Goal: Task Accomplishment & Management: Complete application form

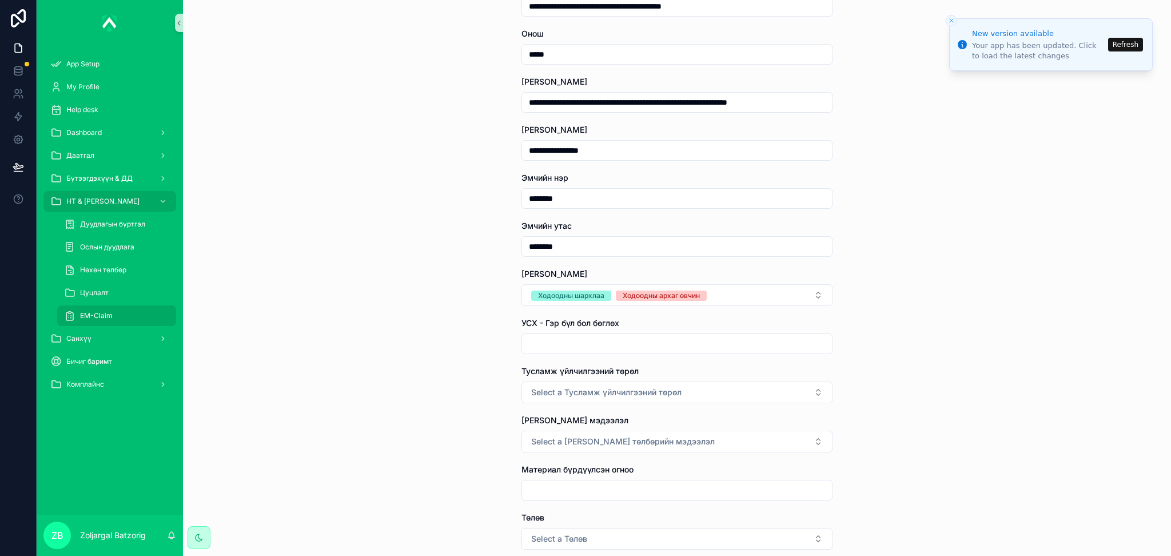
scroll to position [305, 0]
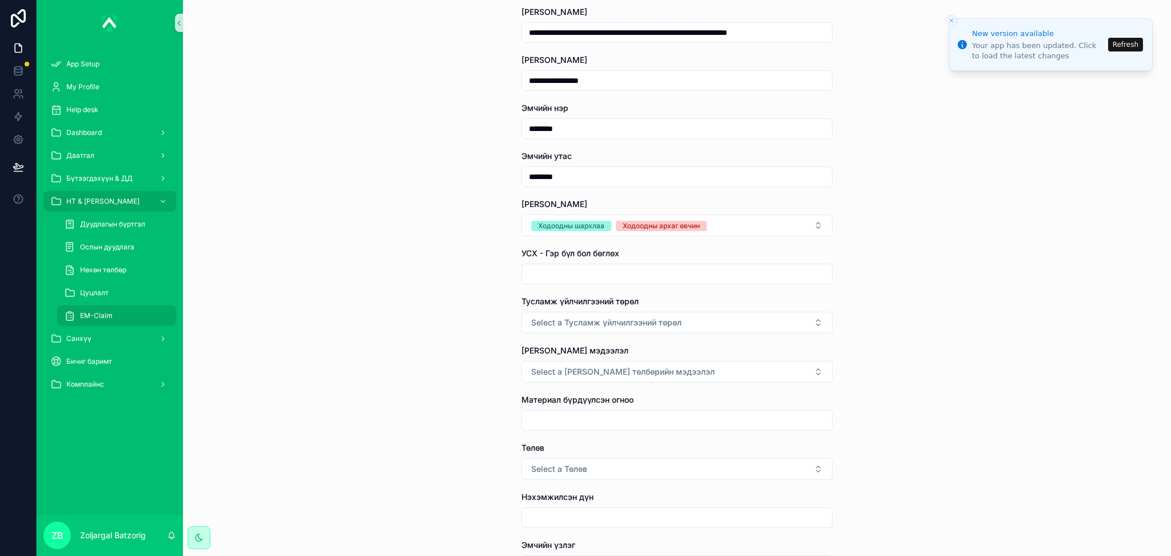
click at [641, 280] on input "scrollable content" at bounding box center [677, 274] width 310 height 16
click at [642, 317] on span "Select a Тусламж үйлчилгээний төрөл" at bounding box center [606, 322] width 150 height 11
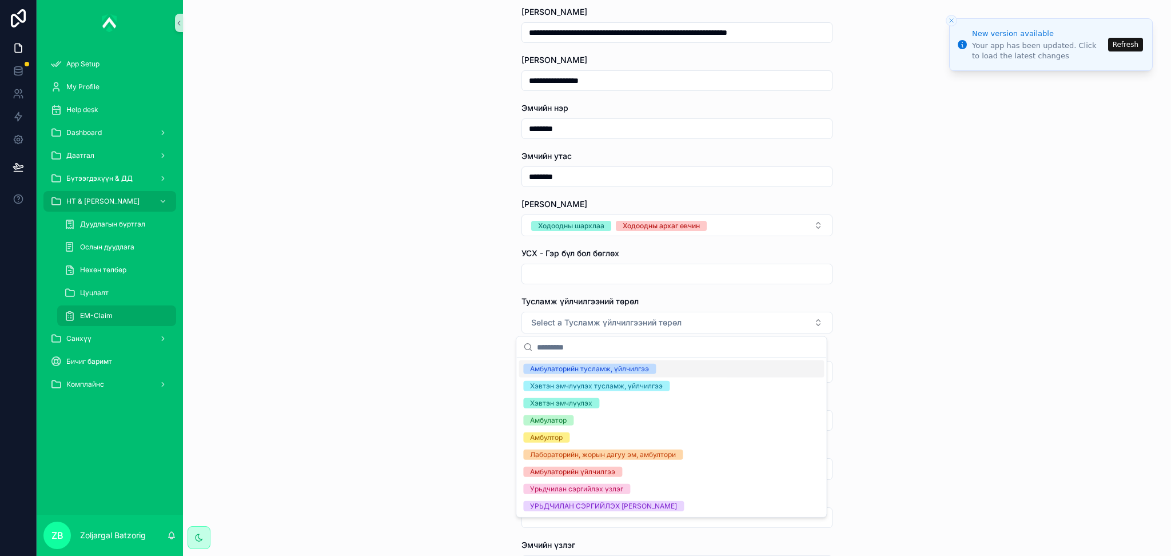
click at [604, 370] on div "Амбулаторийн тусламж, үйлчилгээ" at bounding box center [589, 369] width 119 height 10
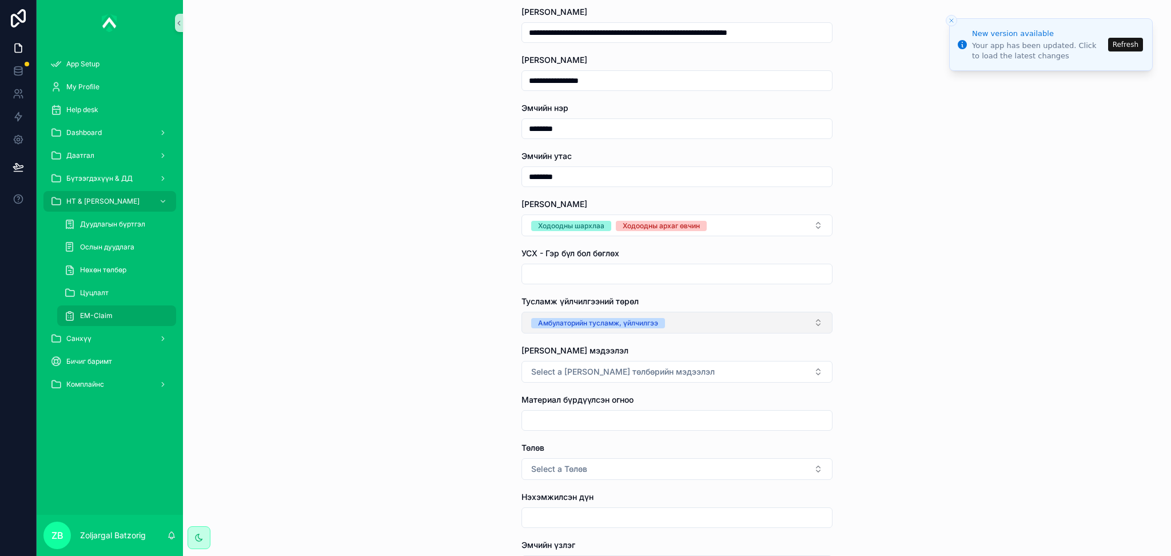
click at [673, 323] on button "Амбулаторийн тусламж, үйлчилгээ" at bounding box center [676, 322] width 311 height 22
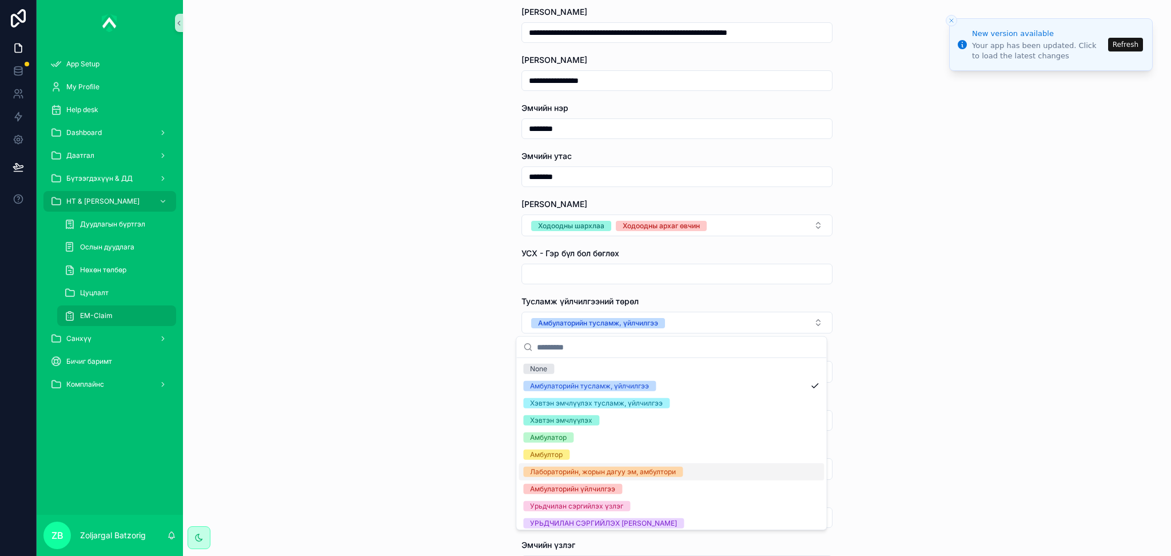
click at [649, 476] on div "Лабораторийн, жорын дагуу эм, амбултори" at bounding box center [603, 471] width 146 height 10
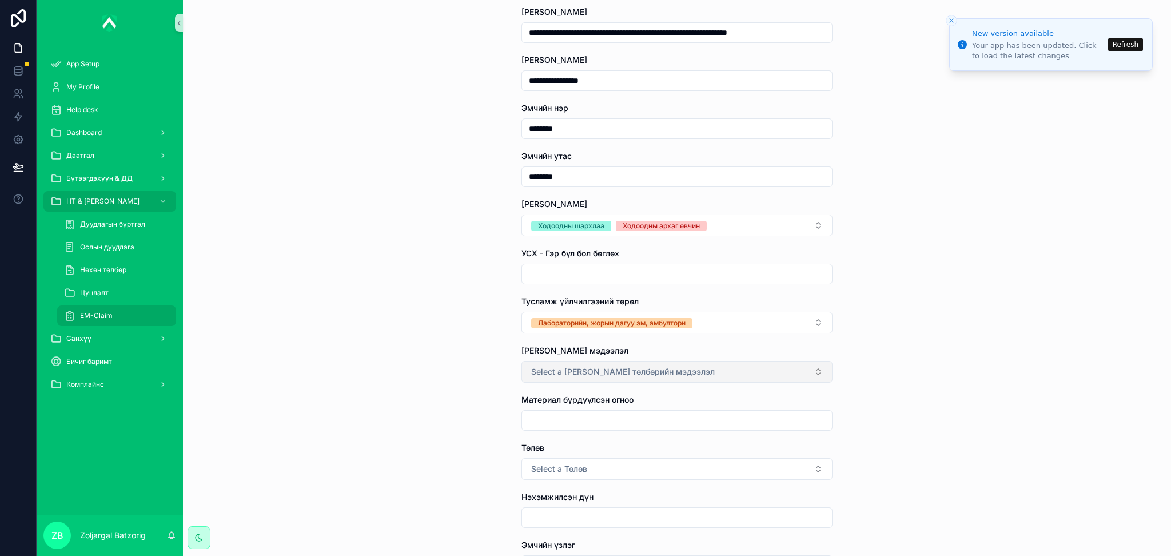
click at [719, 371] on button "Select a Эмчилгээний төлбөрийн мэдээлэл" at bounding box center [676, 372] width 311 height 22
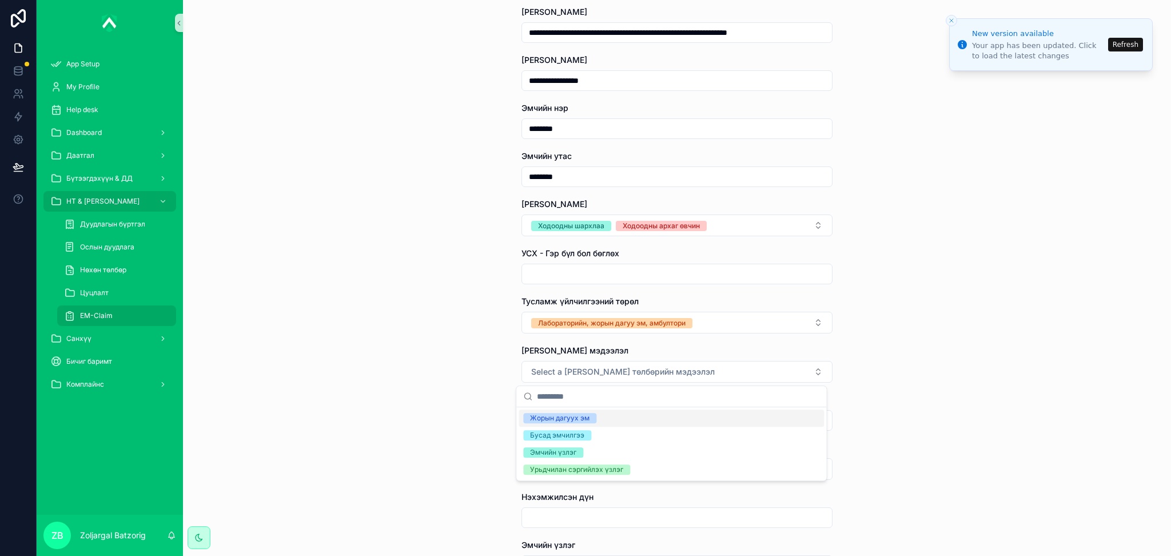
click at [581, 419] on div "Жорын дагуух эм" at bounding box center [559, 418] width 59 height 10
click at [687, 379] on button "Жорын дагуух эм" at bounding box center [676, 372] width 311 height 22
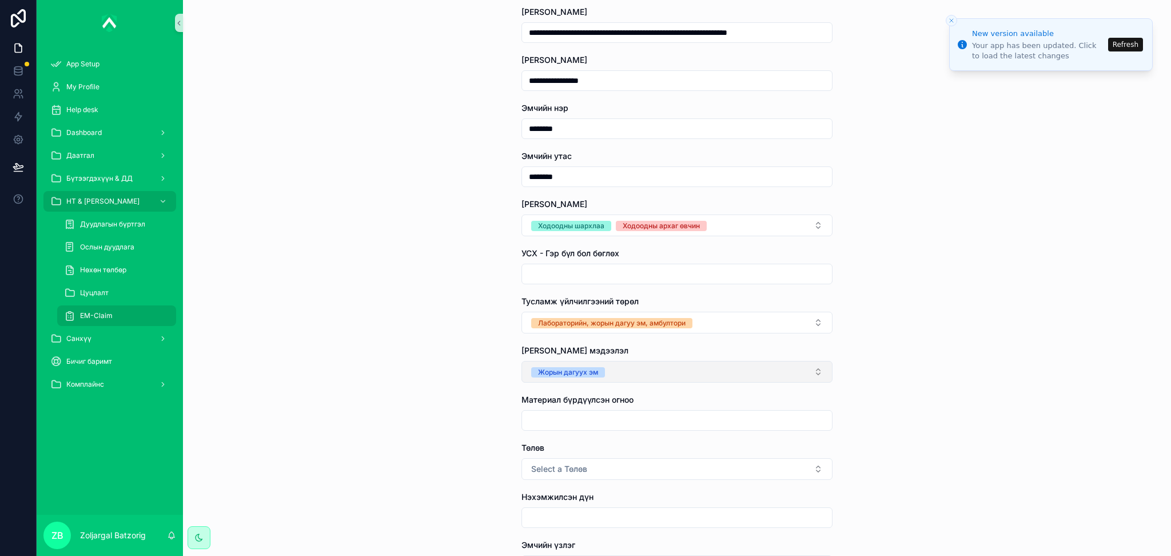
click at [648, 380] on button "Жорын дагуух эм" at bounding box center [676, 372] width 311 height 22
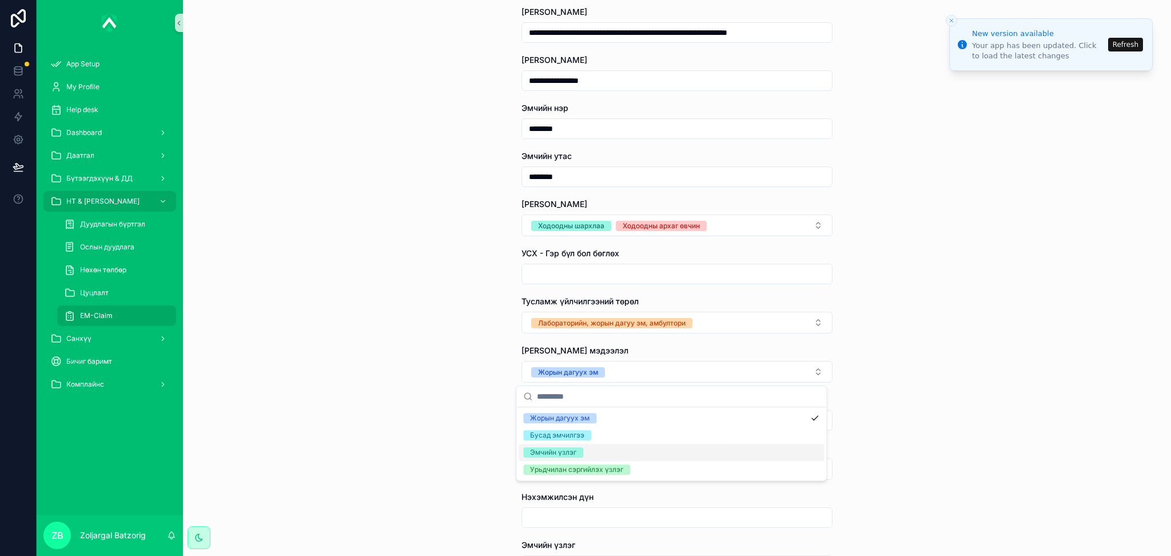
click at [575, 450] on div "Эмчийн үзлэг" at bounding box center [553, 452] width 46 height 10
click at [579, 438] on div "Бусад эмчилгээ" at bounding box center [557, 435] width 54 height 10
click at [957, 369] on div "**********" at bounding box center [677, 278] width 988 height 556
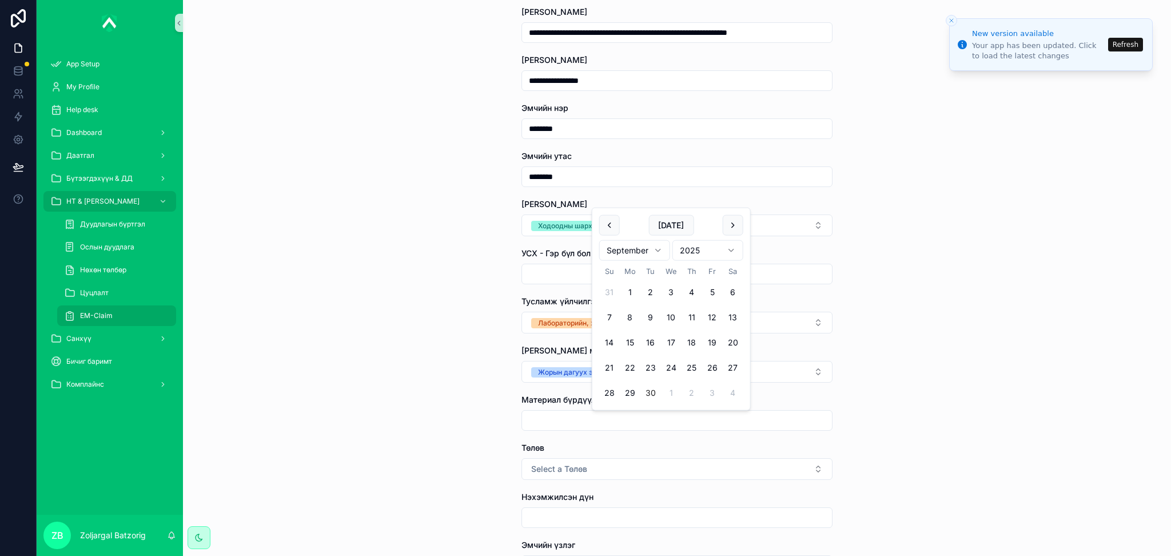
click at [676, 415] on input "scrollable content" at bounding box center [677, 420] width 310 height 16
click at [645, 392] on button "30" at bounding box center [650, 392] width 21 height 21
type input "*********"
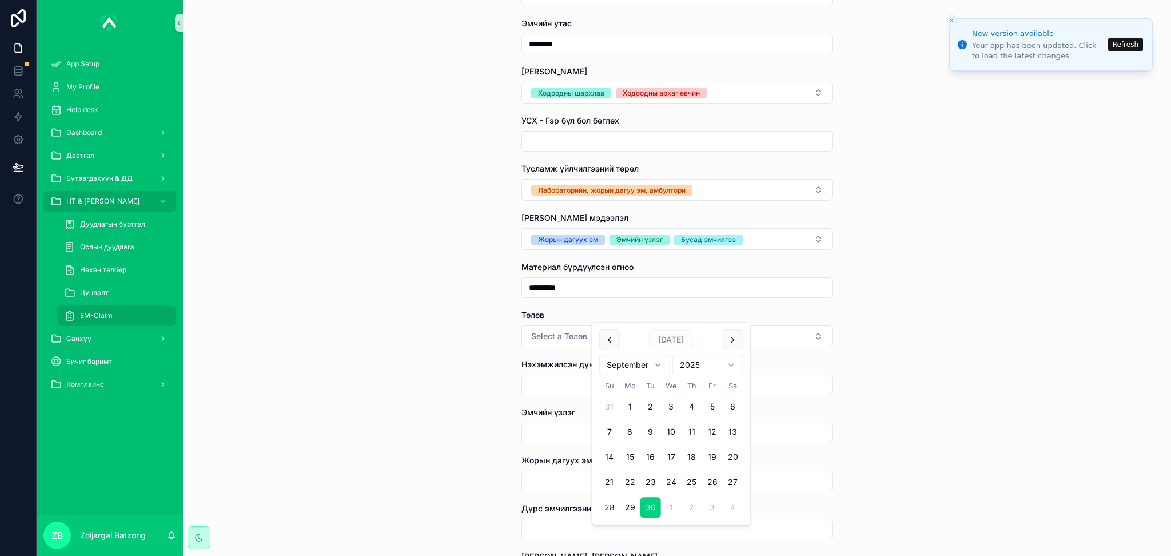
scroll to position [457, 0]
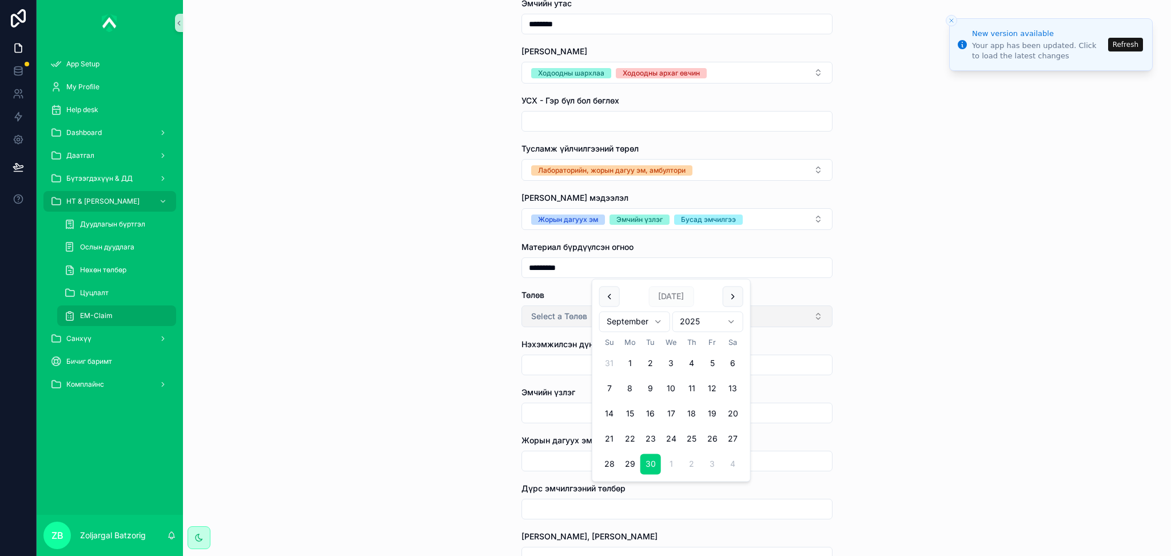
click at [572, 313] on span "Select a Төлөв" at bounding box center [559, 315] width 56 height 11
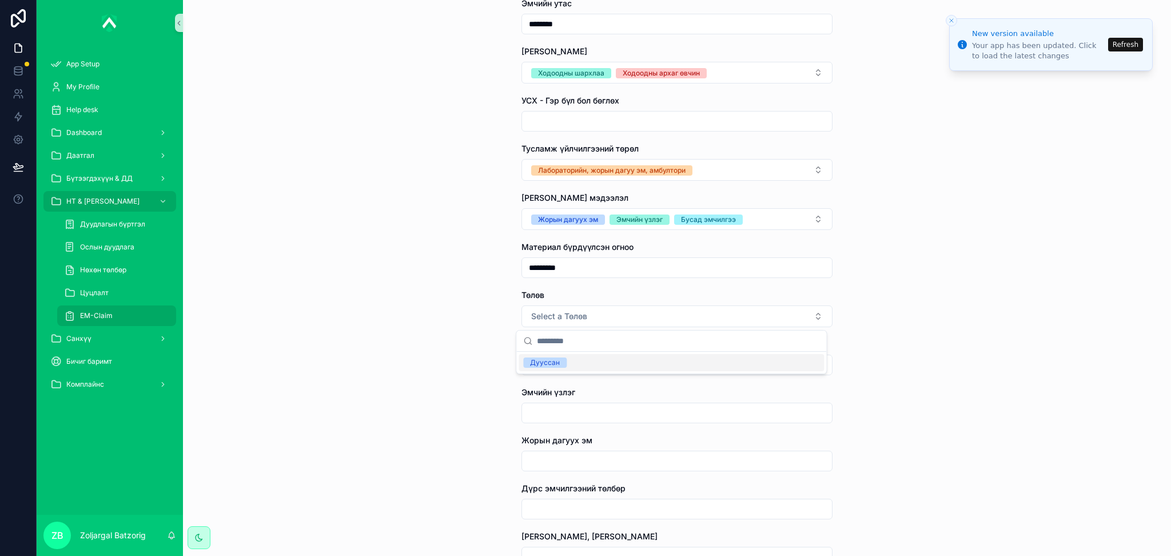
click at [543, 361] on div "Дууссан" at bounding box center [545, 362] width 30 height 10
click at [604, 372] on input "scrollable content" at bounding box center [677, 365] width 310 height 16
type input "****"
type input "**********"
click at [583, 421] on input "scrollable content" at bounding box center [677, 413] width 310 height 16
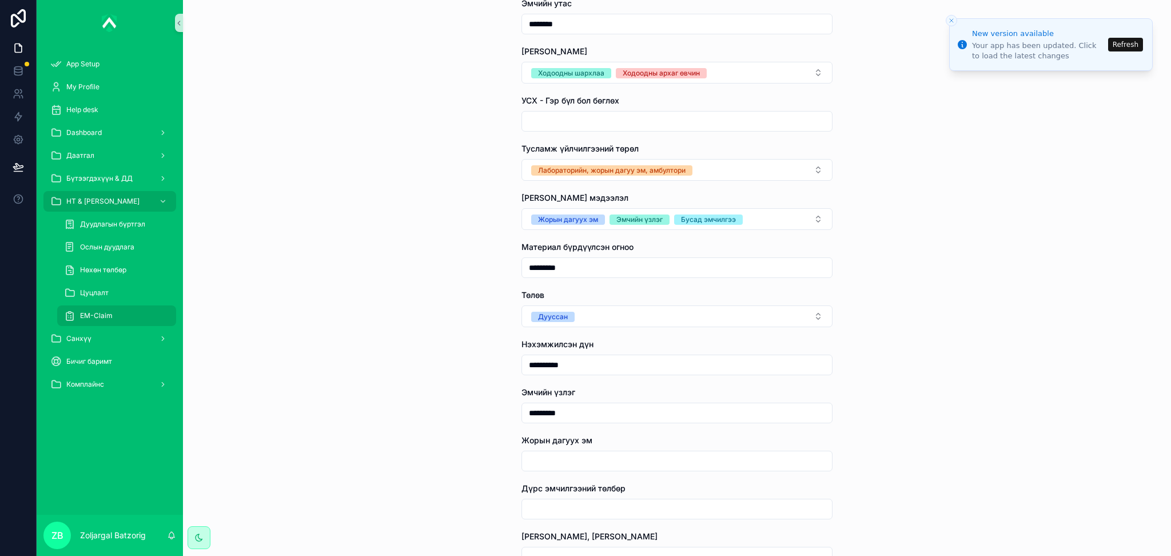
type input "*********"
click at [611, 503] on input "scrollable content" at bounding box center [677, 509] width 310 height 16
type input "**********"
click at [574, 461] on input "scrollable content" at bounding box center [677, 461] width 310 height 16
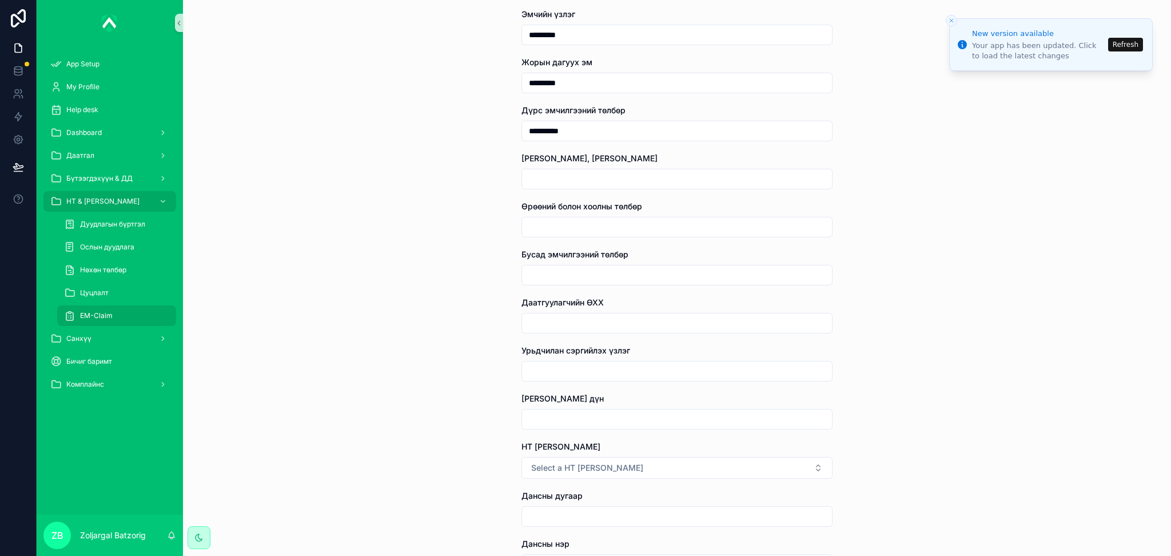
scroll to position [838, 0]
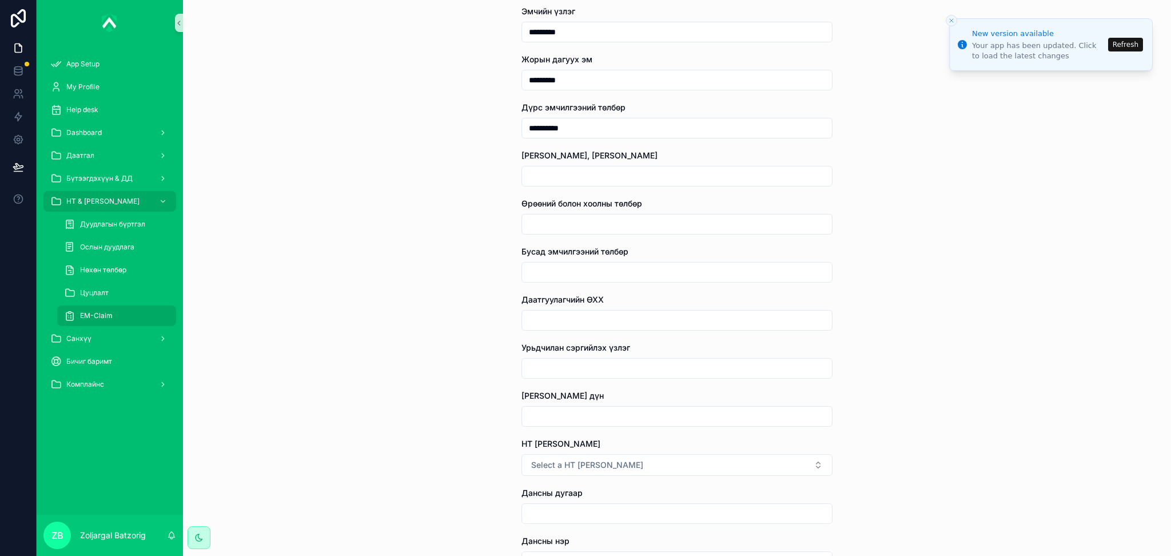
type input "*********"
click at [601, 319] on input "scrollable content" at bounding box center [677, 320] width 310 height 16
type input "*****"
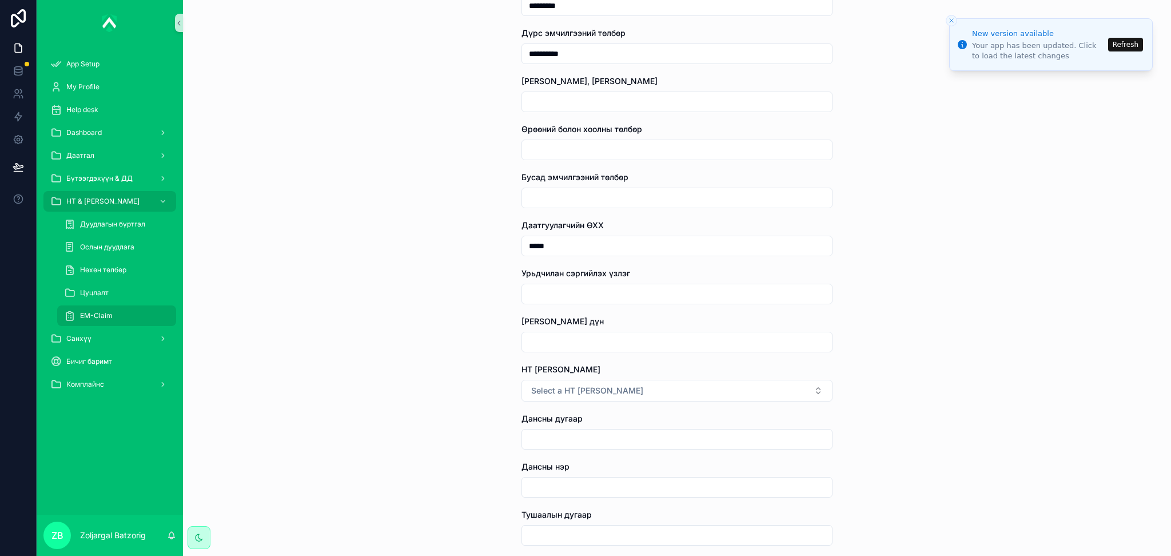
scroll to position [914, 0]
click at [604, 341] on input "scrollable content" at bounding box center [677, 340] width 310 height 16
click at [388, 353] on div "**********" at bounding box center [677, 278] width 988 height 556
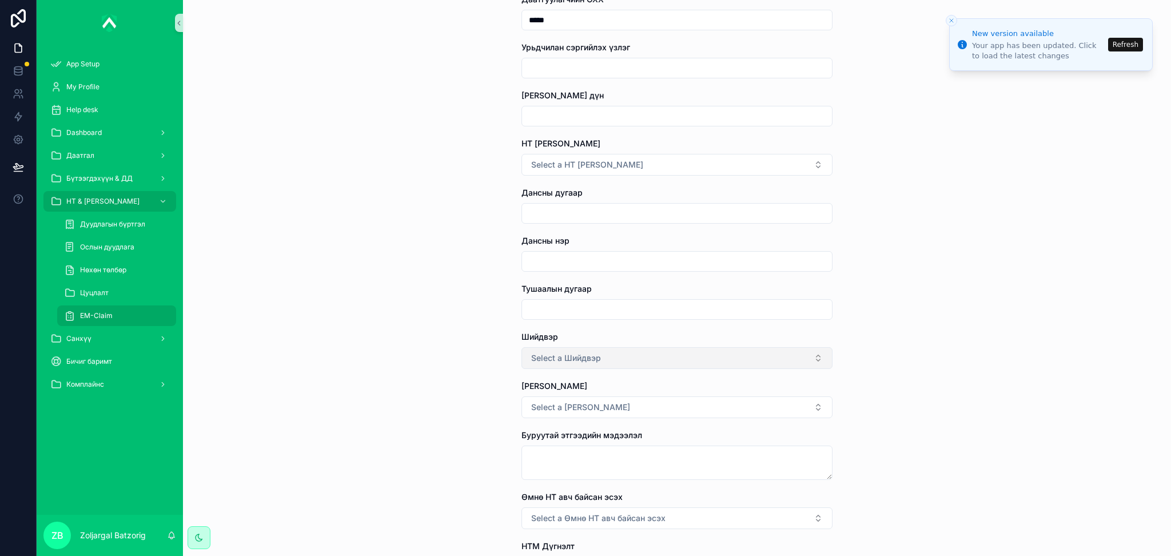
scroll to position [1143, 0]
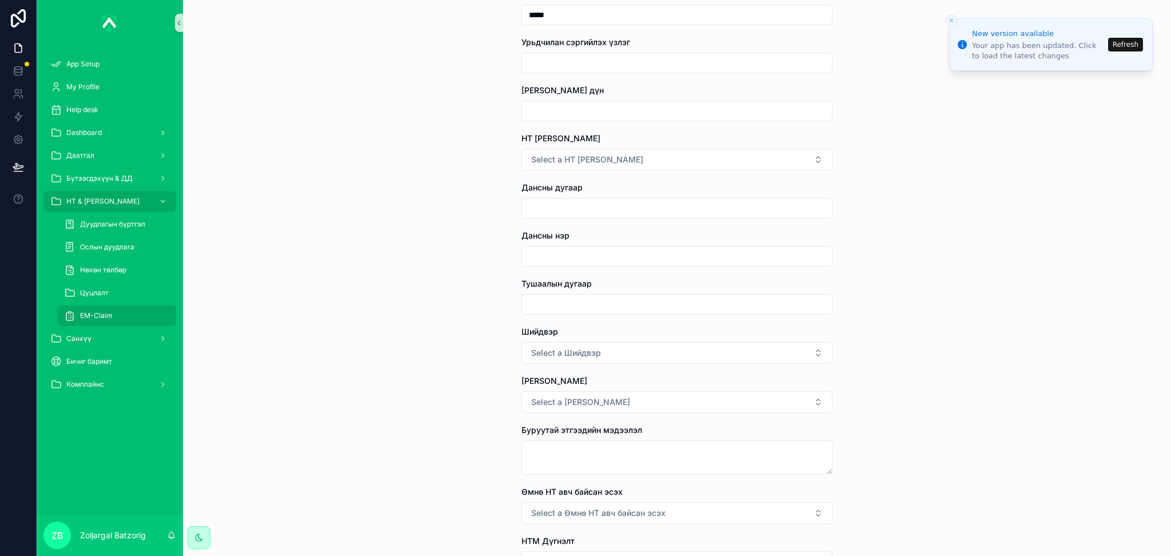
click at [589, 307] on input "scrollable content" at bounding box center [677, 304] width 310 height 16
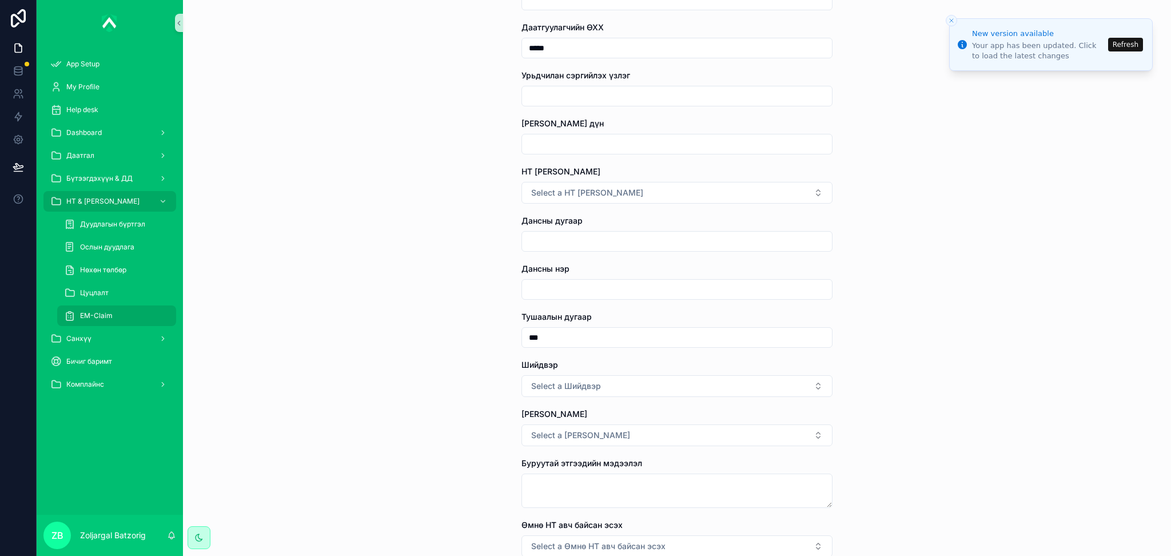
scroll to position [1219, 0]
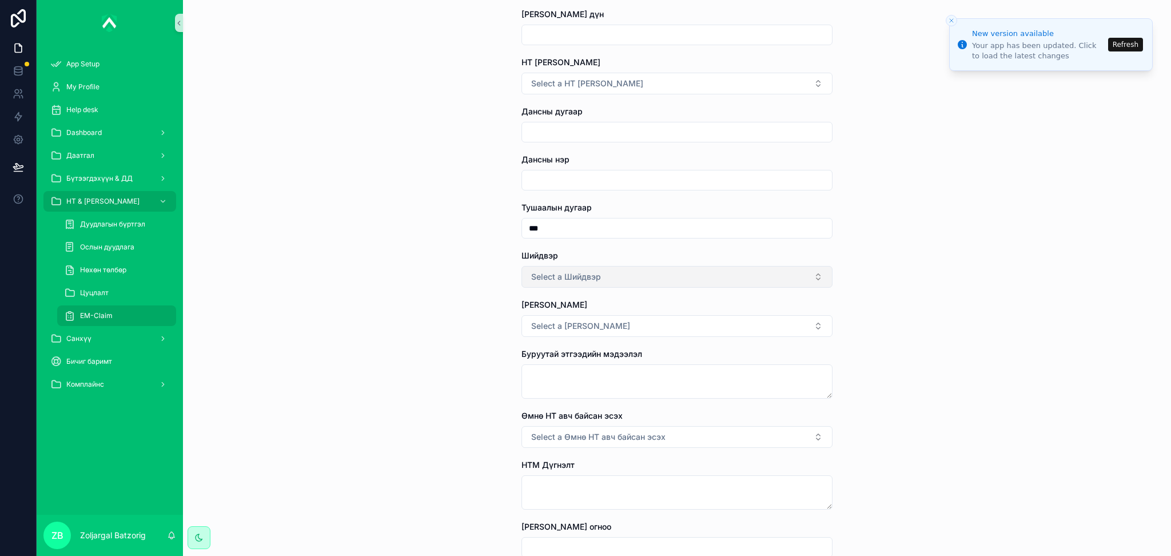
type input "***"
click at [600, 282] on button "Select a Шийдвэр" at bounding box center [676, 277] width 311 height 22
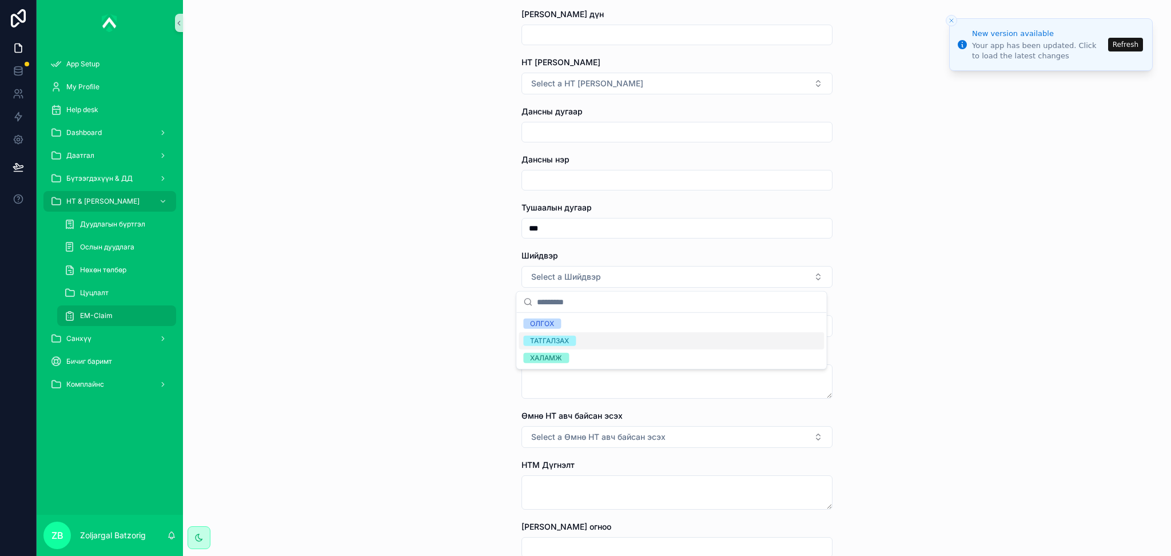
click at [564, 334] on div "ТАТГАЛЗАХ" at bounding box center [670, 340] width 305 height 17
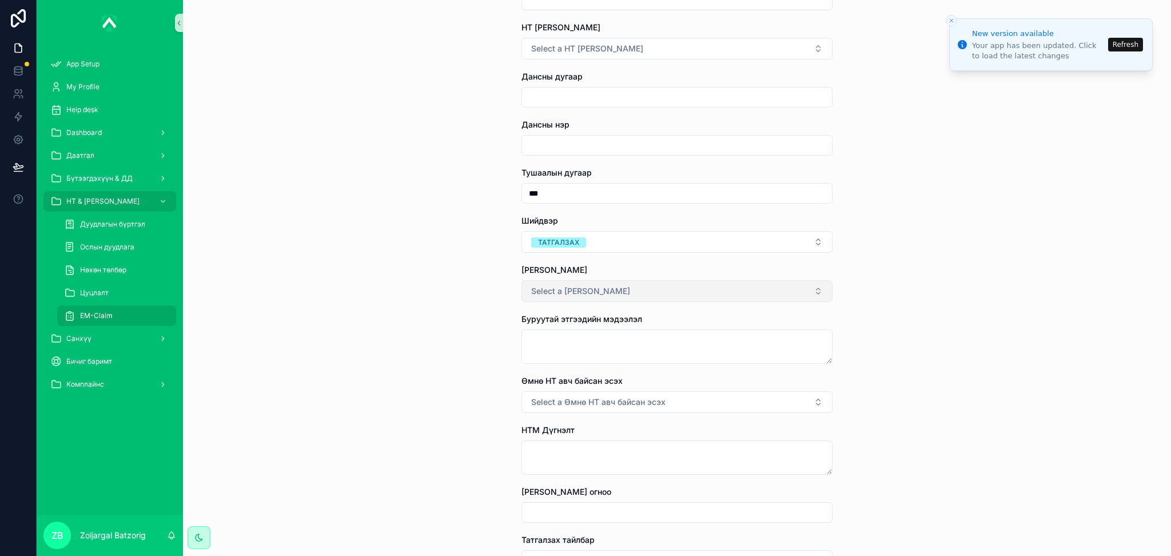
scroll to position [1295, 0]
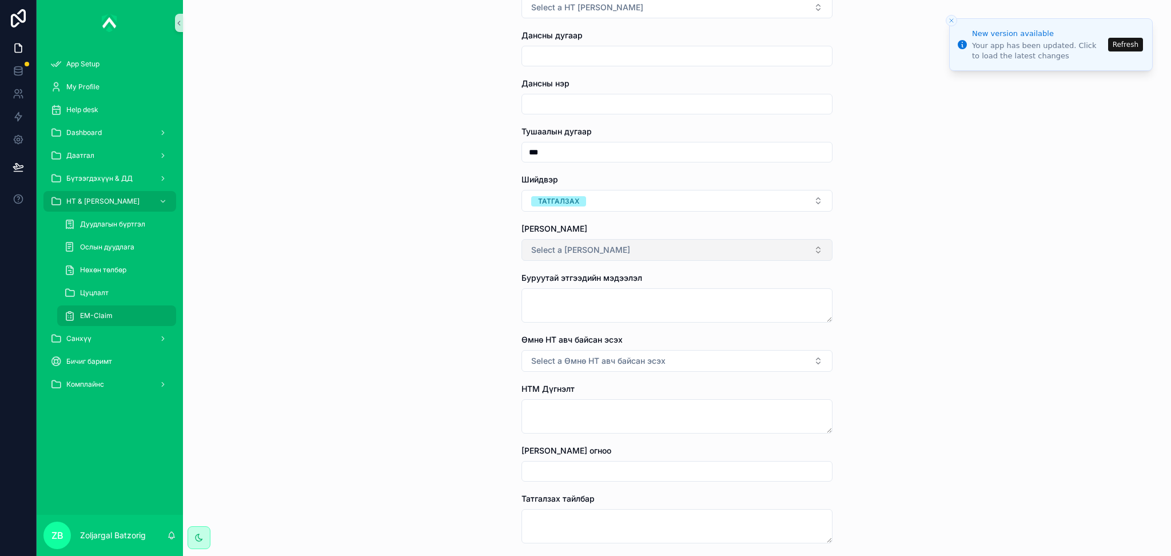
click at [641, 253] on button "Select a Буцаан нэхэмжлэх" at bounding box center [676, 250] width 311 height 22
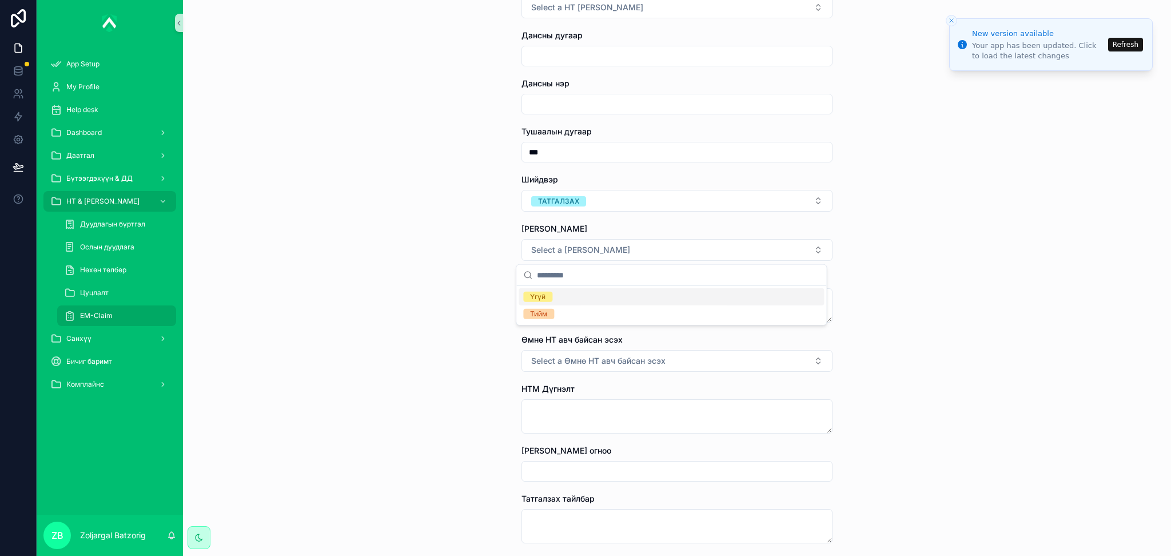
click at [542, 297] on div "Үгүй" at bounding box center [537, 296] width 15 height 10
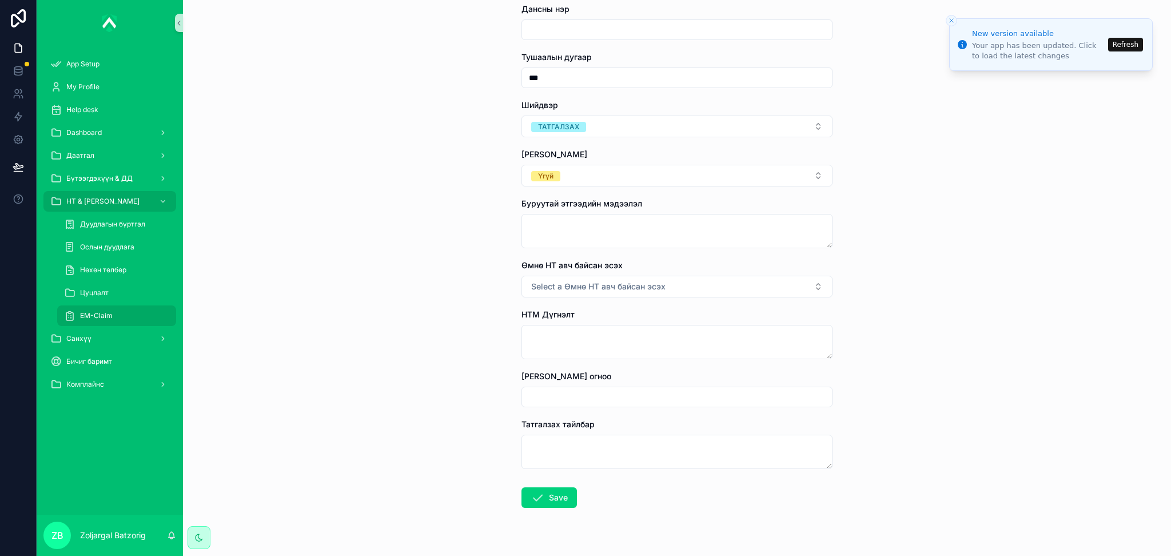
scroll to position [1372, 0]
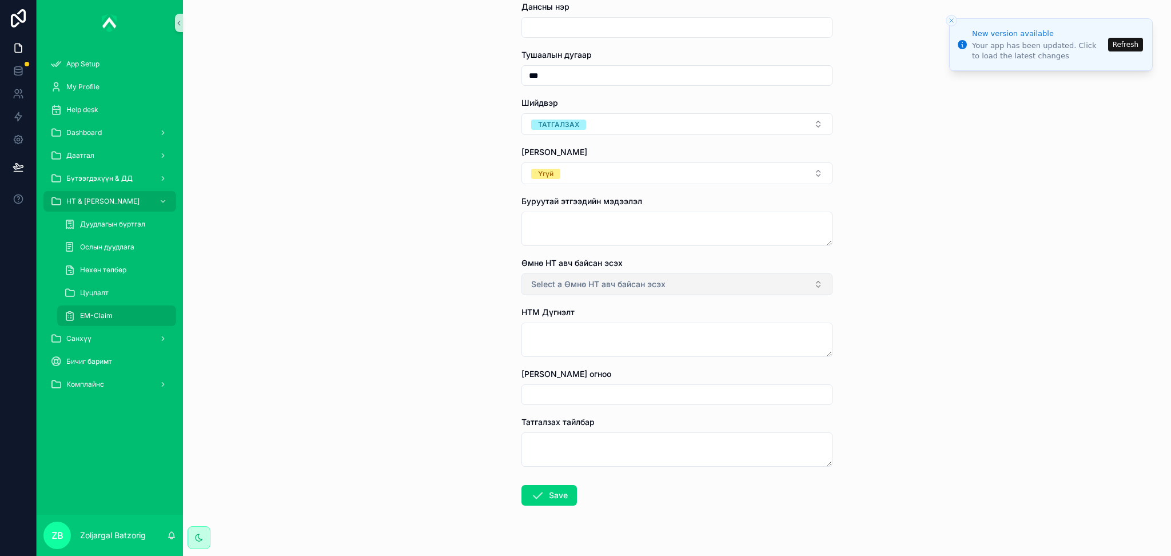
click at [628, 285] on span "Select a Өмнө НТ авч байсан эсэх" at bounding box center [598, 283] width 134 height 11
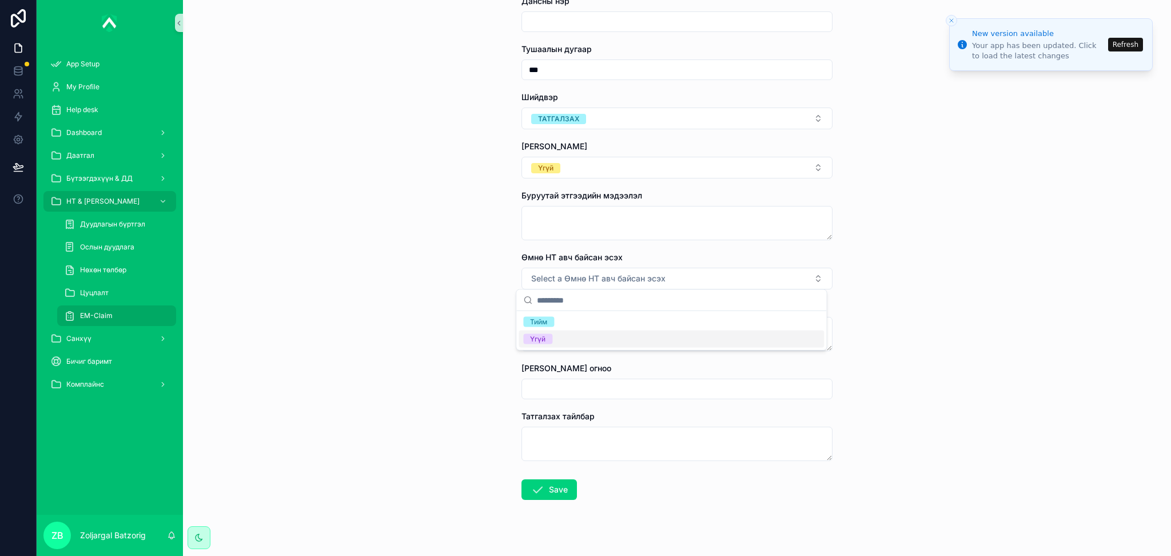
scroll to position [1395, 0]
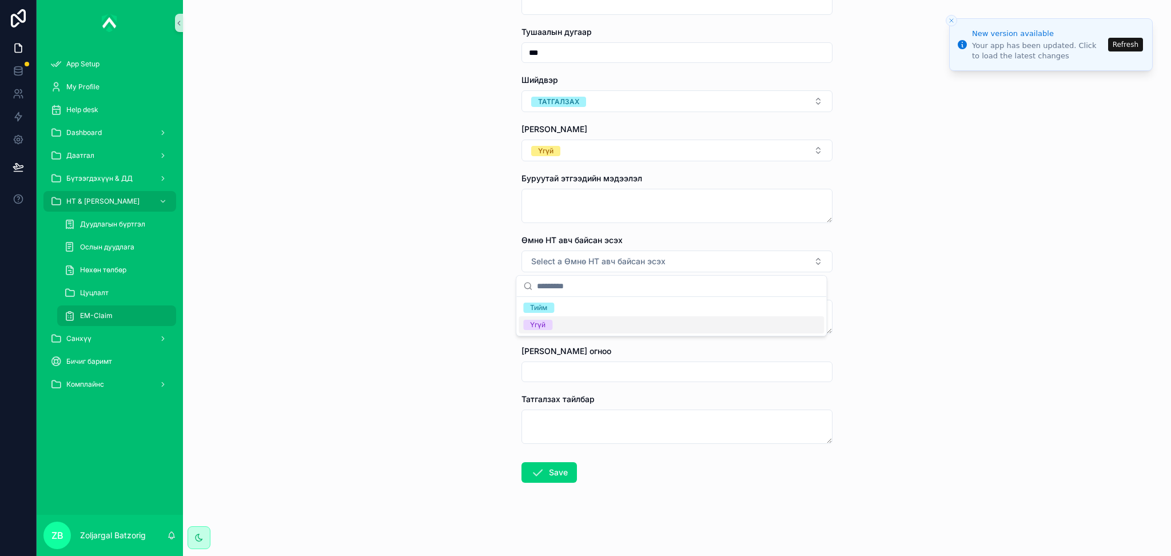
click at [541, 330] on div "Үгүй" at bounding box center [670, 324] width 305 height 17
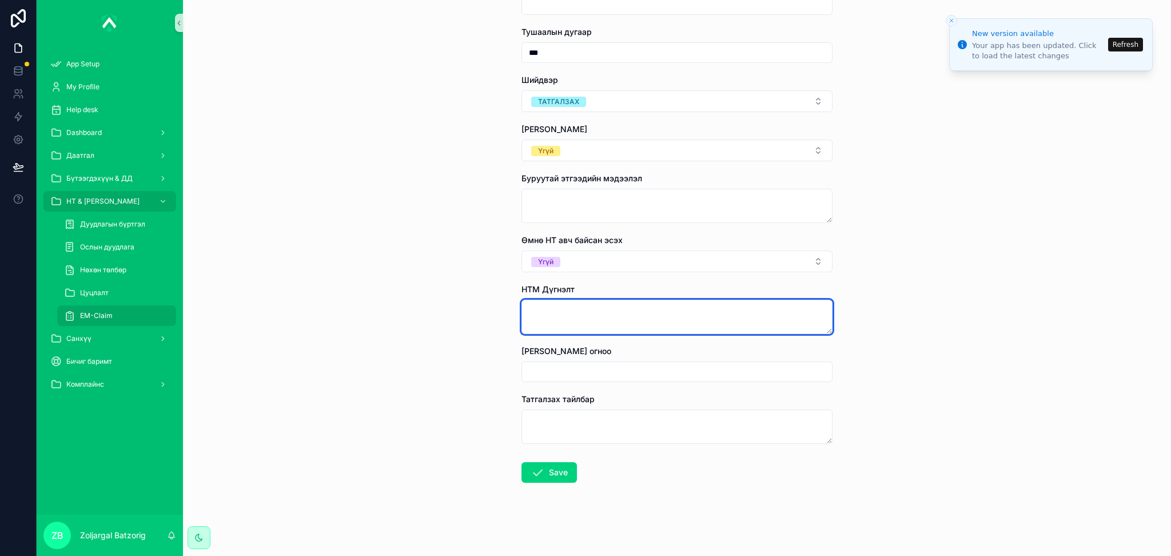
click at [584, 318] on textarea "scrollable content" at bounding box center [676, 316] width 311 height 34
click at [737, 311] on textarea "scrollable content" at bounding box center [676, 316] width 311 height 34
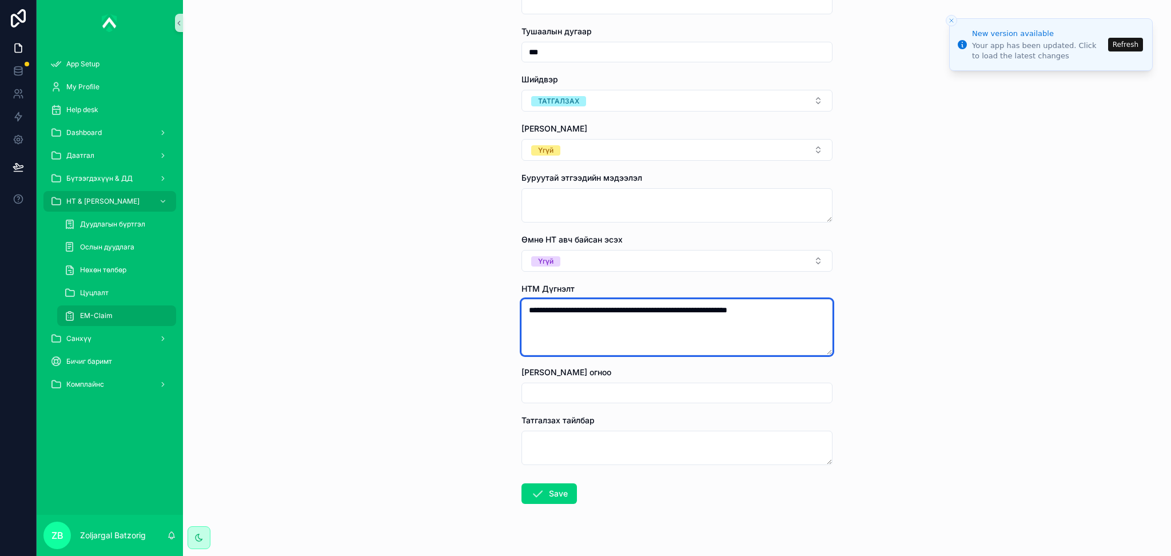
paste textarea "**********"
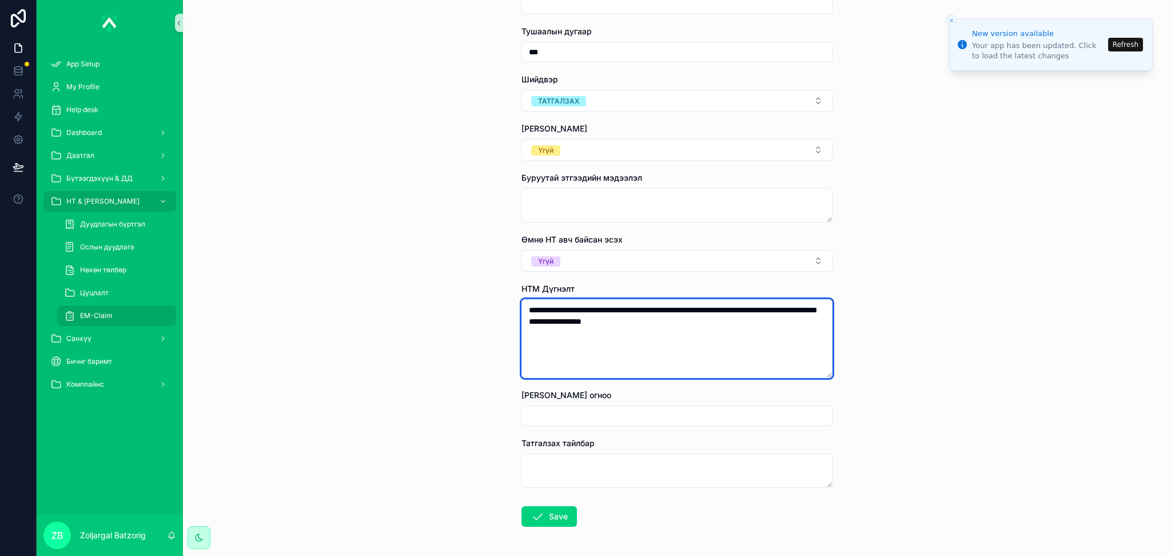
paste textarea "**********"
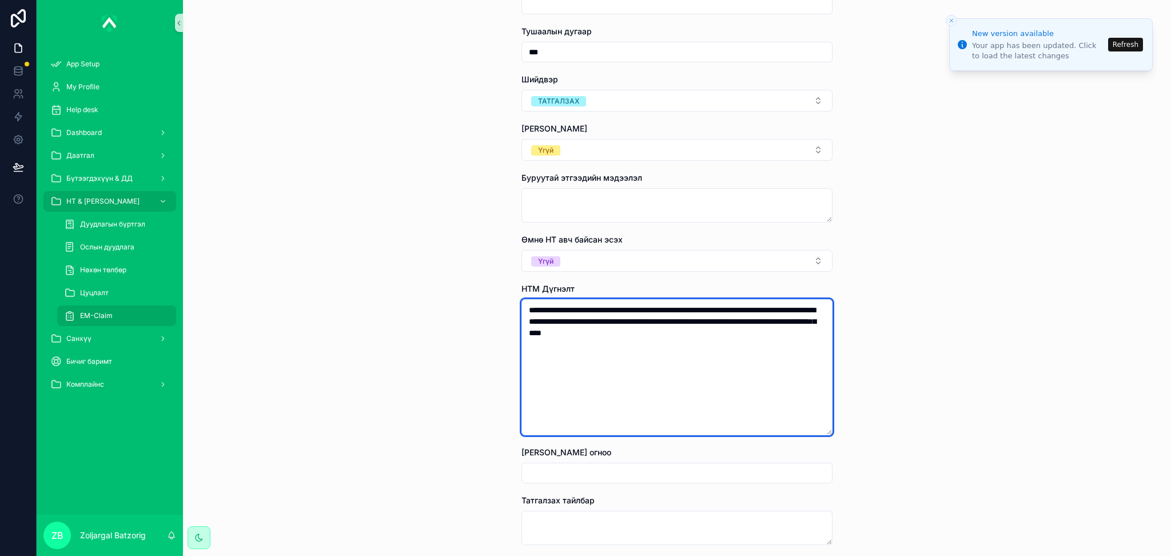
click at [775, 323] on textarea "**********" at bounding box center [676, 367] width 311 height 136
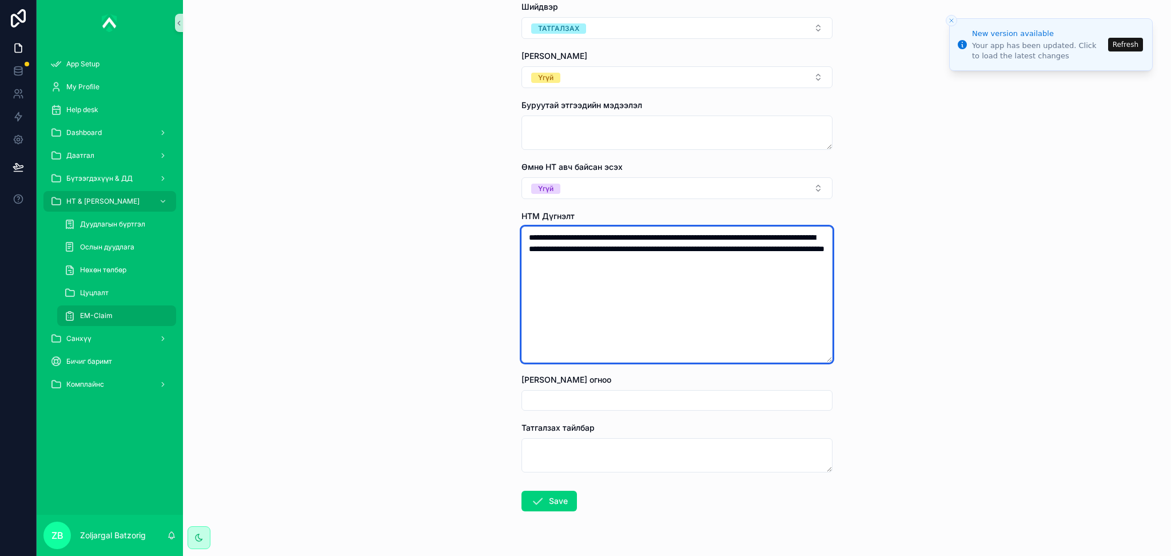
scroll to position [1471, 0]
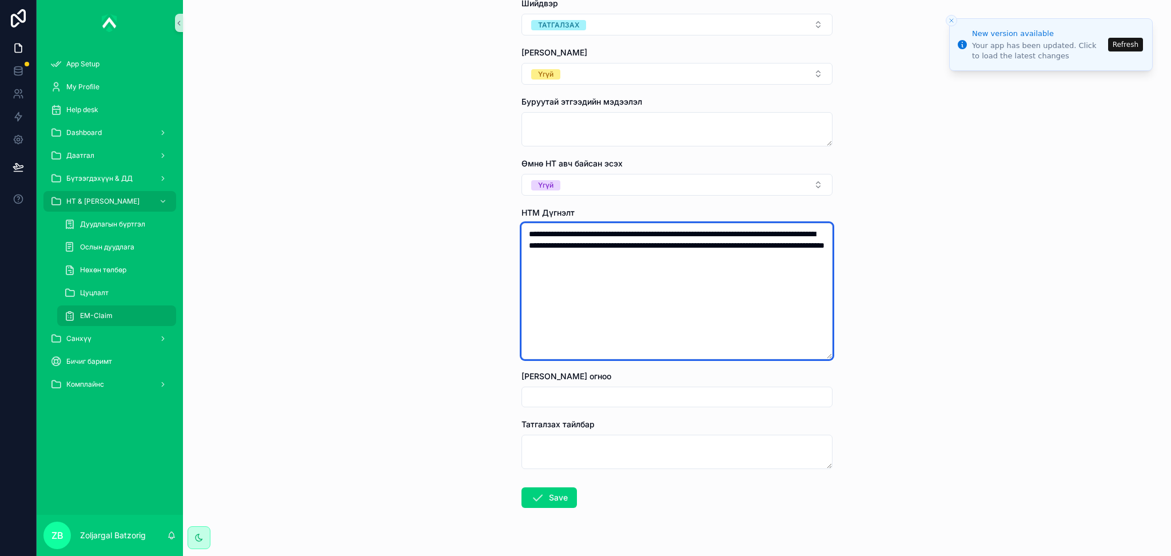
type textarea "**********"
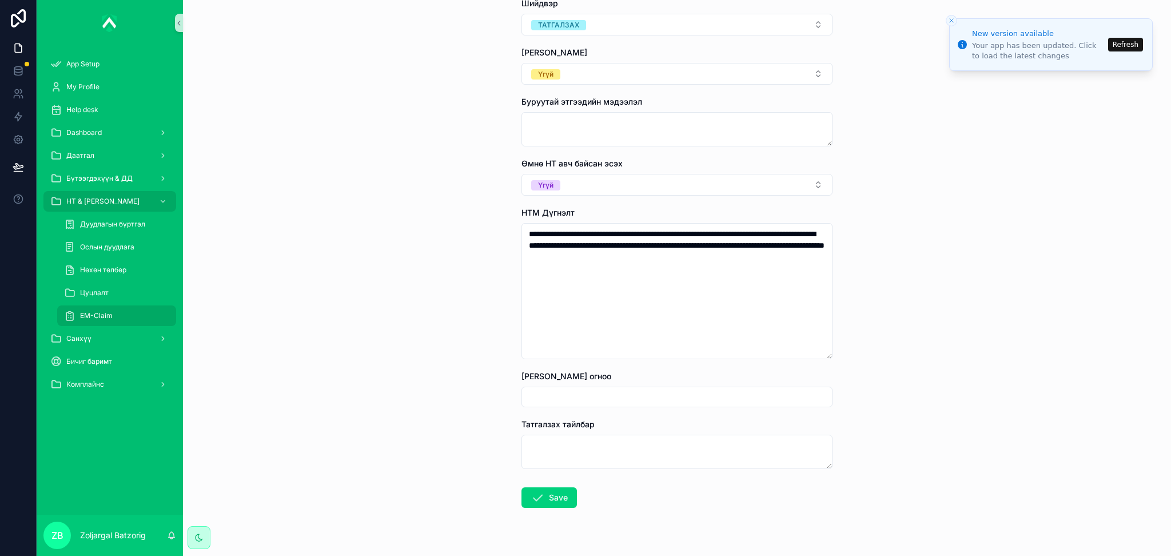
click at [661, 393] on input "scrollable content" at bounding box center [677, 397] width 310 height 16
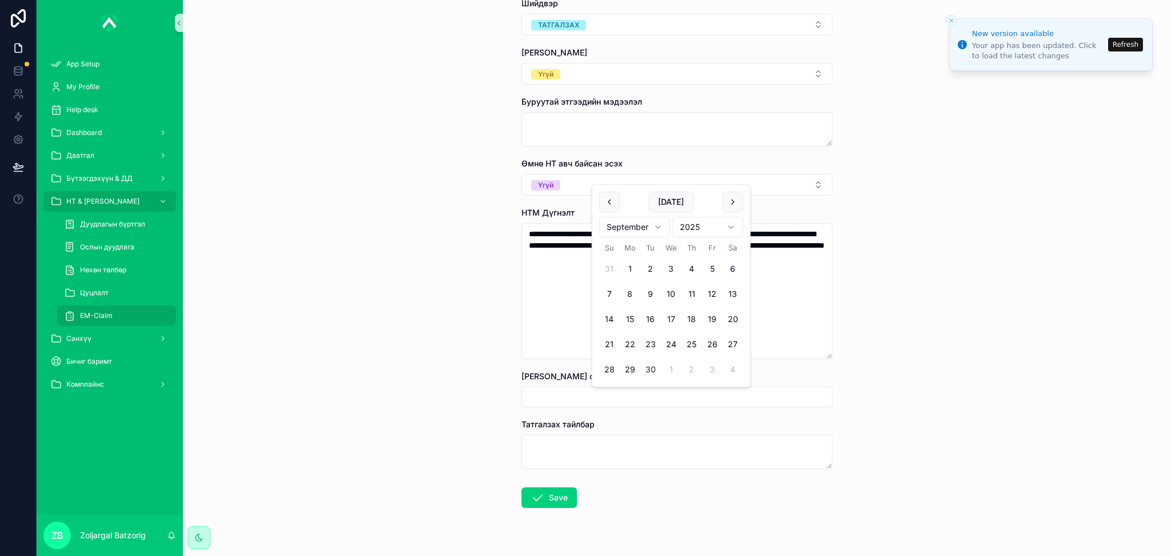
click at [649, 364] on button "30" at bounding box center [650, 369] width 21 height 21
type input "*********"
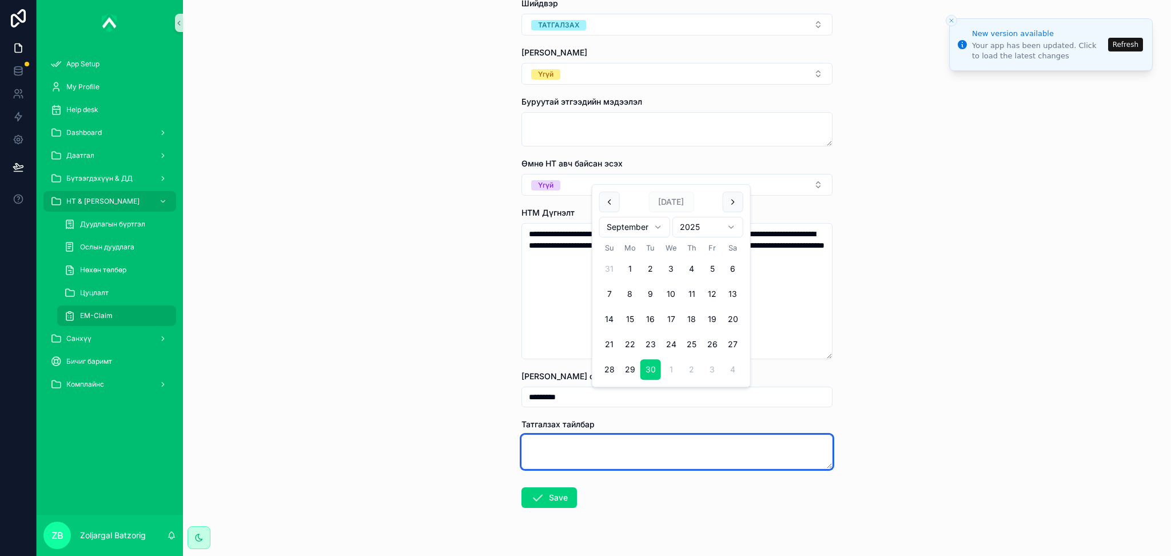
click at [616, 452] on textarea "scrollable content" at bounding box center [676, 451] width 311 height 34
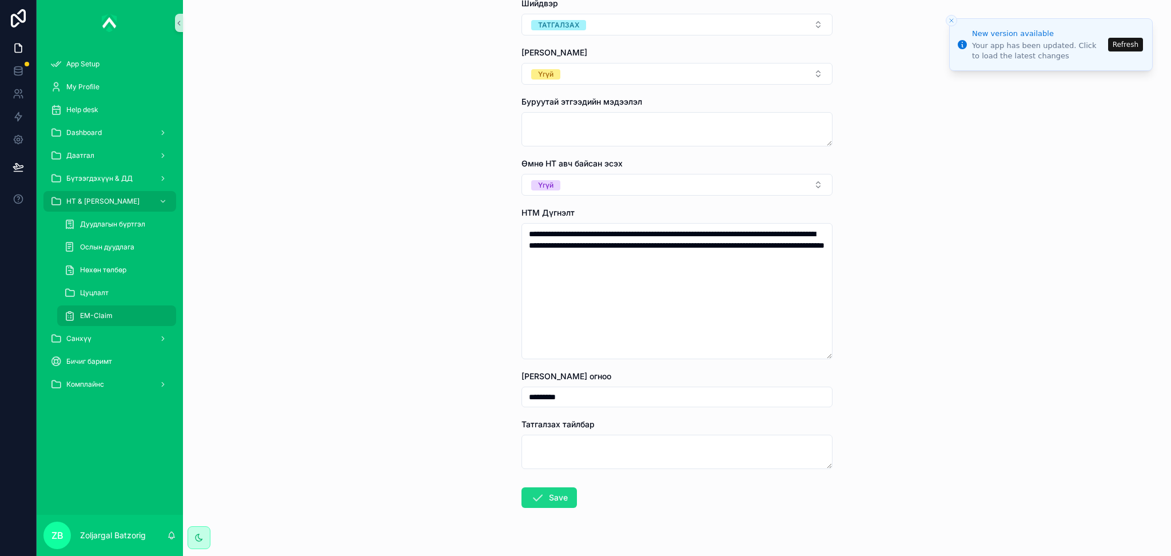
click at [561, 501] on button "Save" at bounding box center [548, 497] width 55 height 21
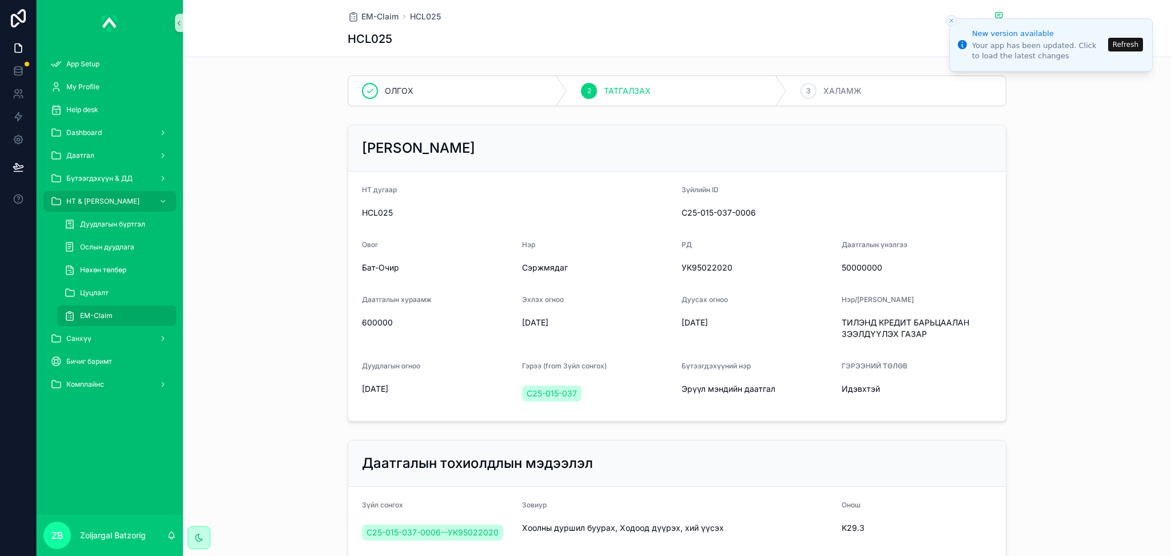
click at [1120, 47] on button "Refresh" at bounding box center [1125, 45] width 35 height 14
click at [948, 18] on icon "Close toast" at bounding box center [951, 20] width 7 height 7
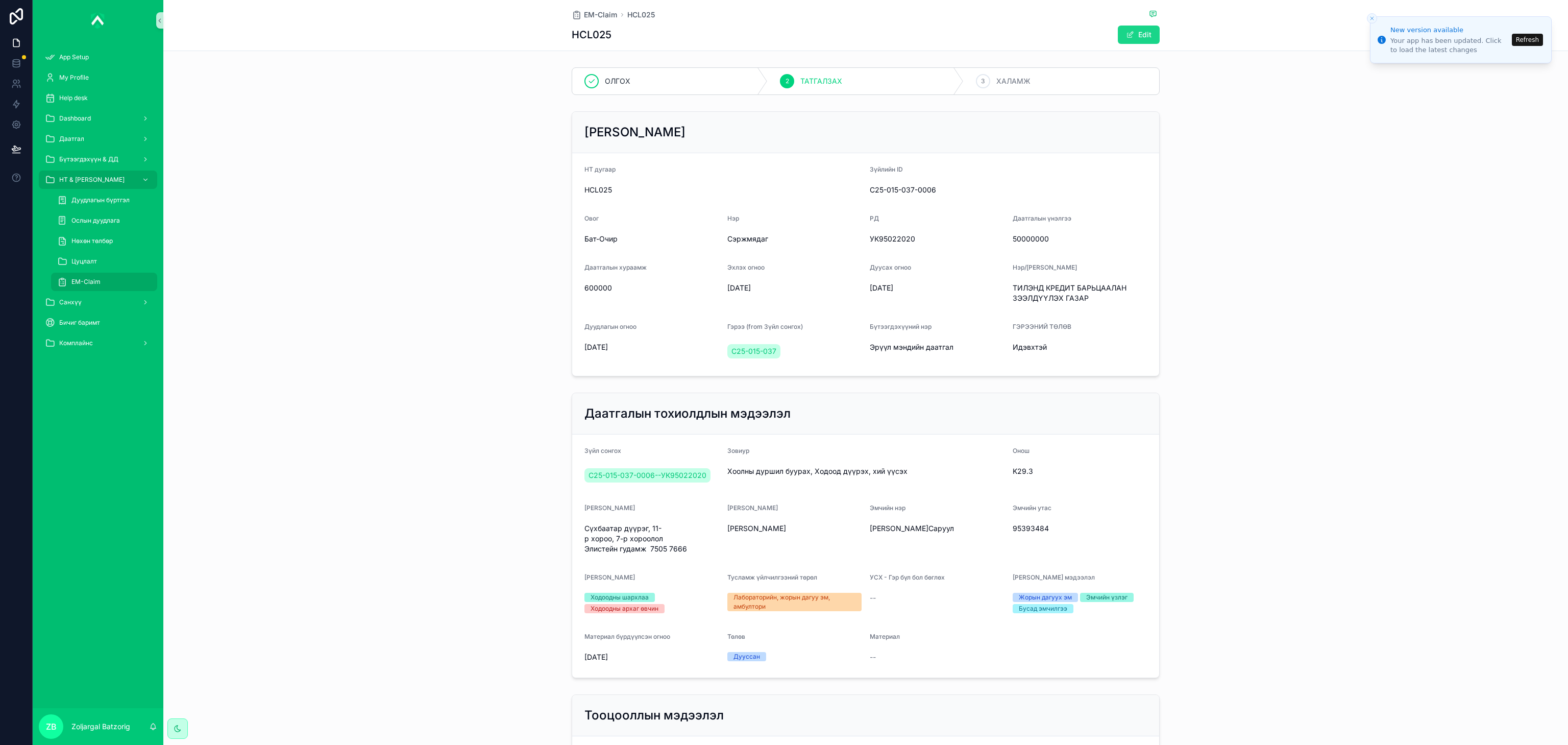
click at [1045, 38] on button "Edit" at bounding box center [1138, 35] width 42 height 19
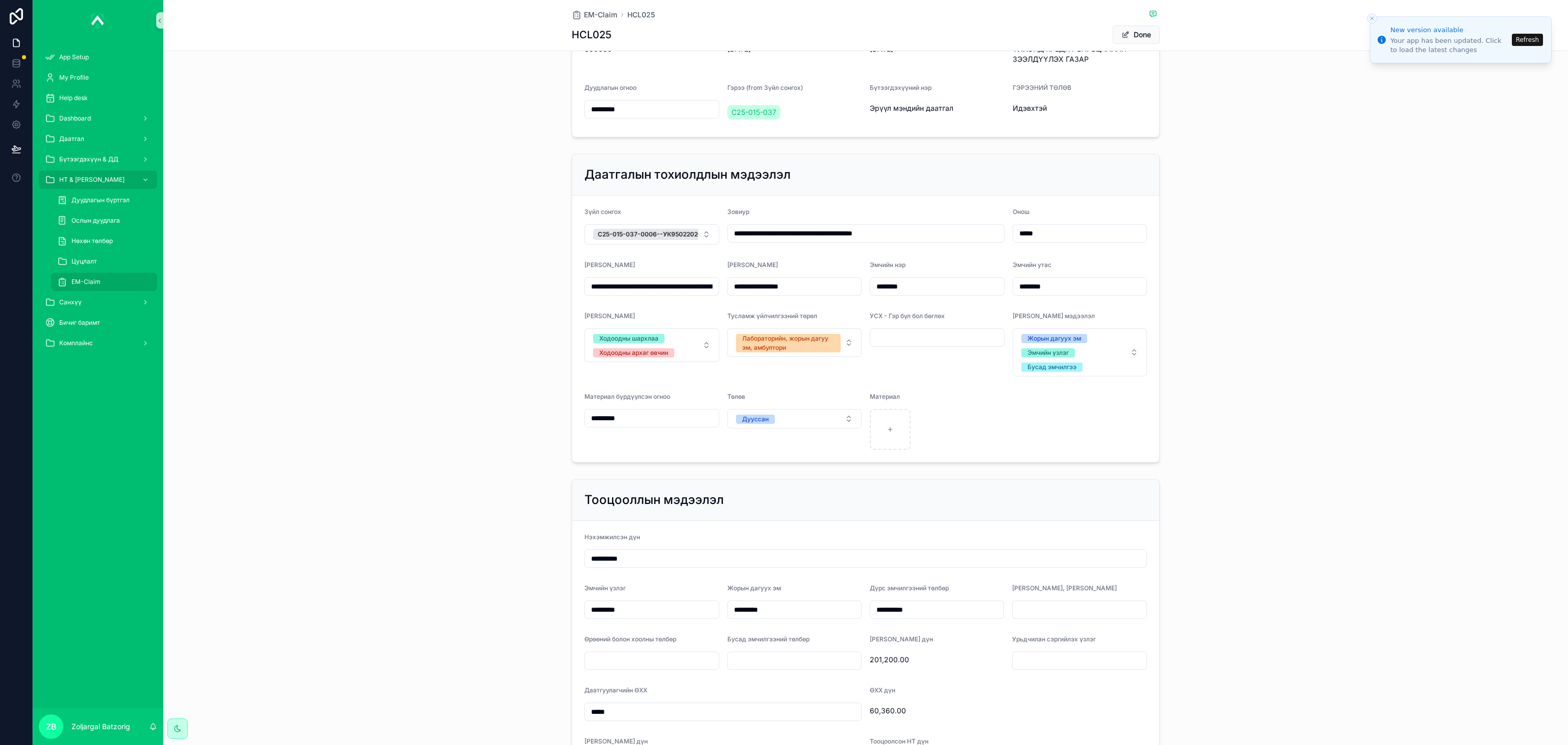
scroll to position [306, 0]
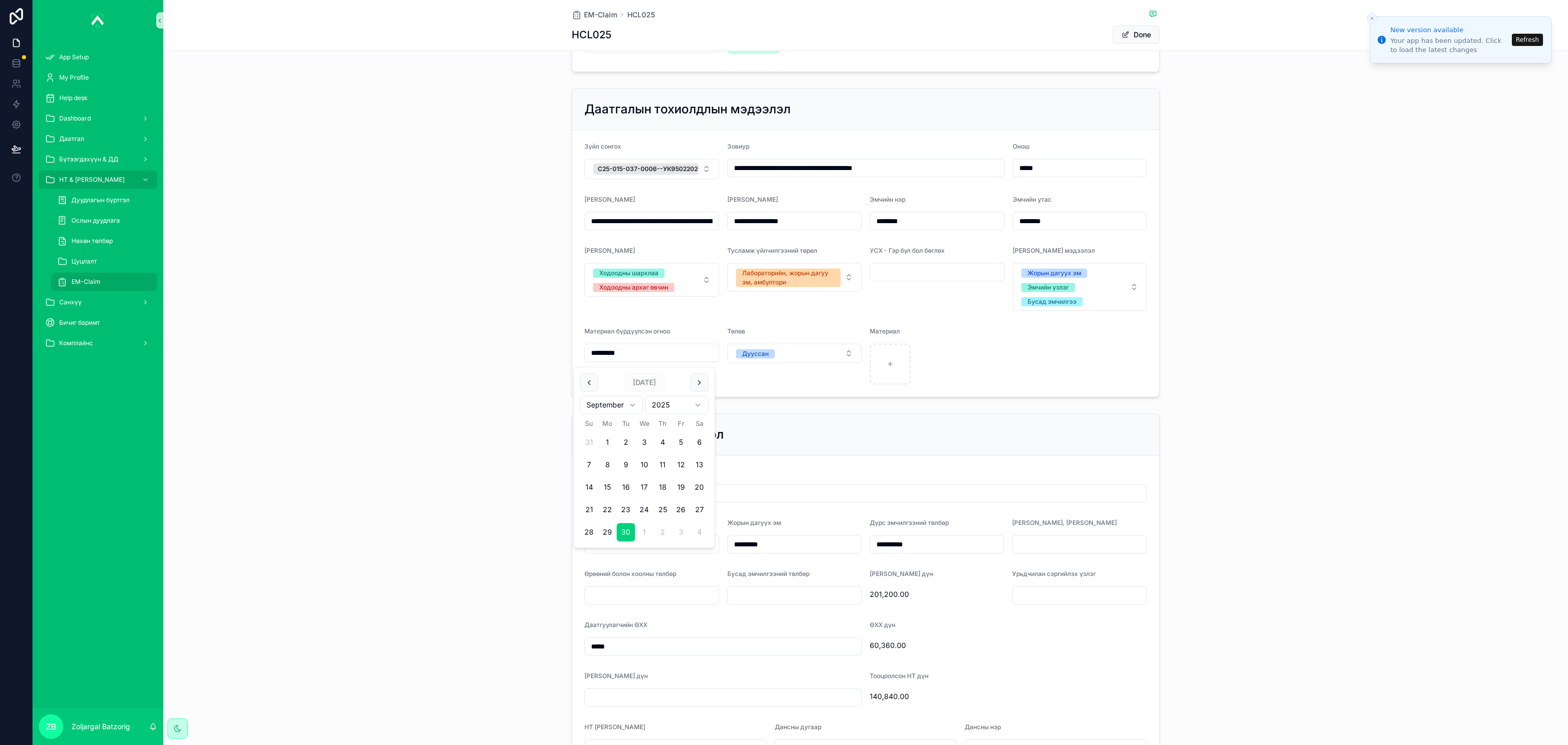
click at [659, 358] on input "*********" at bounding box center [652, 353] width 134 height 14
click at [1045, 368] on form "**********" at bounding box center [865, 264] width 587 height 266
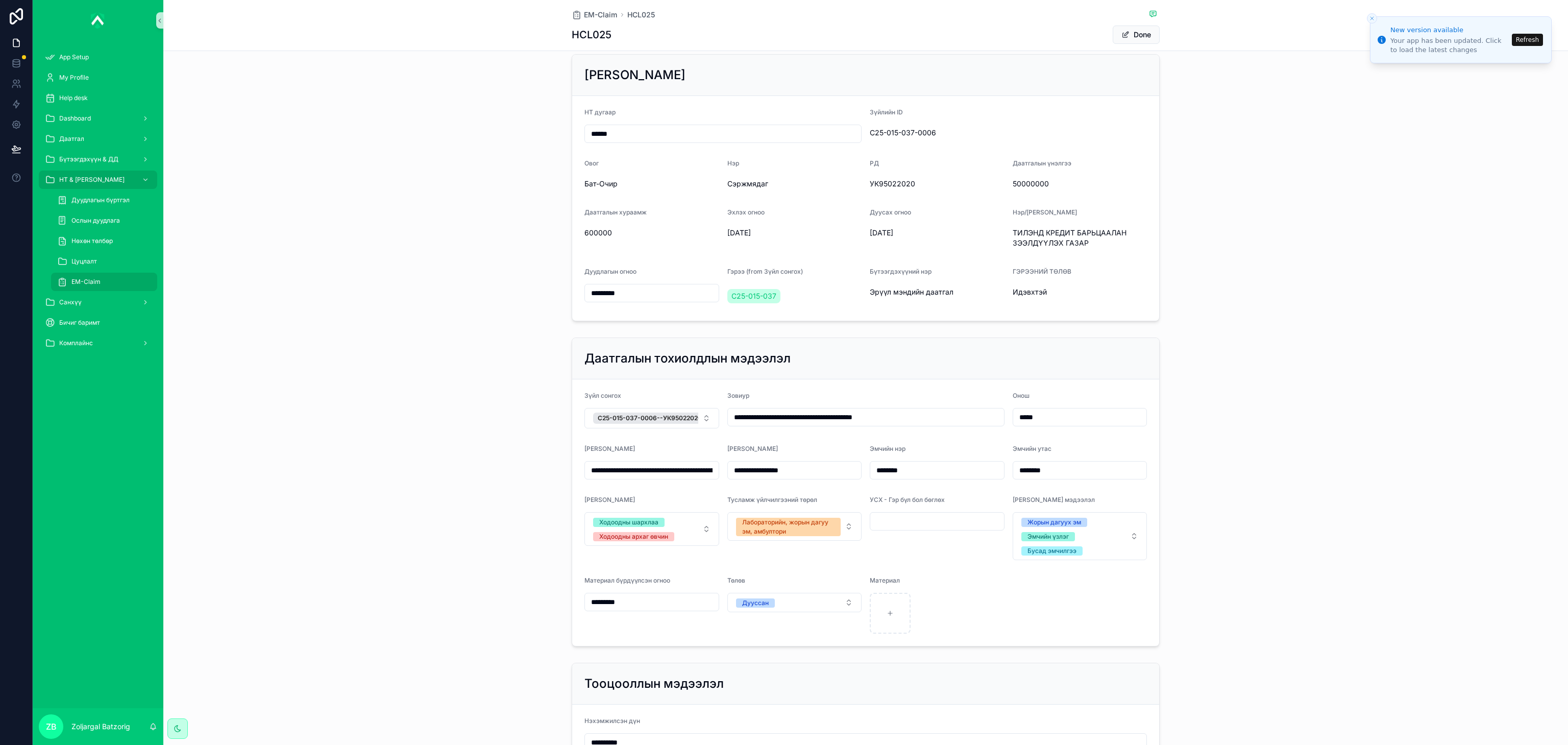
scroll to position [0, 0]
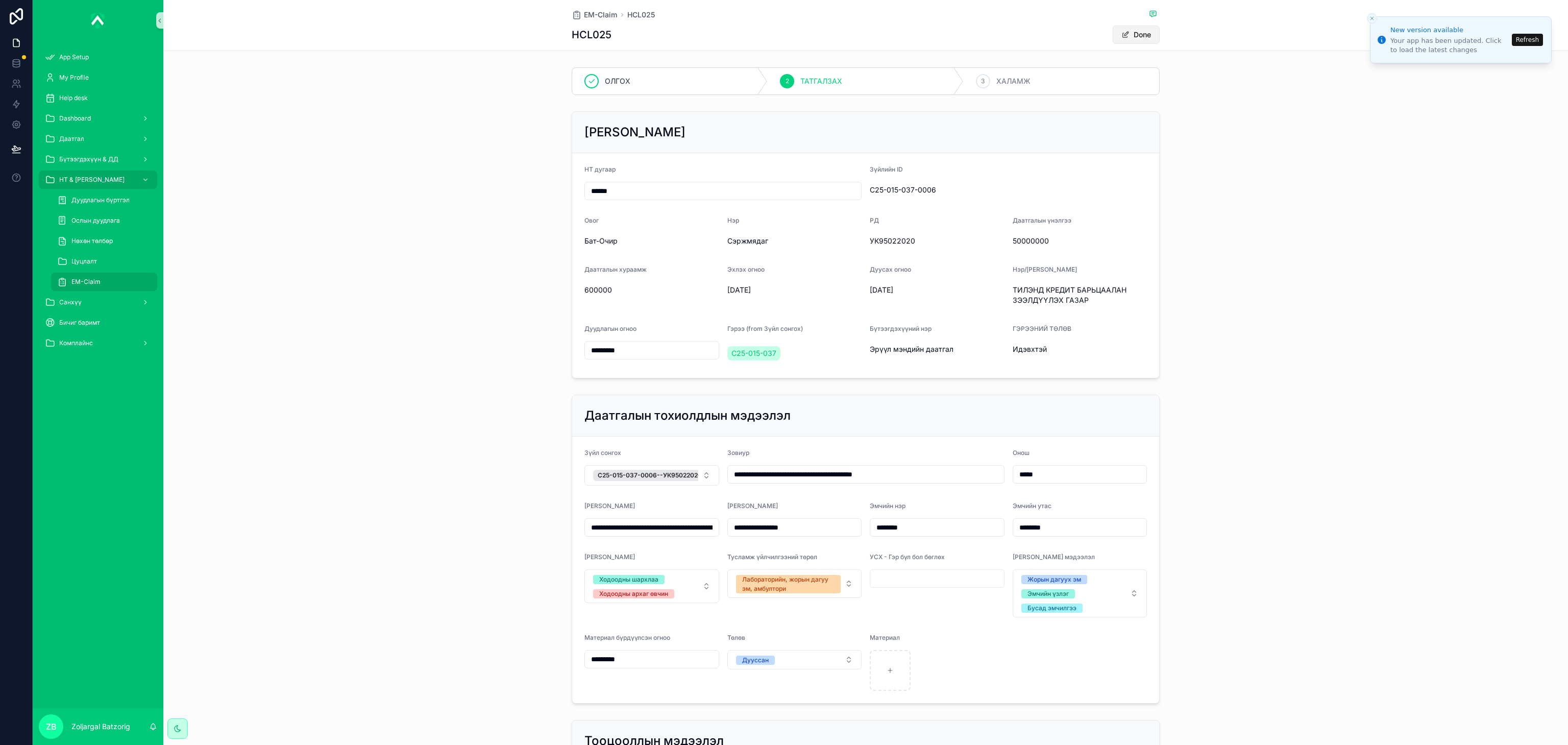
click at [1045, 26] on button "Done" at bounding box center [1136, 35] width 47 height 19
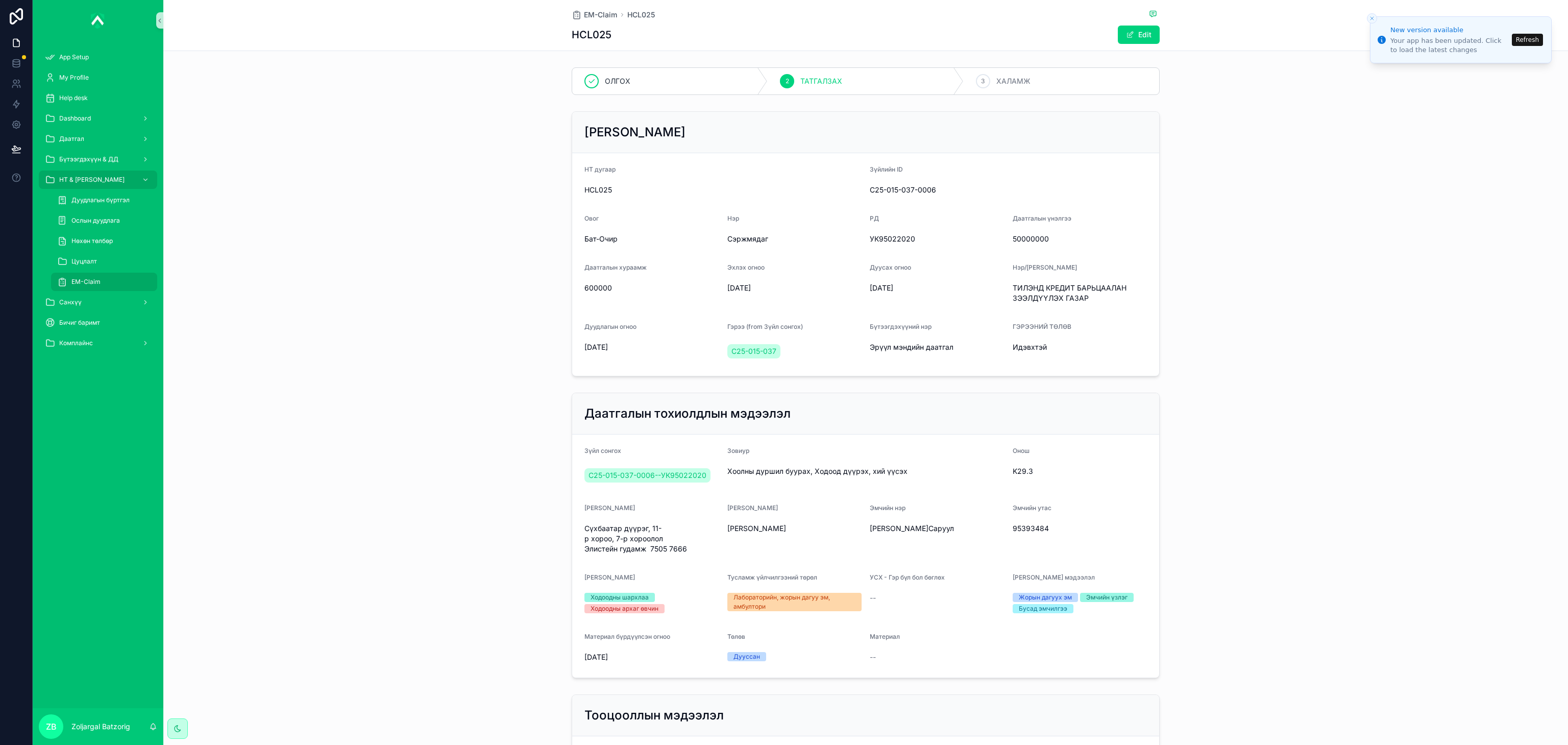
drag, startPoint x: 1131, startPoint y: 42, endPoint x: 1119, endPoint y: 47, distance: 13.0
click at [1045, 42] on button "Edit" at bounding box center [1138, 35] width 42 height 19
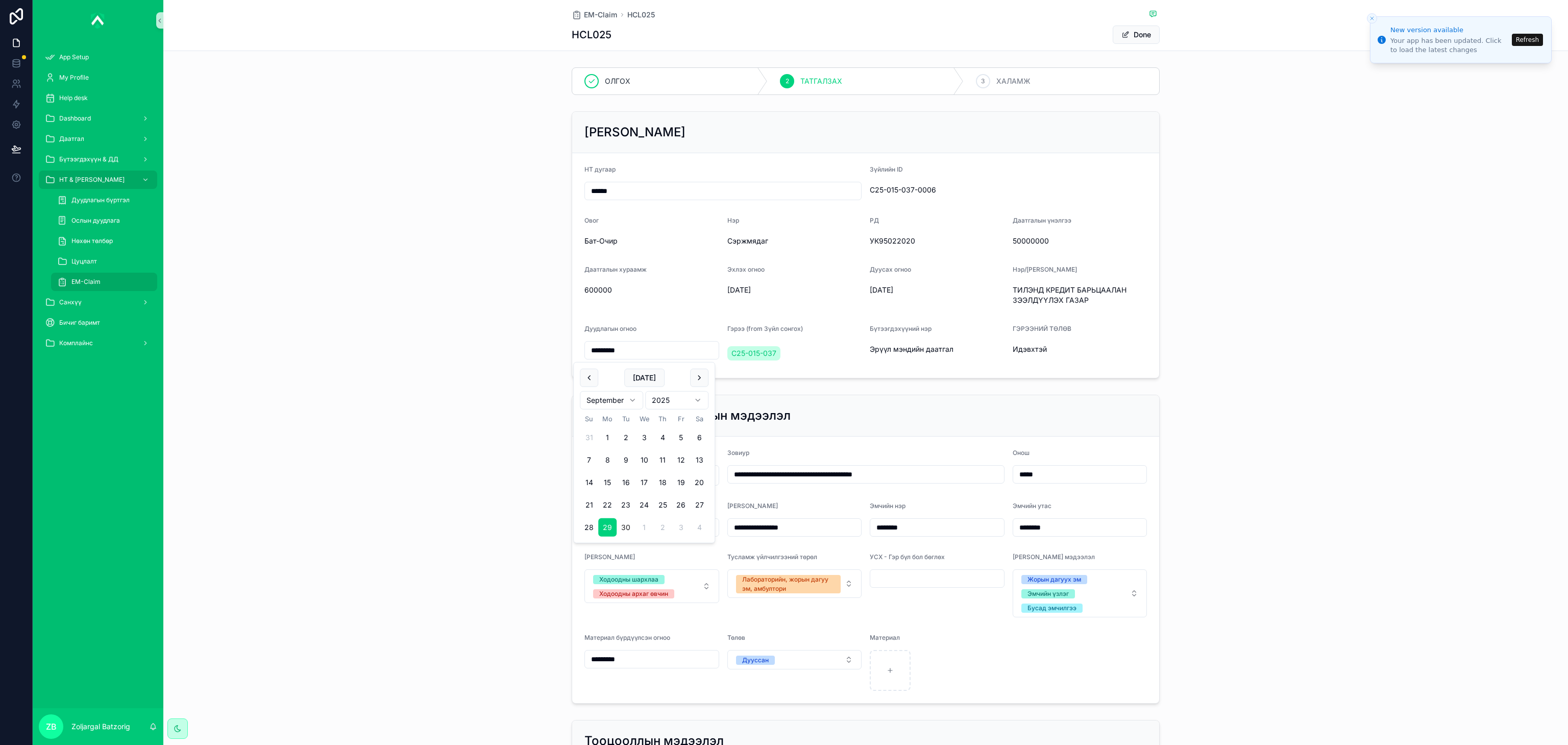
drag, startPoint x: 643, startPoint y: 346, endPoint x: 498, endPoint y: 346, distance: 145.0
click at [498, 346] on div "Үндсэн мэдээлэл НТ дугаар ****** Зүйлийн ID C25-015-037-0006 Овог Бат-Очир Нэр …" at bounding box center [865, 245] width 1405 height 275
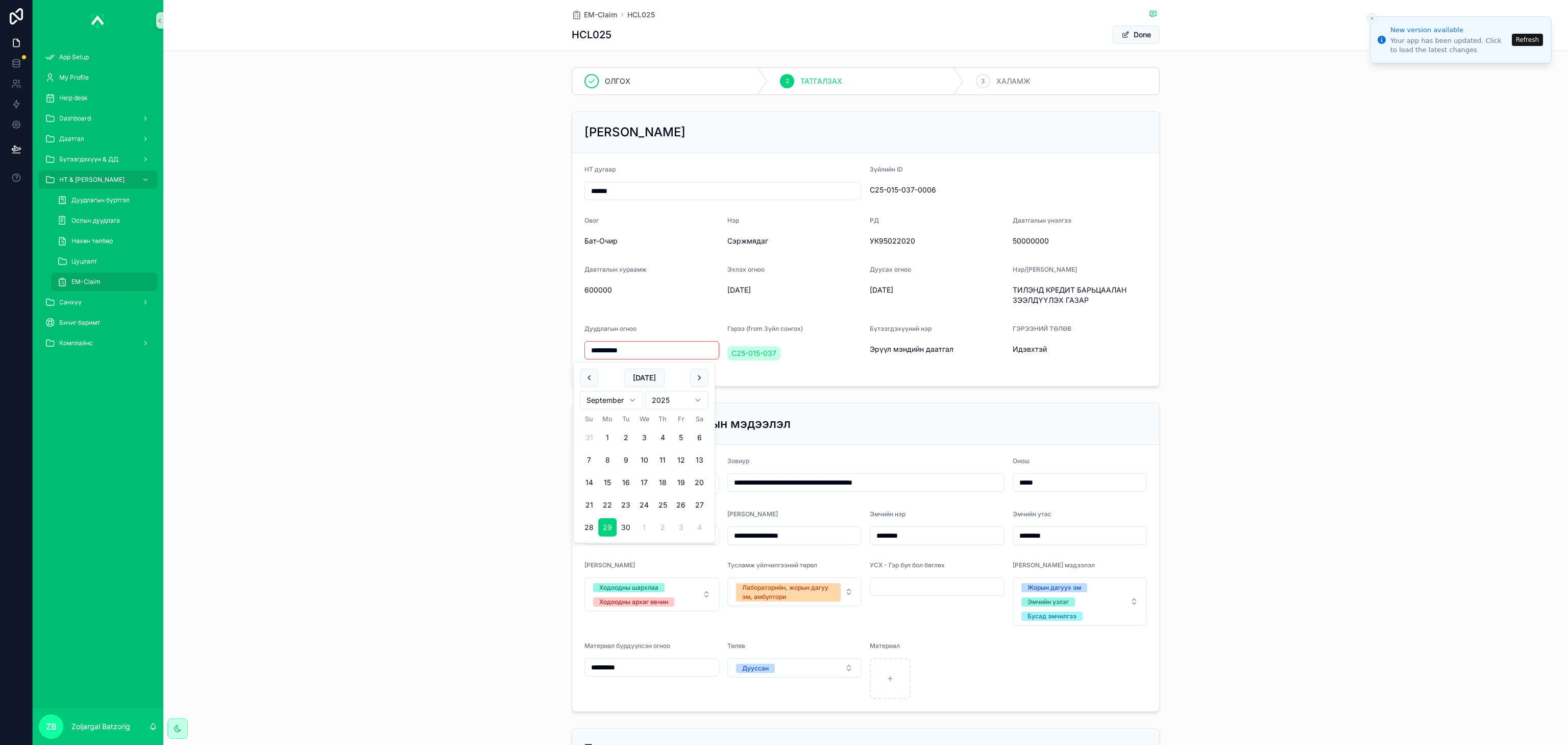
click at [622, 496] on button "30" at bounding box center [625, 527] width 19 height 19
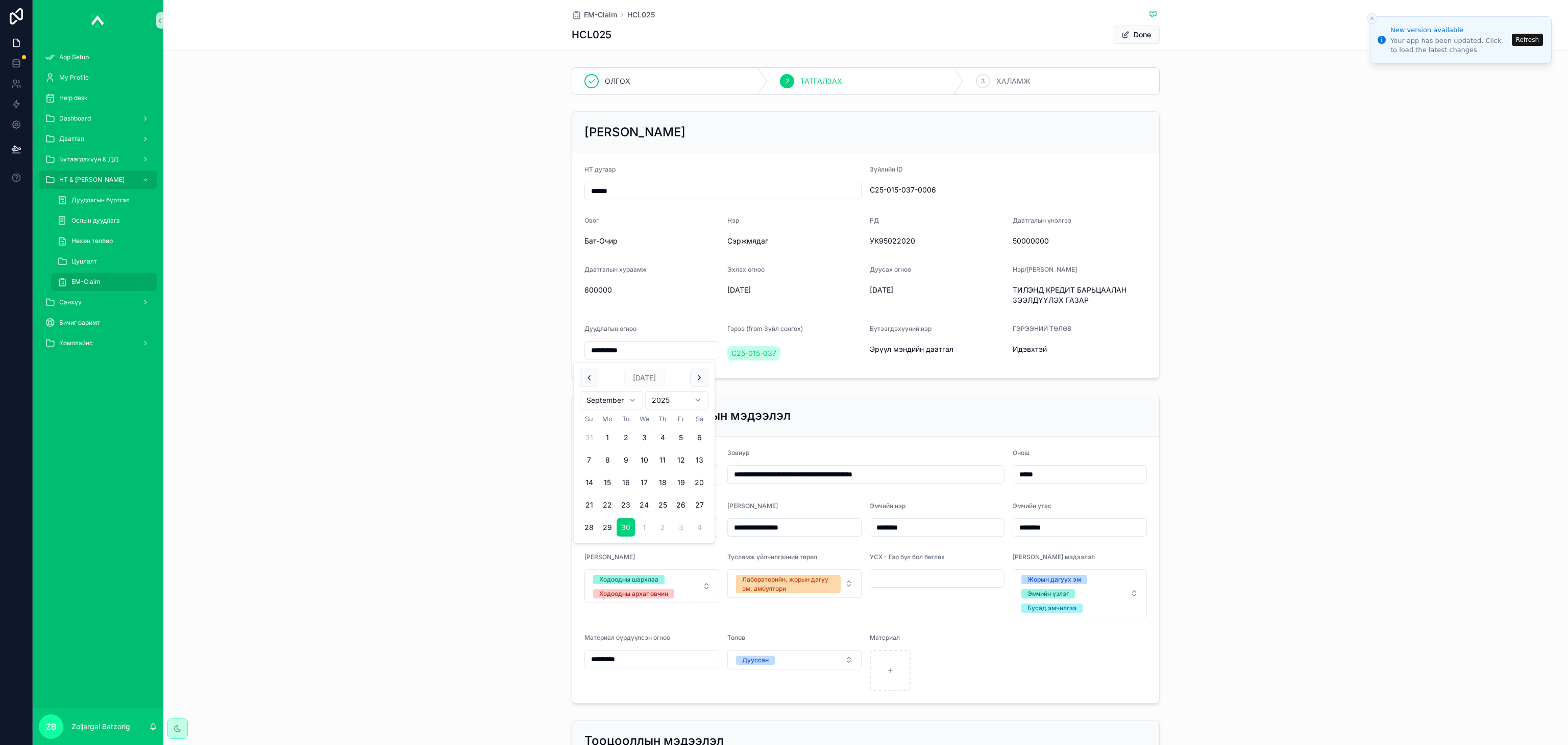
type input "*********"
click at [1045, 276] on div "Үндсэн мэдээлэл НТ дугаар ****** Зүйлийн ID C25-015-037-0006 Овог Бат-Очир Нэр …" at bounding box center [865, 245] width 1405 height 275
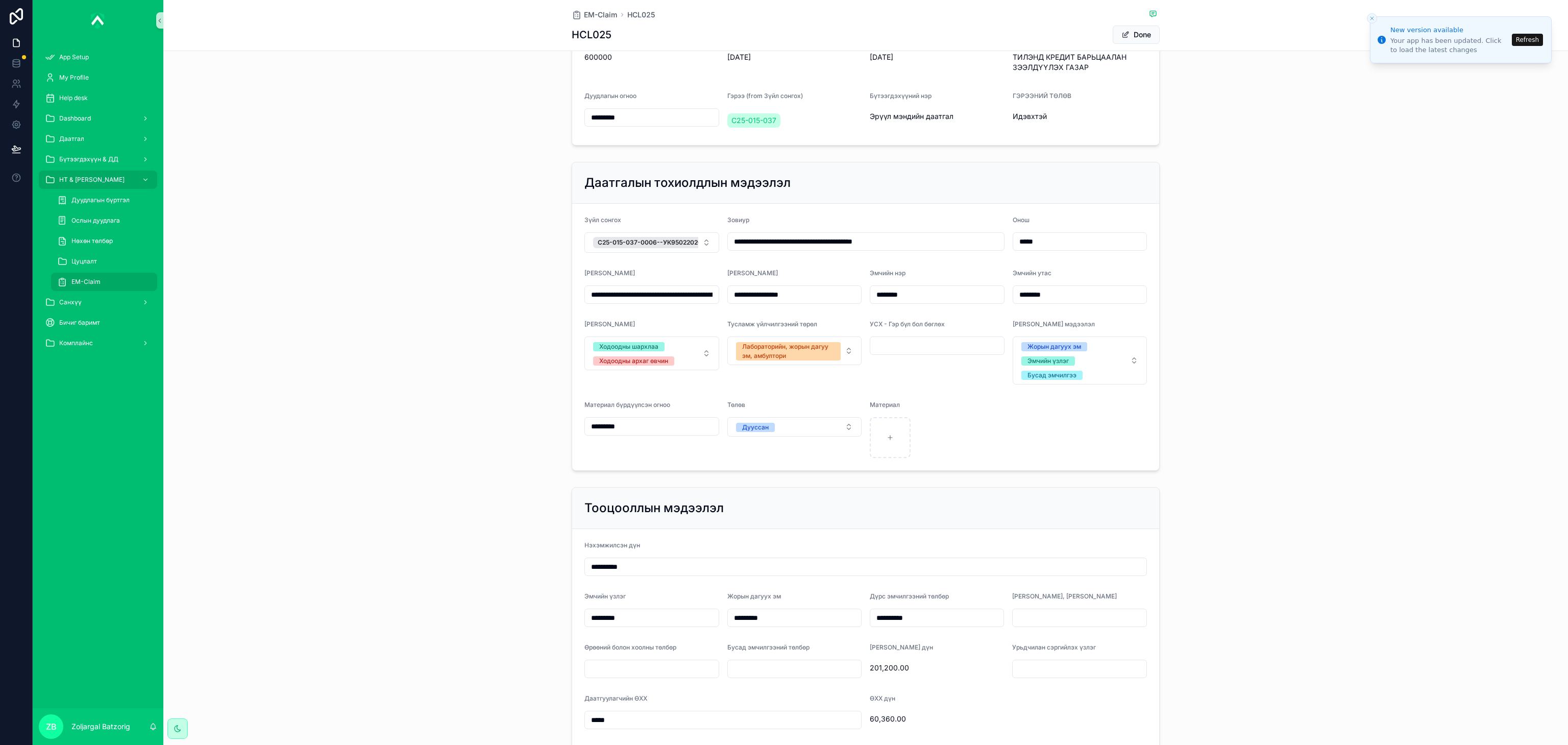
scroll to position [205, 0]
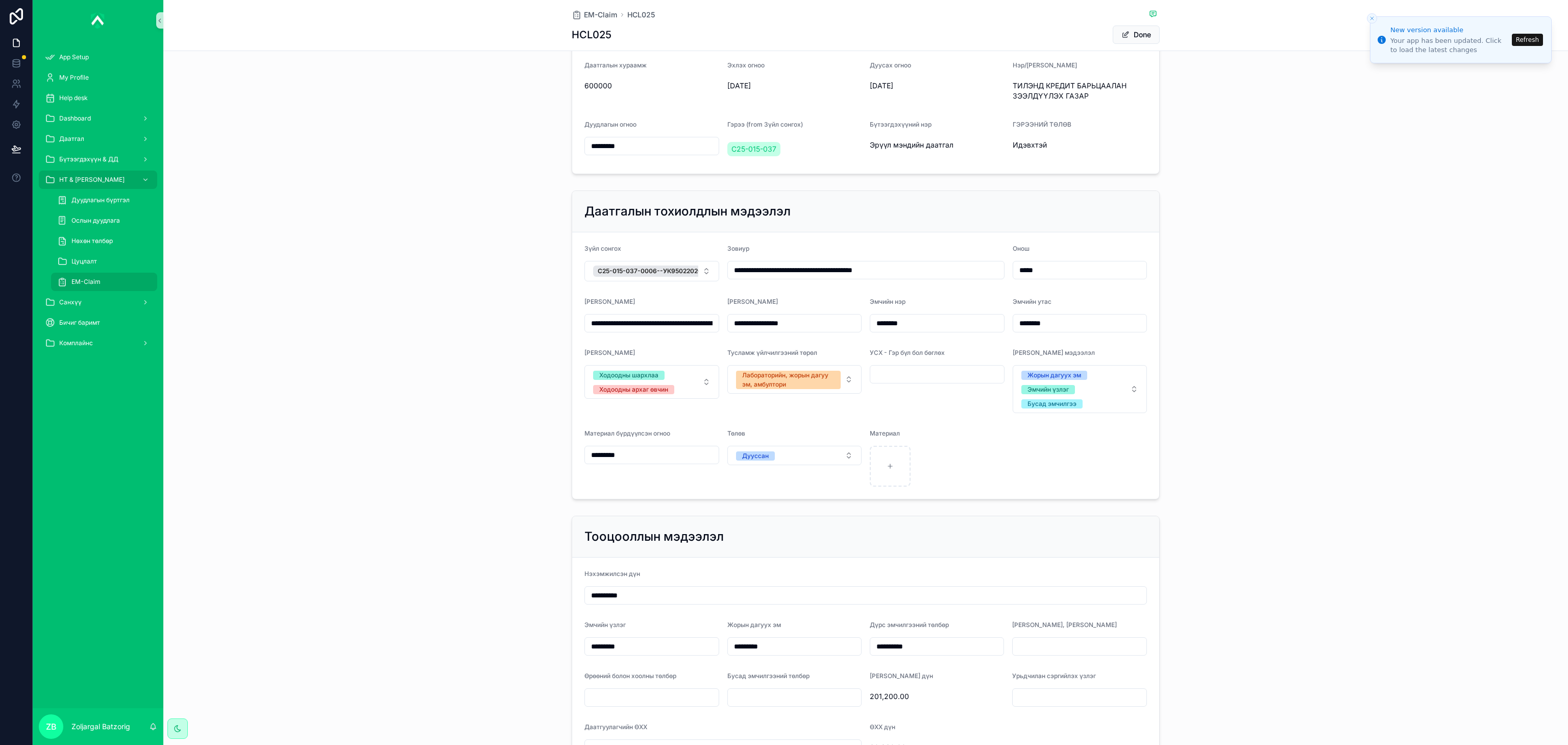
click at [1045, 40] on button "Refresh" at bounding box center [1527, 40] width 31 height 13
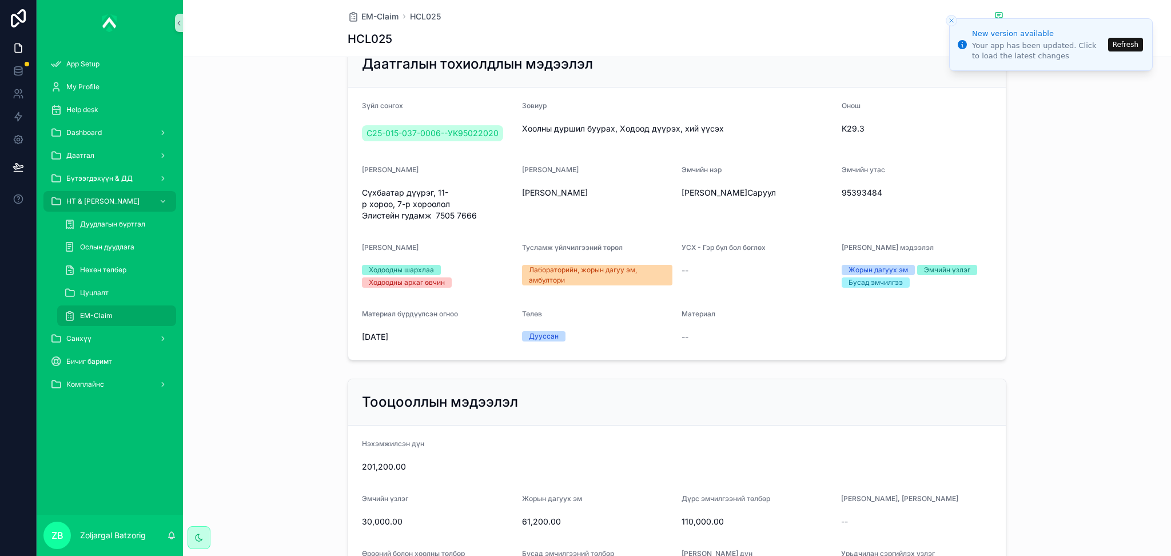
scroll to position [457, 0]
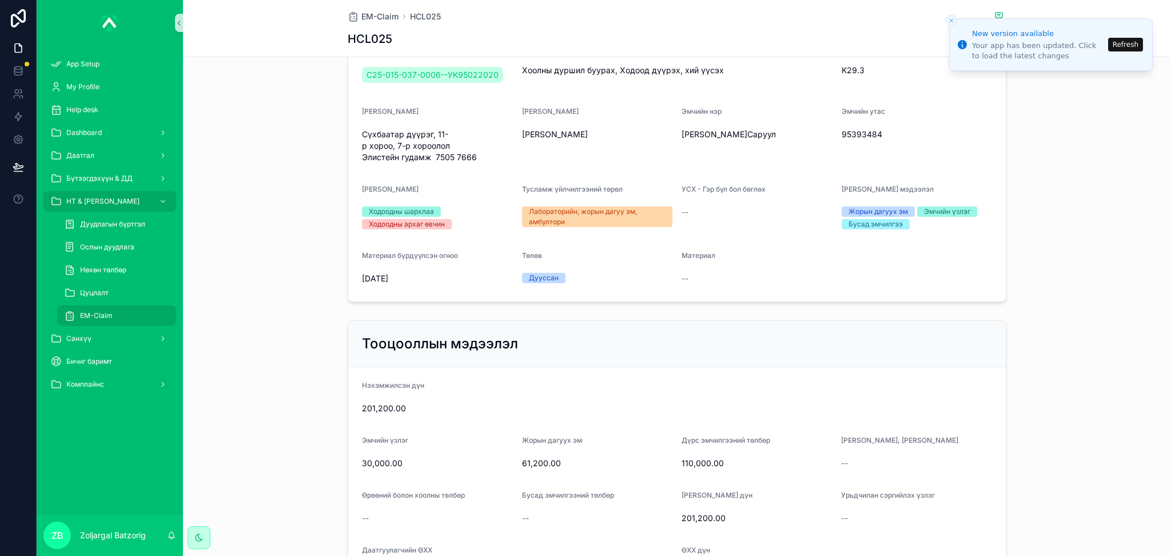
click at [470, 283] on span "[DATE]" at bounding box center [437, 278] width 151 height 11
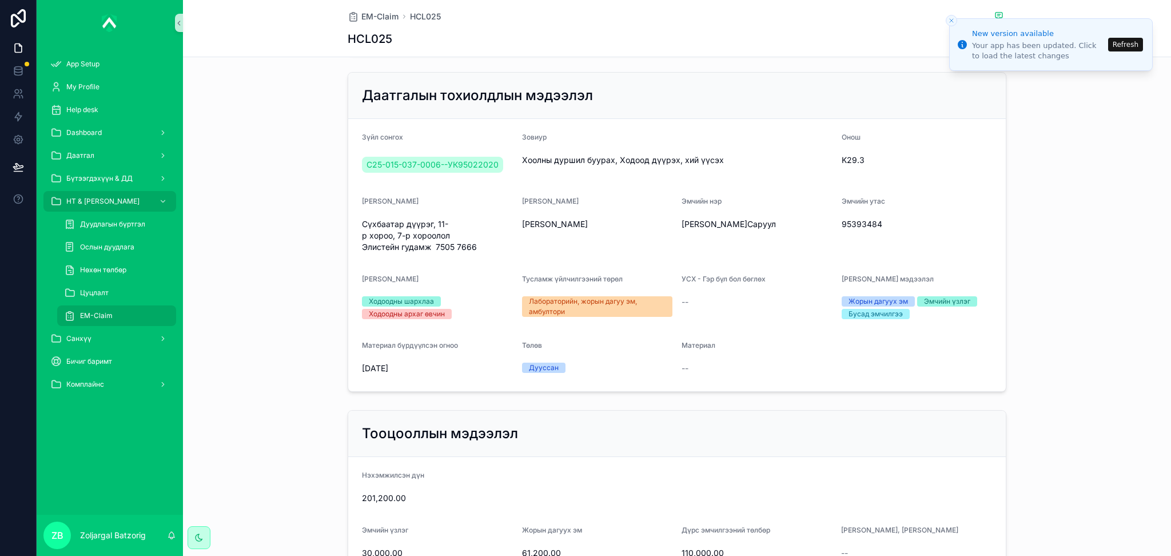
scroll to position [152, 0]
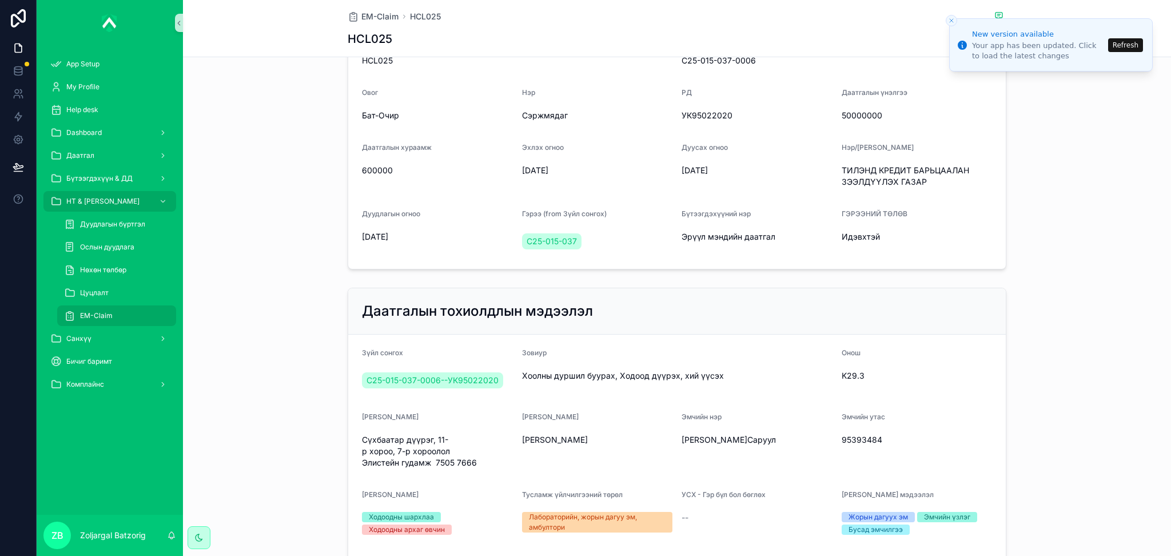
click at [949, 19] on icon "Close toast" at bounding box center [951, 20] width 7 height 7
click at [1141, 42] on button "Refresh" at bounding box center [1125, 45] width 35 height 14
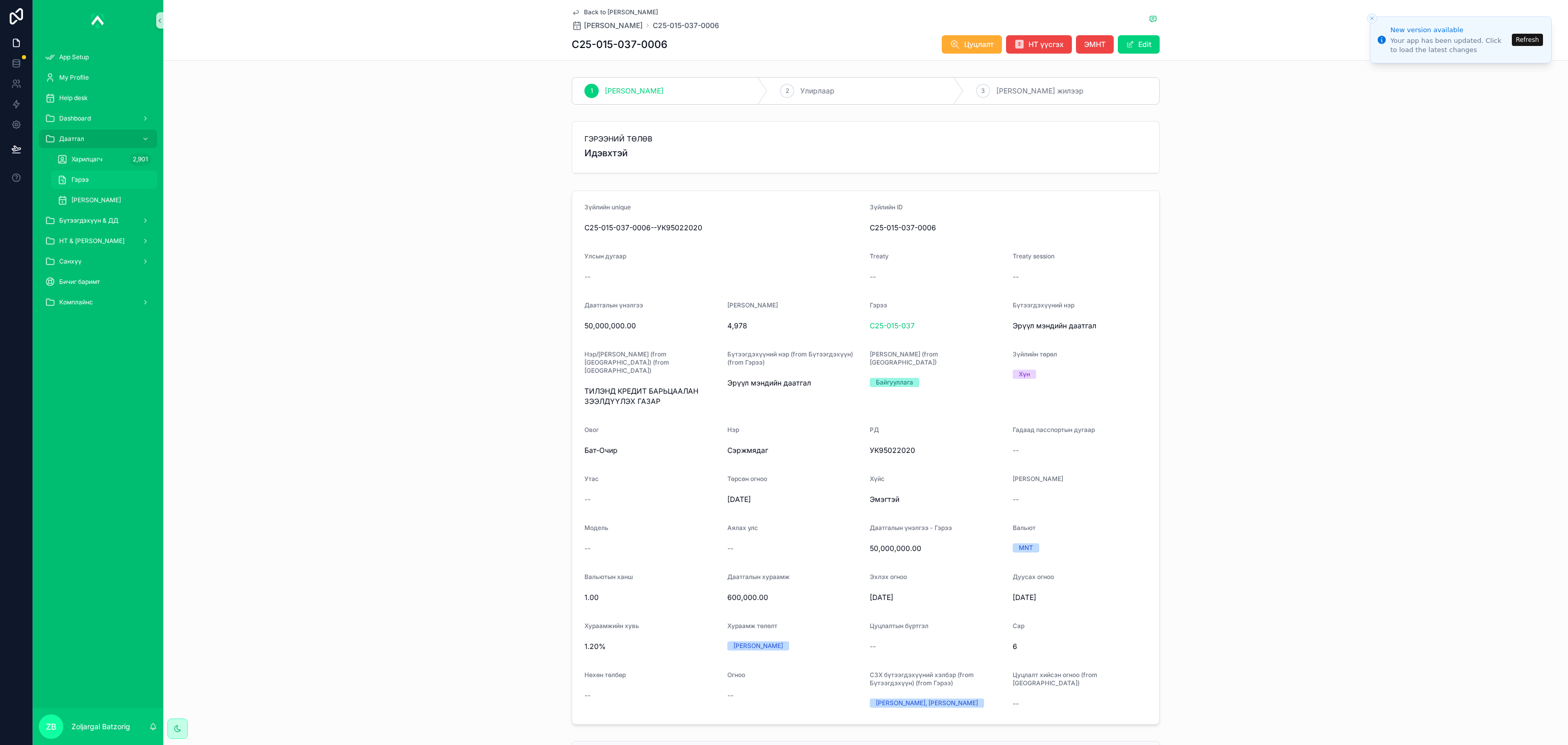
scroll to position [64, 0]
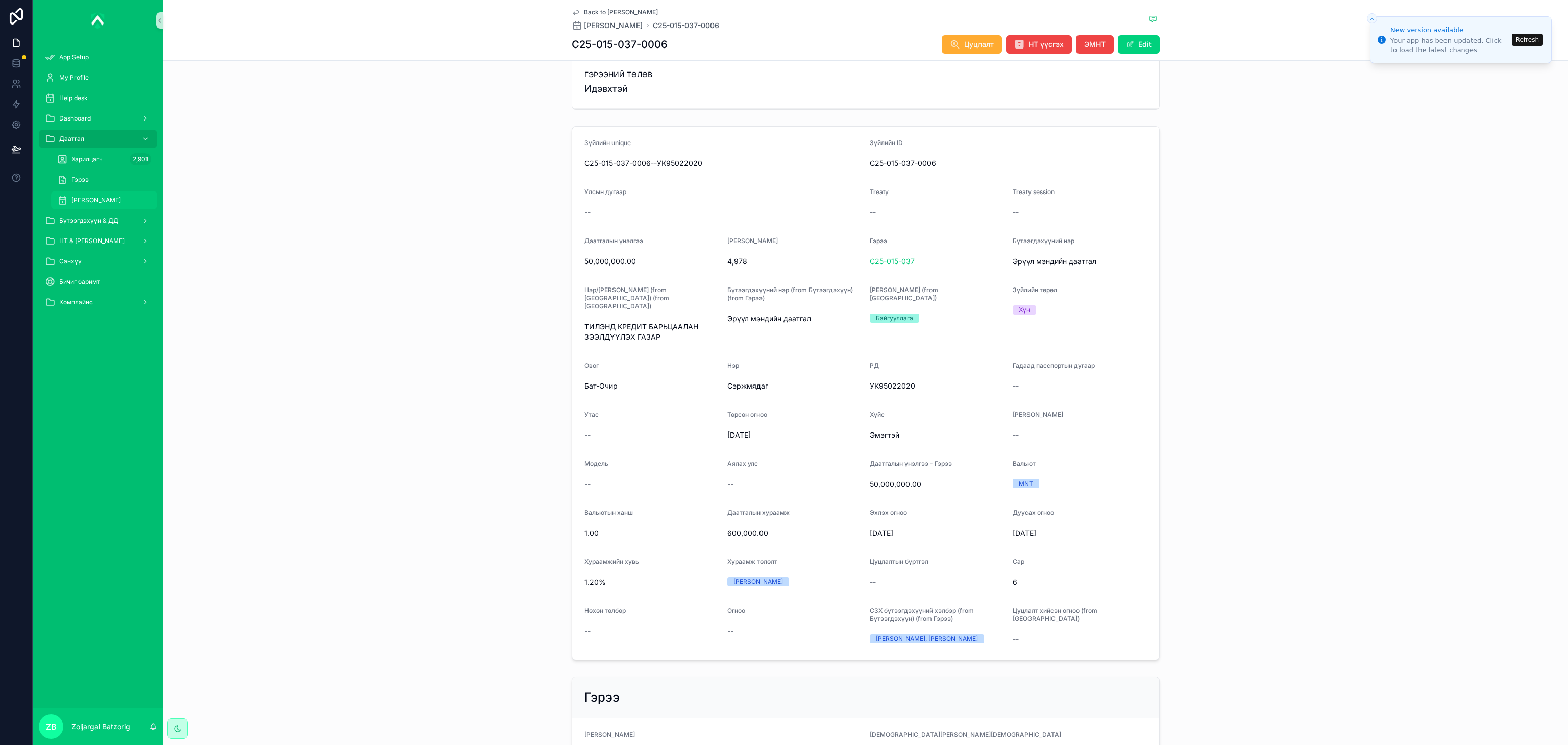
drag, startPoint x: 96, startPoint y: 196, endPoint x: 157, endPoint y: 185, distance: 62.0
click at [96, 196] on span "[PERSON_NAME]" at bounding box center [96, 199] width 49 height 8
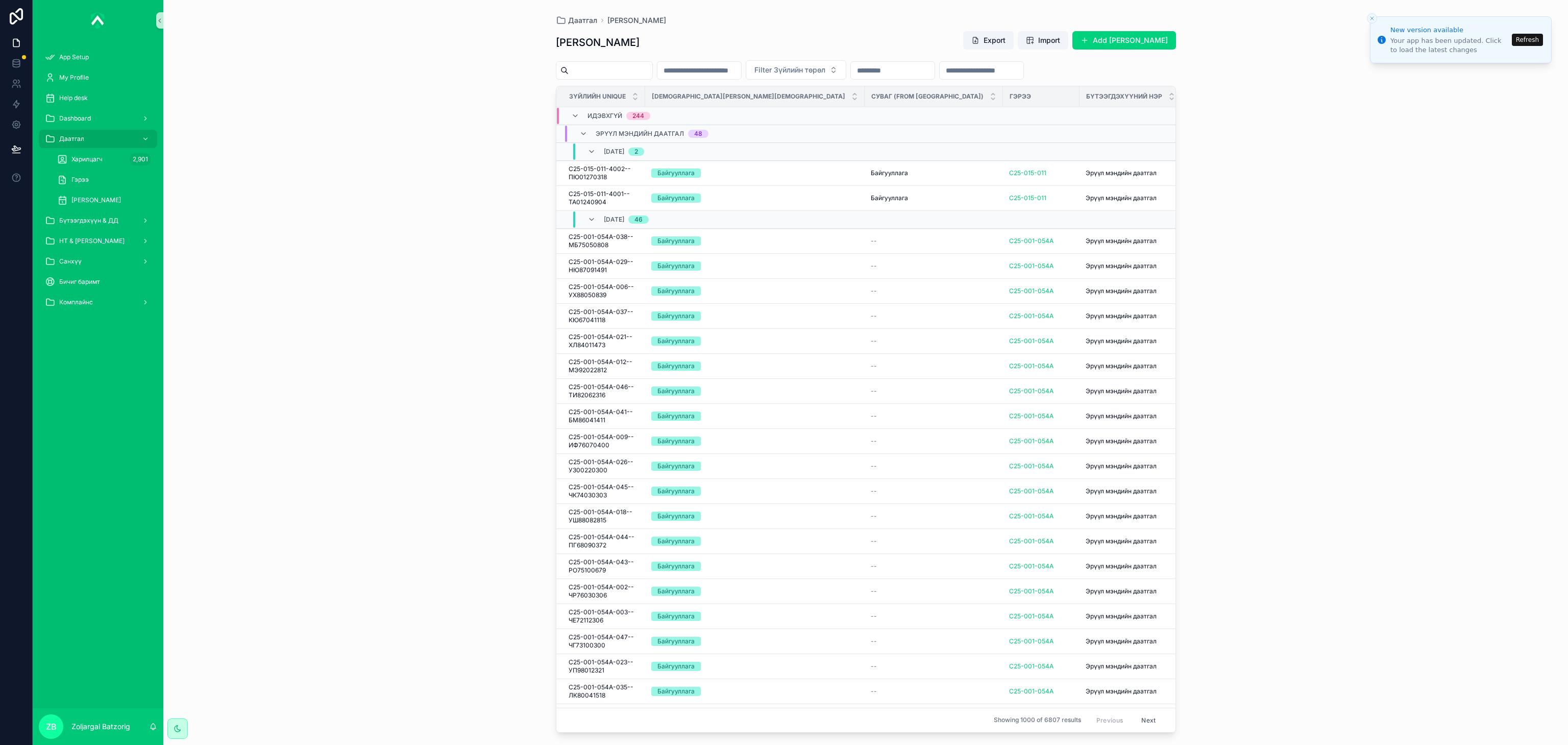
click at [1023, 67] on input "scrollable content" at bounding box center [981, 71] width 84 height 14
paste input "*******"
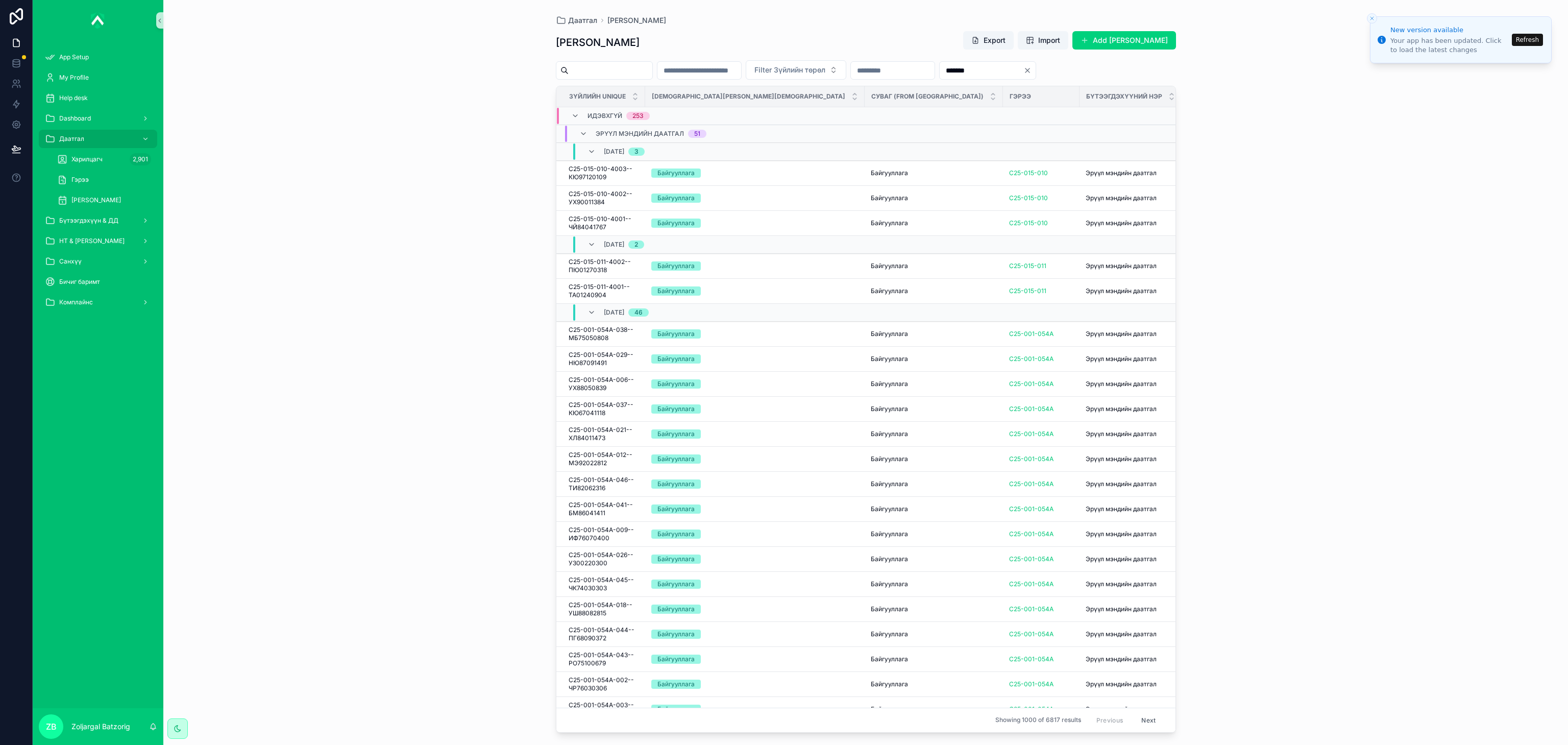
type input "*******"
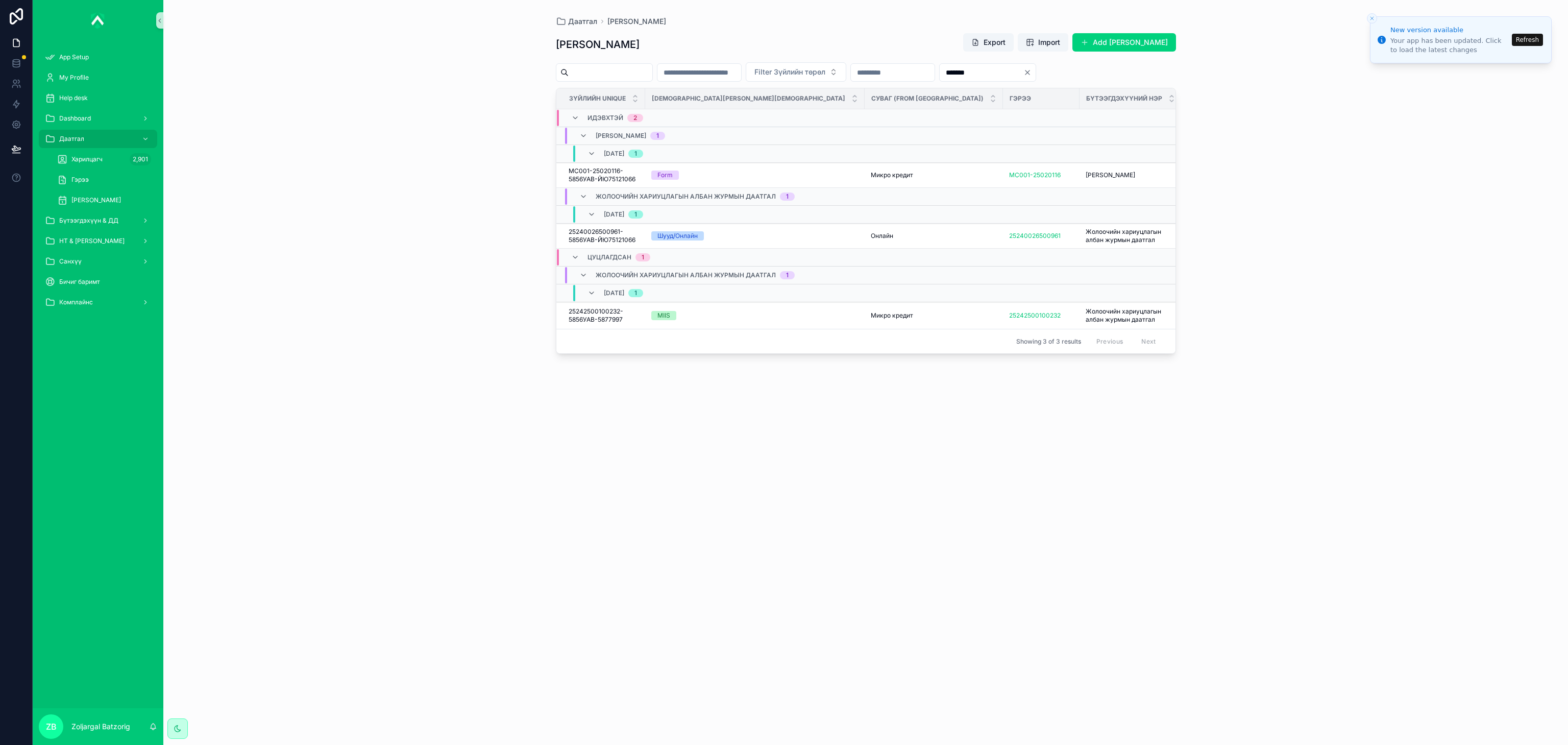
click at [113, 188] on div "Гэрээ" at bounding box center [104, 180] width 119 height 21
click at [113, 206] on div "[PERSON_NAME]" at bounding box center [104, 200] width 94 height 16
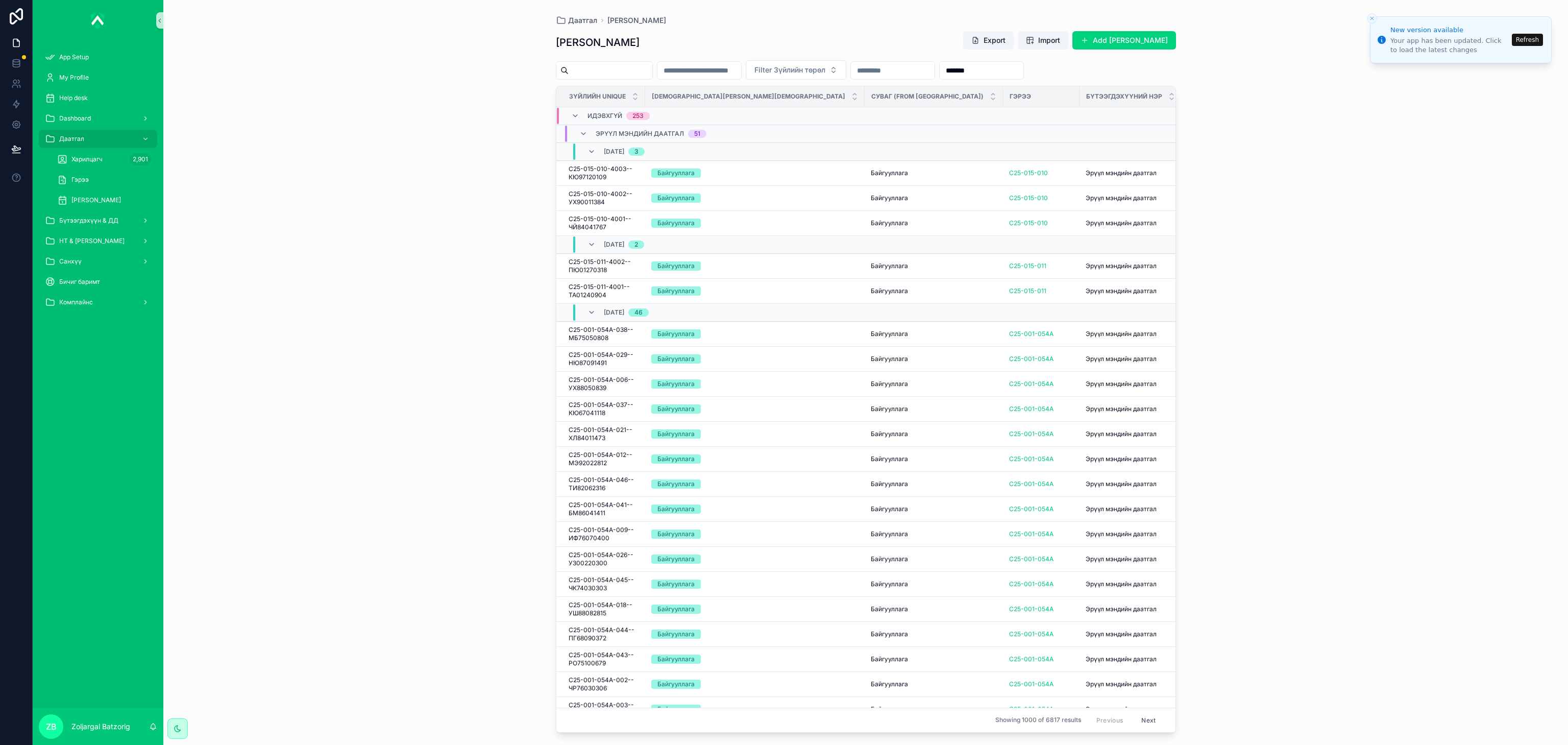
drag, startPoint x: 1094, startPoint y: 78, endPoint x: 957, endPoint y: 75, distance: 137.0
click at [957, 75] on div "Filter Зүйлийн төрөл *******" at bounding box center [865, 70] width 620 height 20
click at [942, 57] on div "Зүйлийн дэлгэрэнгүй Export Import Add Зүйлийн дэлгэрэнгүй Filter Зүйлийн төрөл …" at bounding box center [865, 378] width 620 height 708
click at [935, 68] on input "scrollable content" at bounding box center [893, 71] width 84 height 14
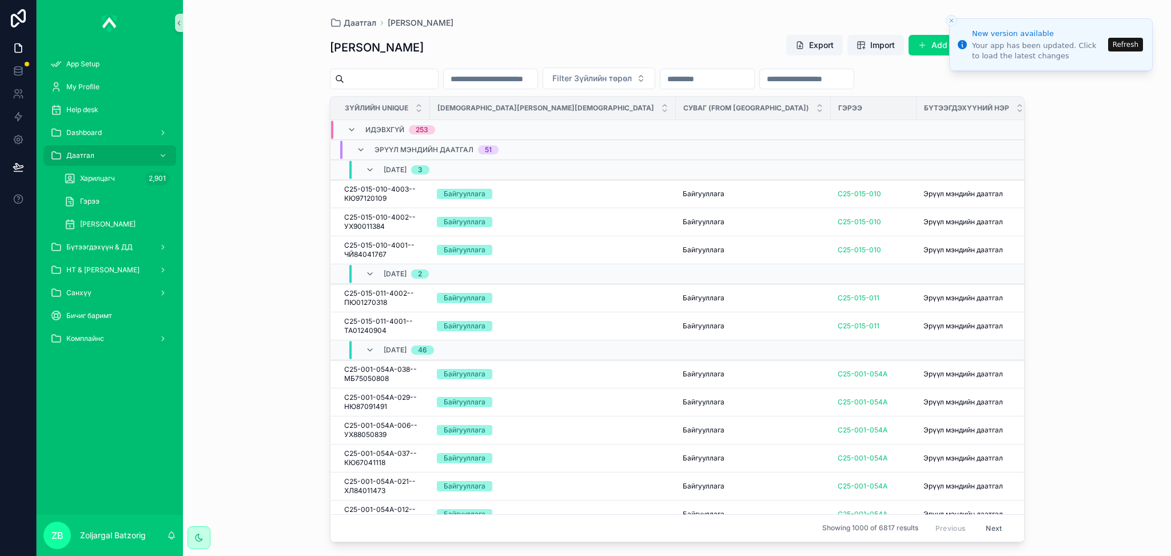
click at [754, 75] on input "scrollable content" at bounding box center [707, 79] width 94 height 16
type input "********"
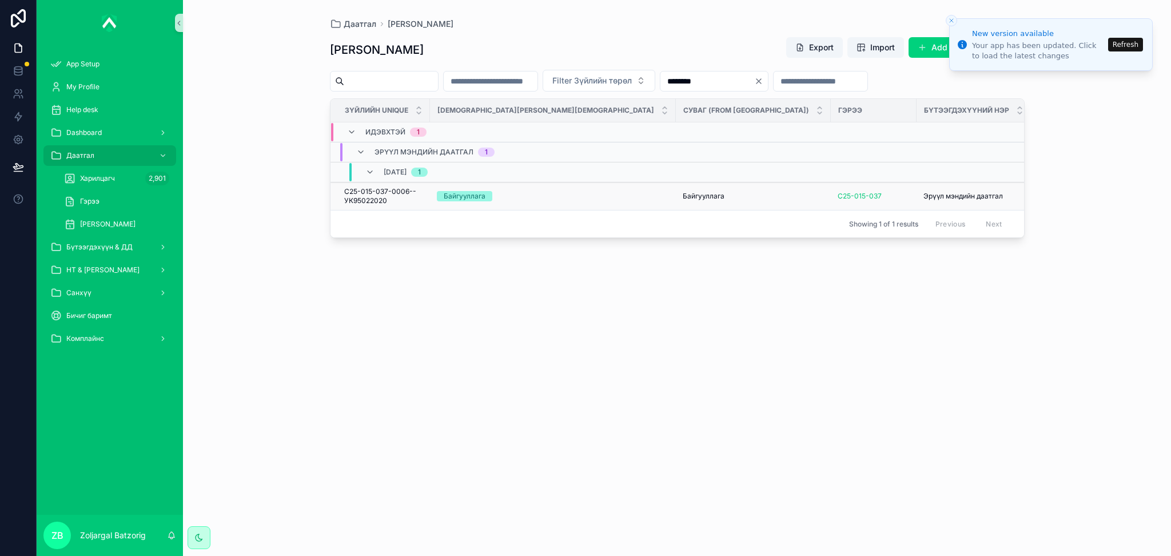
click at [1031, 195] on td "--" at bounding box center [1074, 196] width 86 height 28
click at [923, 199] on div "Эрүүл мэндийн даатгал Эрүүл мэндийн даатгал" at bounding box center [973, 195] width 101 height 9
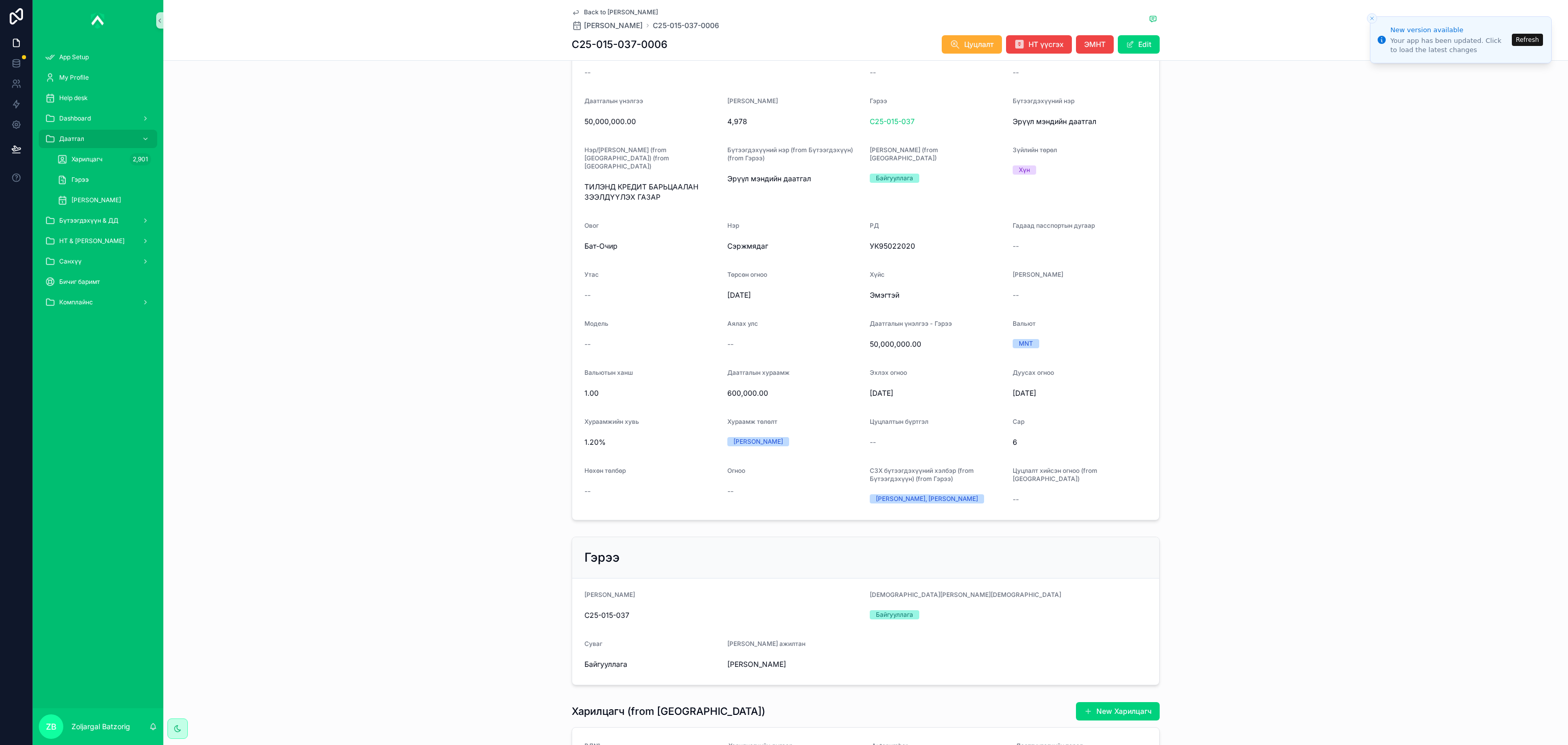
scroll to position [205, 0]
click at [1538, 39] on button "Refresh" at bounding box center [1527, 40] width 31 height 13
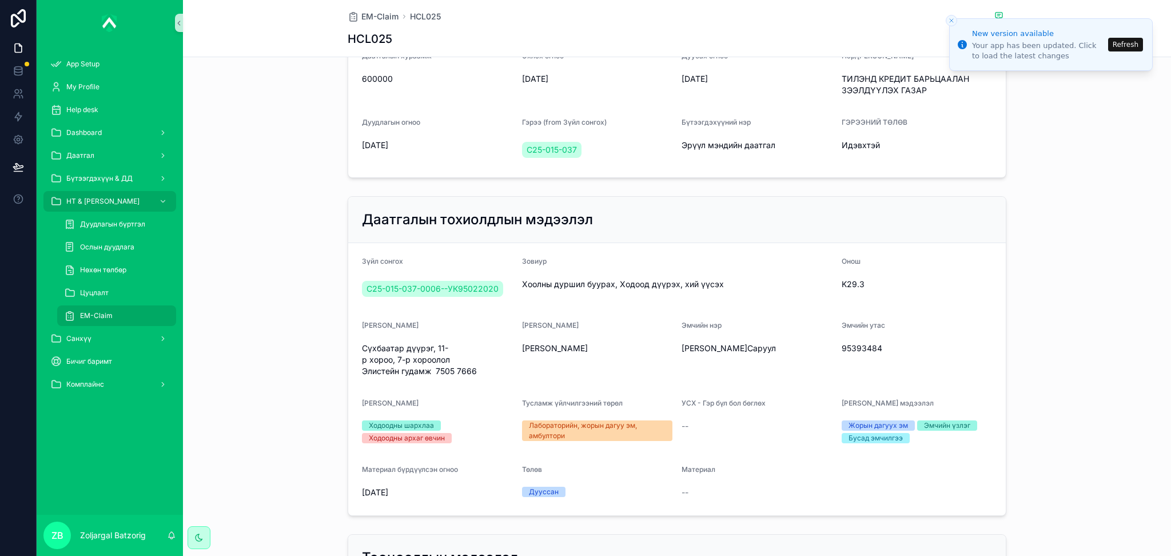
scroll to position [305, 0]
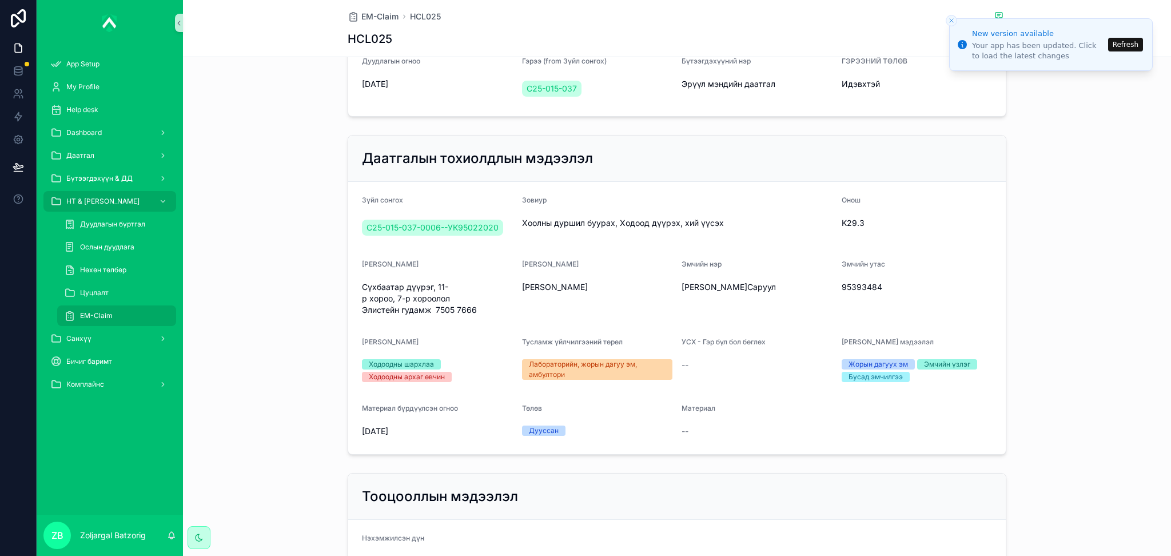
click at [394, 432] on span "[DATE]" at bounding box center [437, 430] width 151 height 11
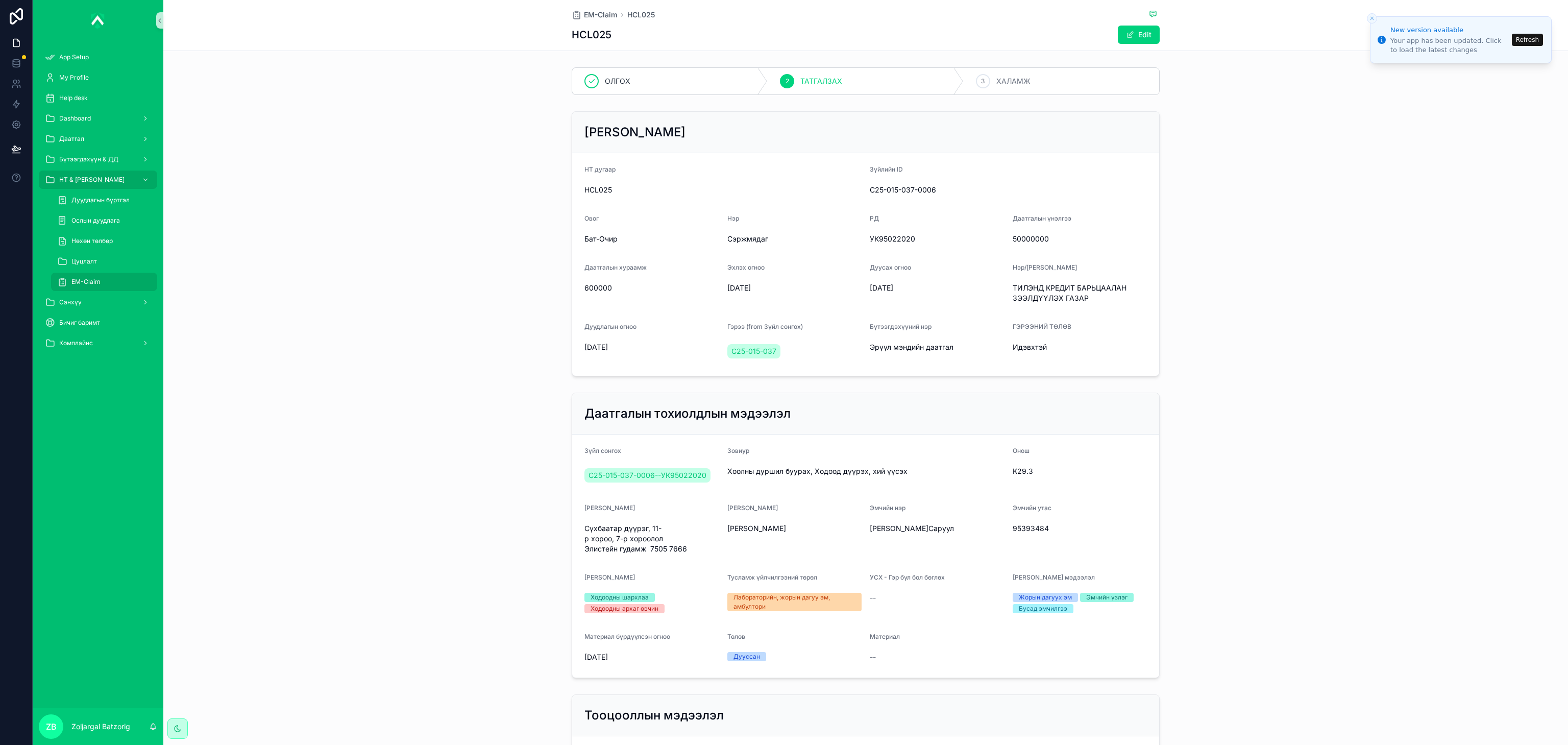
drag, startPoint x: 1255, startPoint y: 52, endPoint x: 1246, endPoint y: 48, distance: 9.8
click at [1045, 51] on div "EM-Claim HCL025 HCL025 Edit" at bounding box center [865, 25] width 1405 height 51
click at [1045, 36] on button "Edit" at bounding box center [1138, 35] width 42 height 19
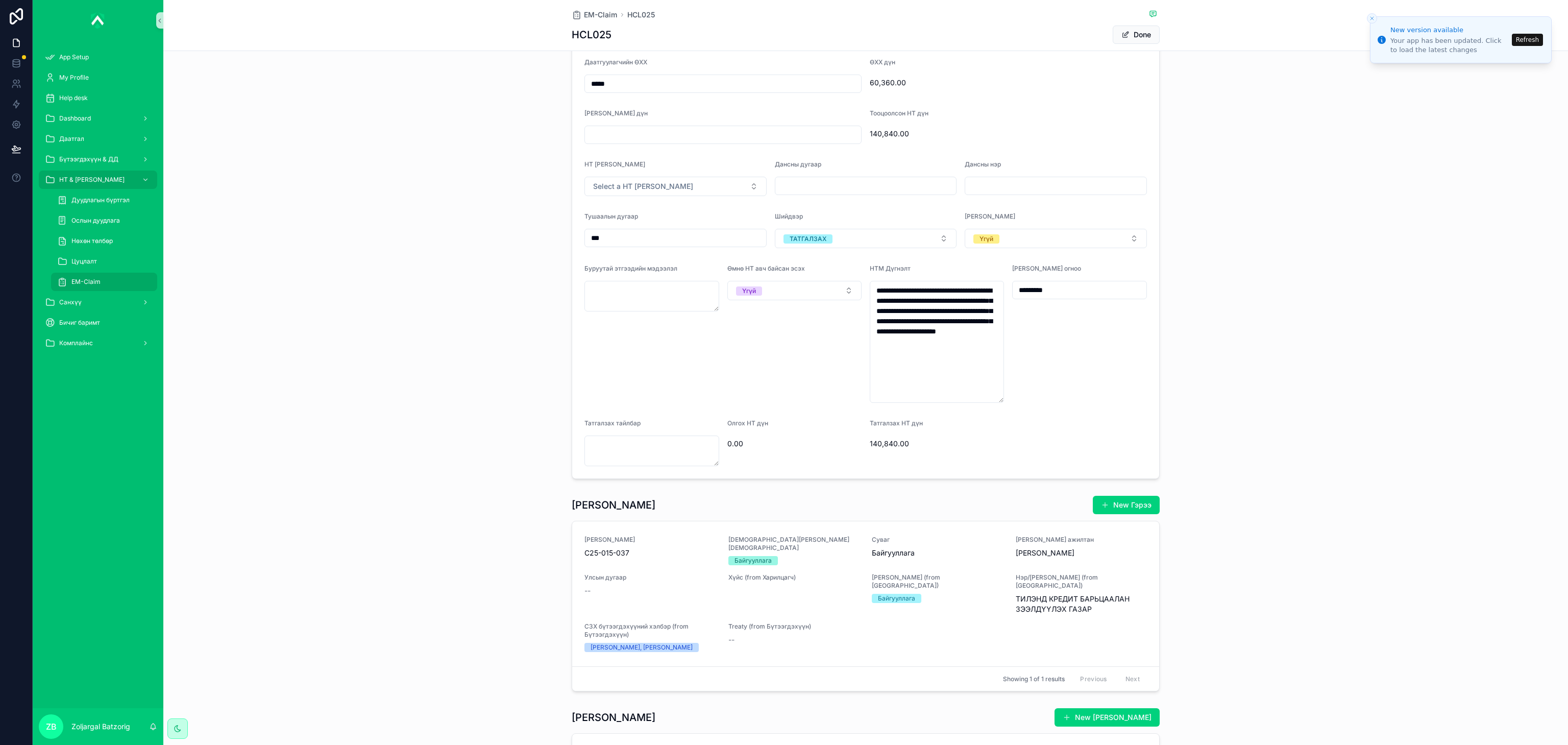
scroll to position [1021, 0]
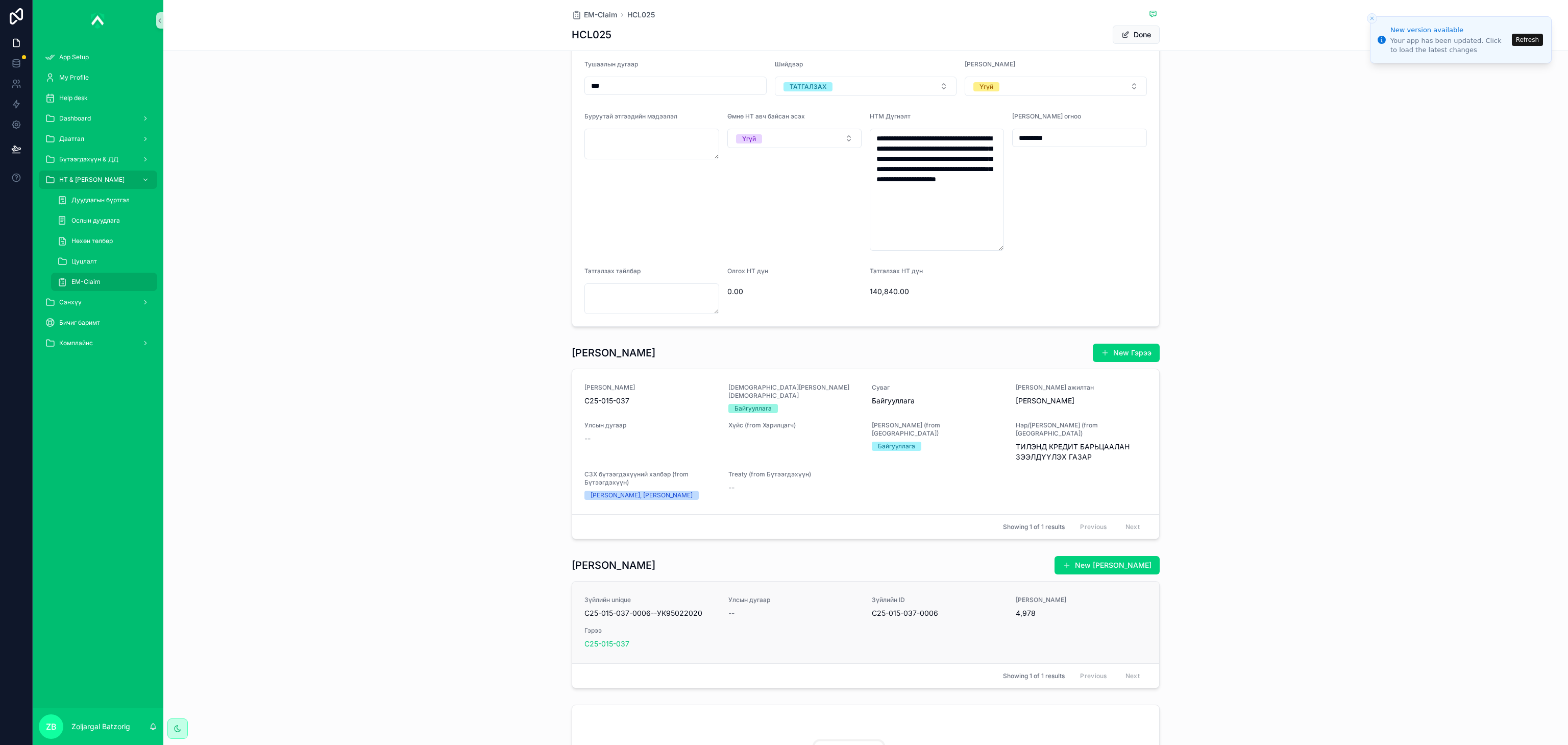
click at [862, 496] on div "Зүйлийн unique C25-015-037-0006--УК95022020 Улсын дугаар -- Зүйлийн ID C25-015-…" at bounding box center [865, 622] width 563 height 53
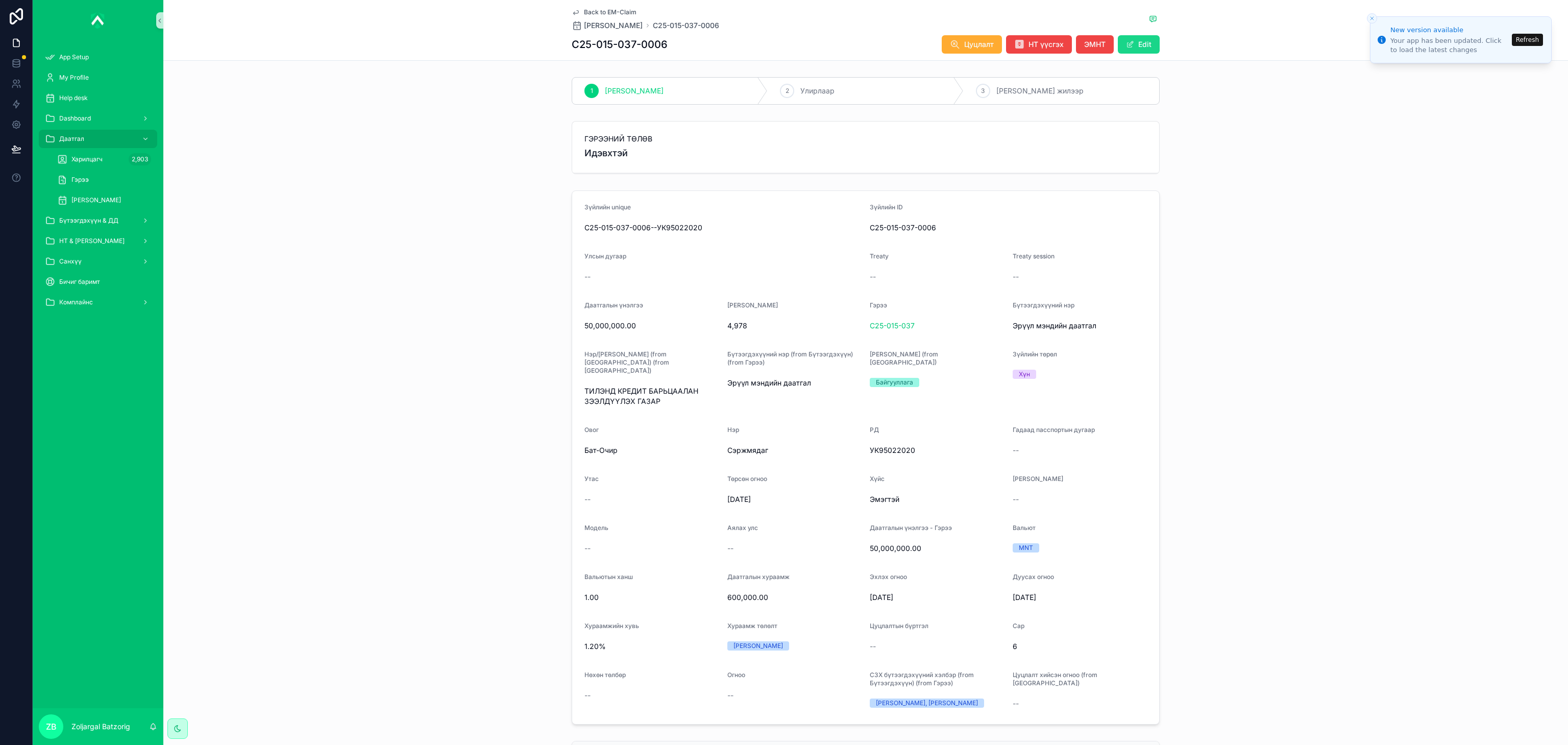
click at [1045, 40] on button "Edit" at bounding box center [1138, 44] width 42 height 19
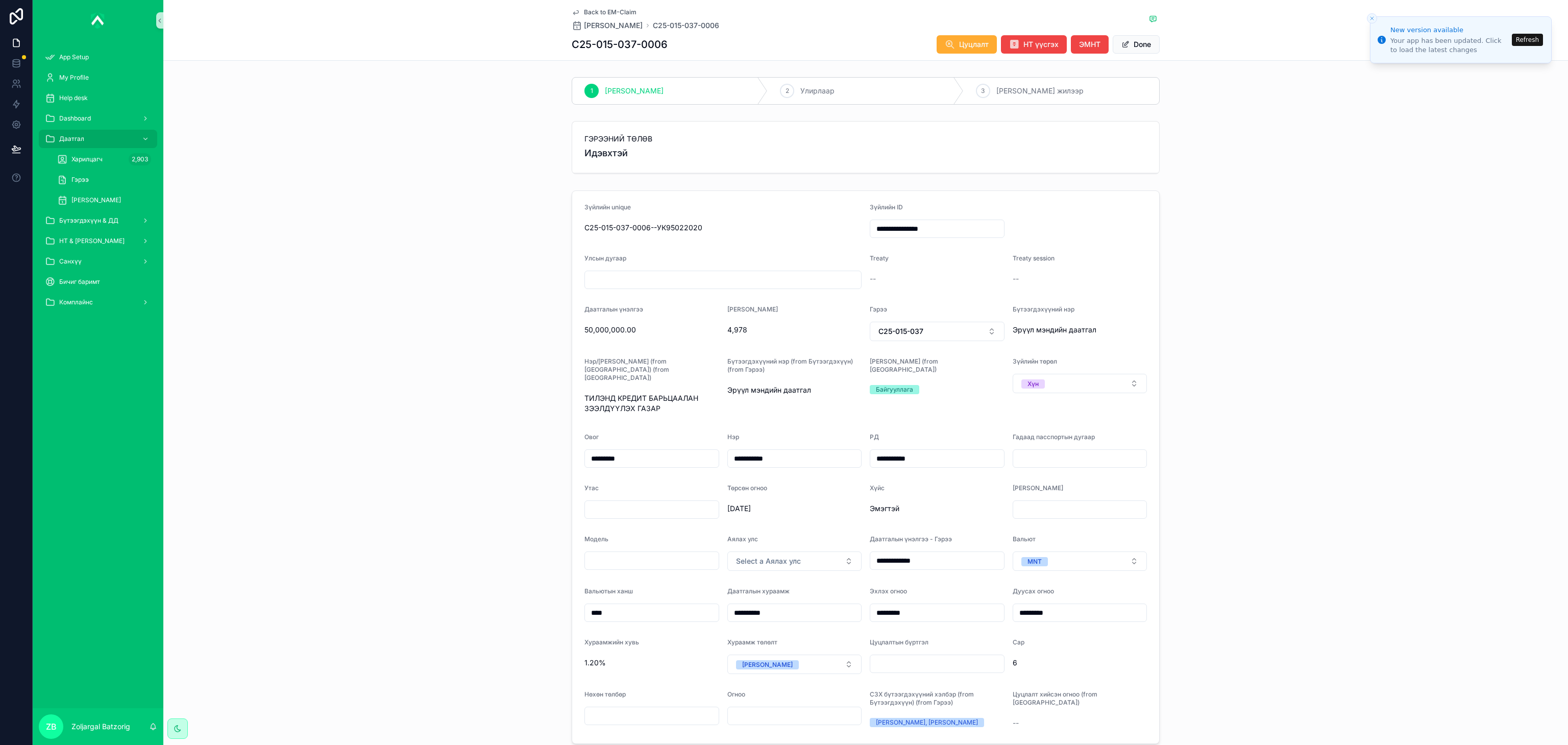
click at [727, 278] on input "scrollable content" at bounding box center [722, 280] width 276 height 14
click at [643, 496] on input "scrollable content" at bounding box center [652, 509] width 134 height 14
click at [639, 496] on input "****" at bounding box center [652, 509] width 134 height 14
type input "********"
click at [1045, 42] on button "Done" at bounding box center [1136, 44] width 47 height 19
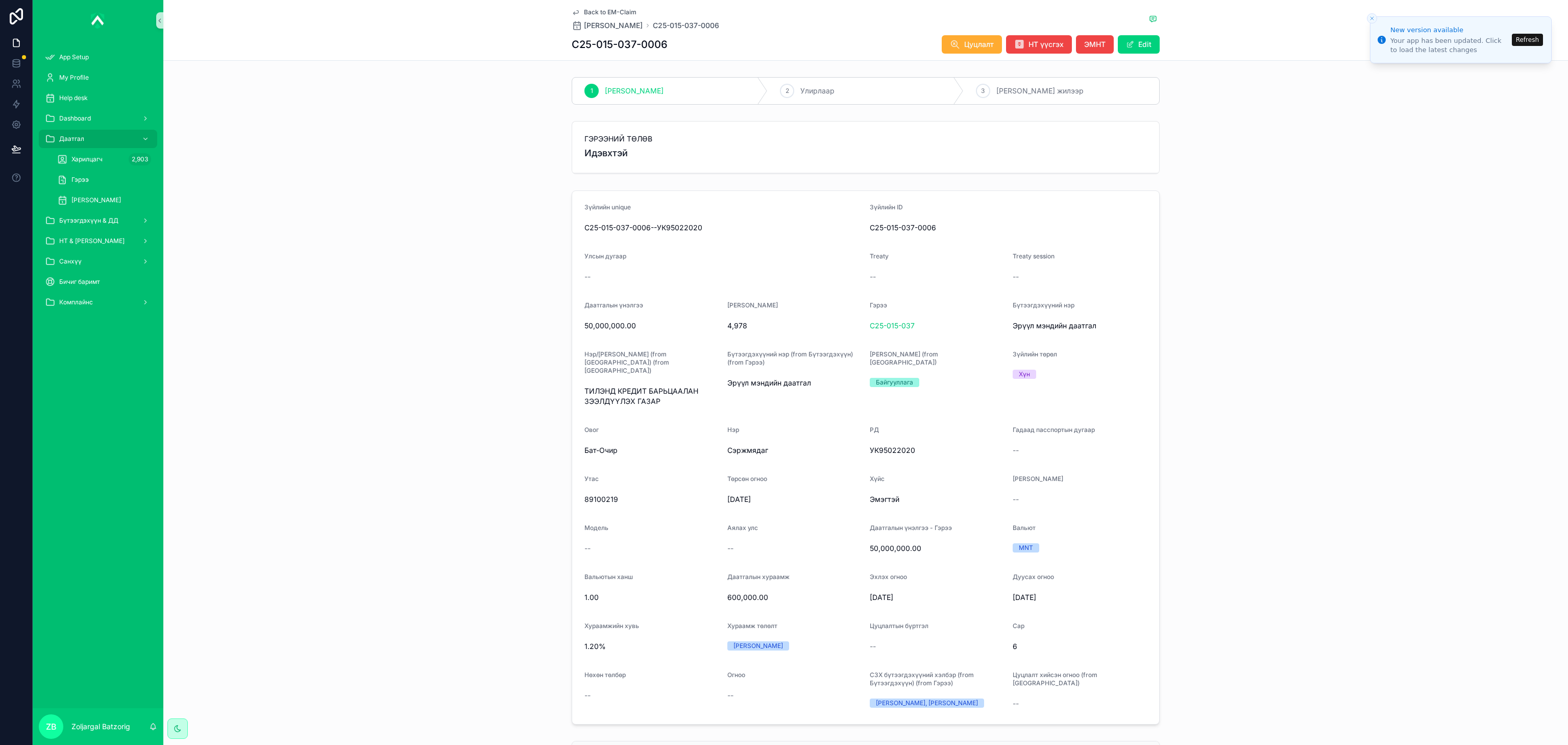
click at [706, 19] on div "Back to EM-Claim Зүйлийн дэлгэрэнгүй C25-015-037-0006" at bounding box center [645, 19] width 147 height 22
click at [711, 23] on span "C25-015-037-0006" at bounding box center [686, 25] width 66 height 10
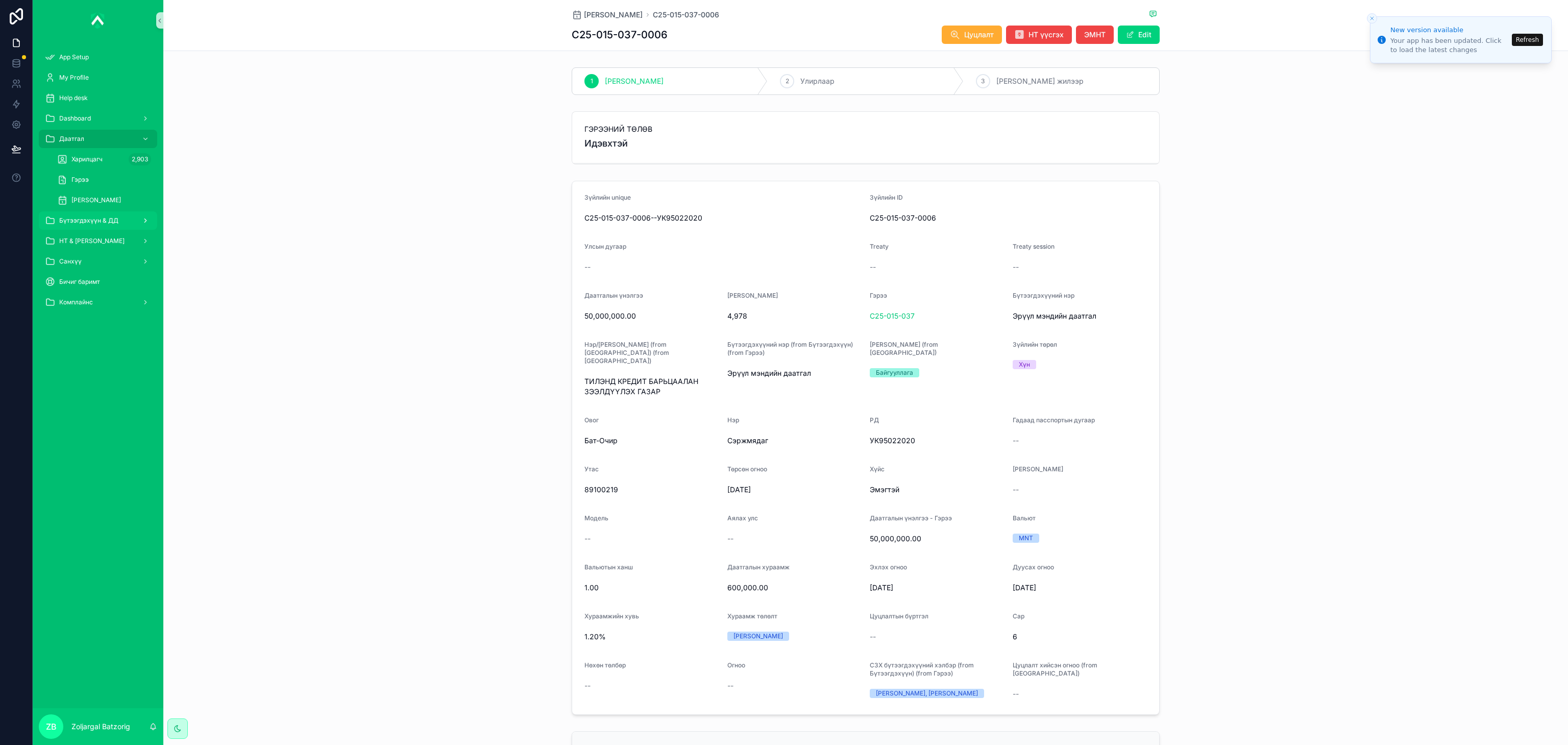
click at [124, 228] on div "Бүтээгдэхүүн & ДД" at bounding box center [97, 221] width 106 height 16
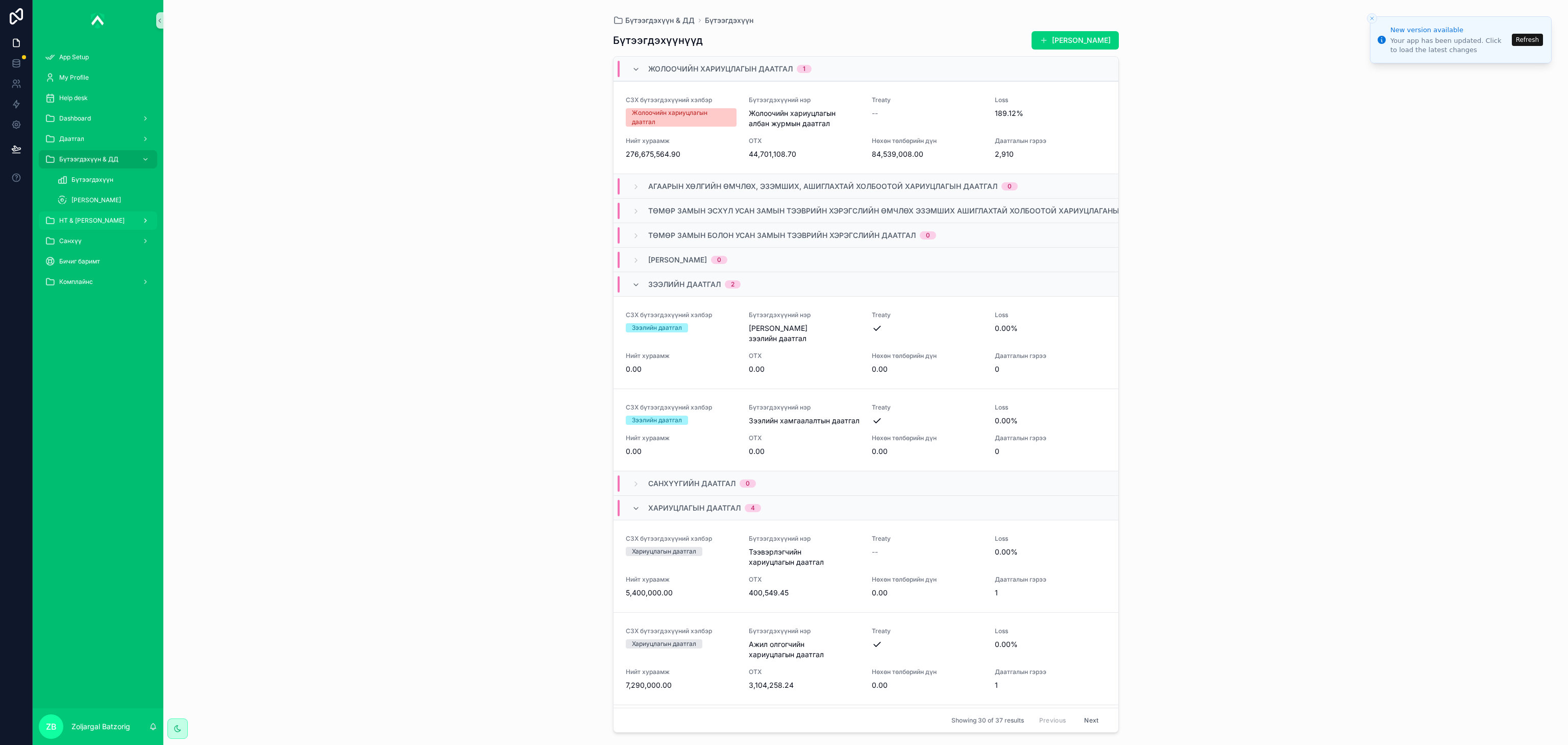
click at [128, 216] on div "НТ & [PERSON_NAME]" at bounding box center [97, 221] width 106 height 16
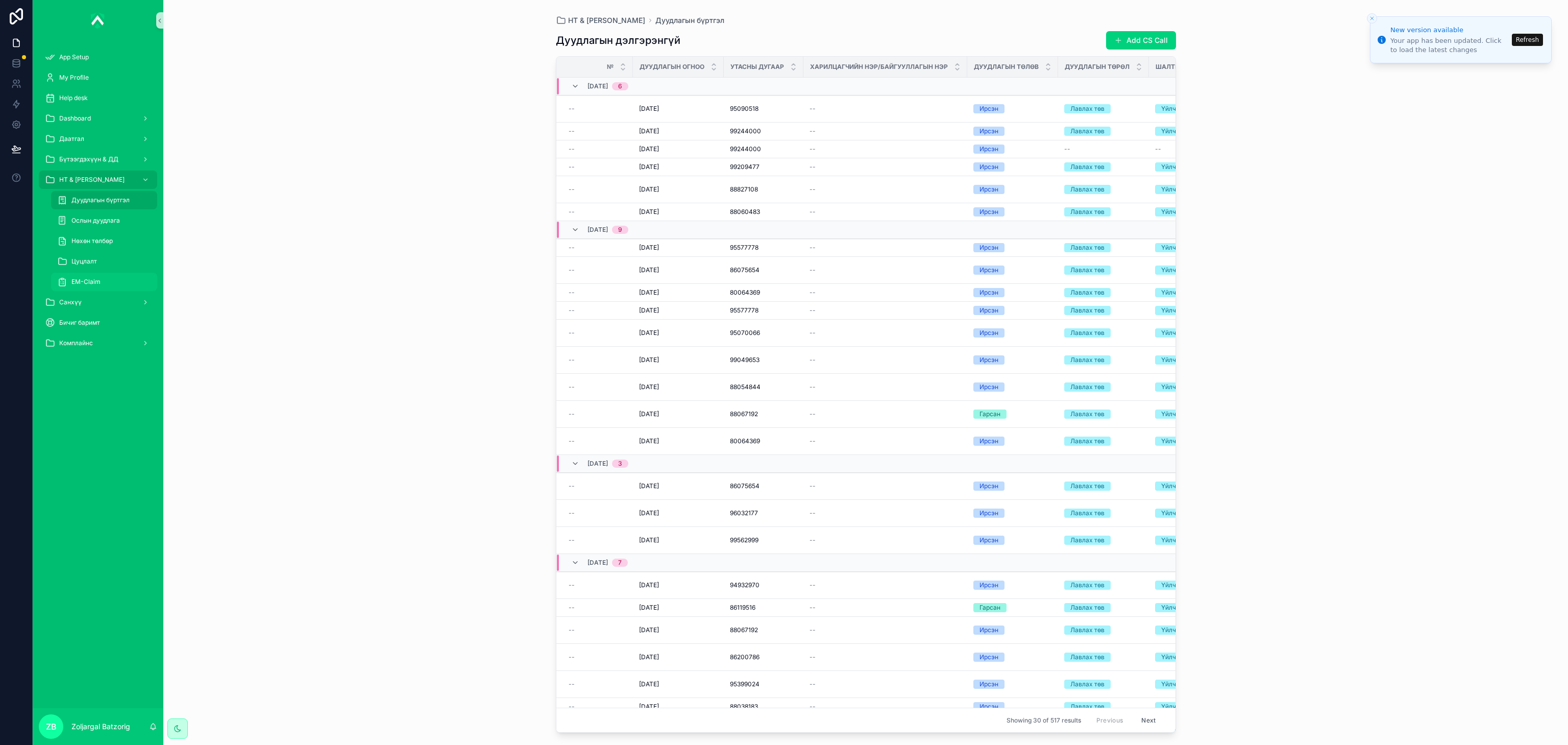
click at [113, 283] on div "EM-Claim" at bounding box center [104, 281] width 94 height 16
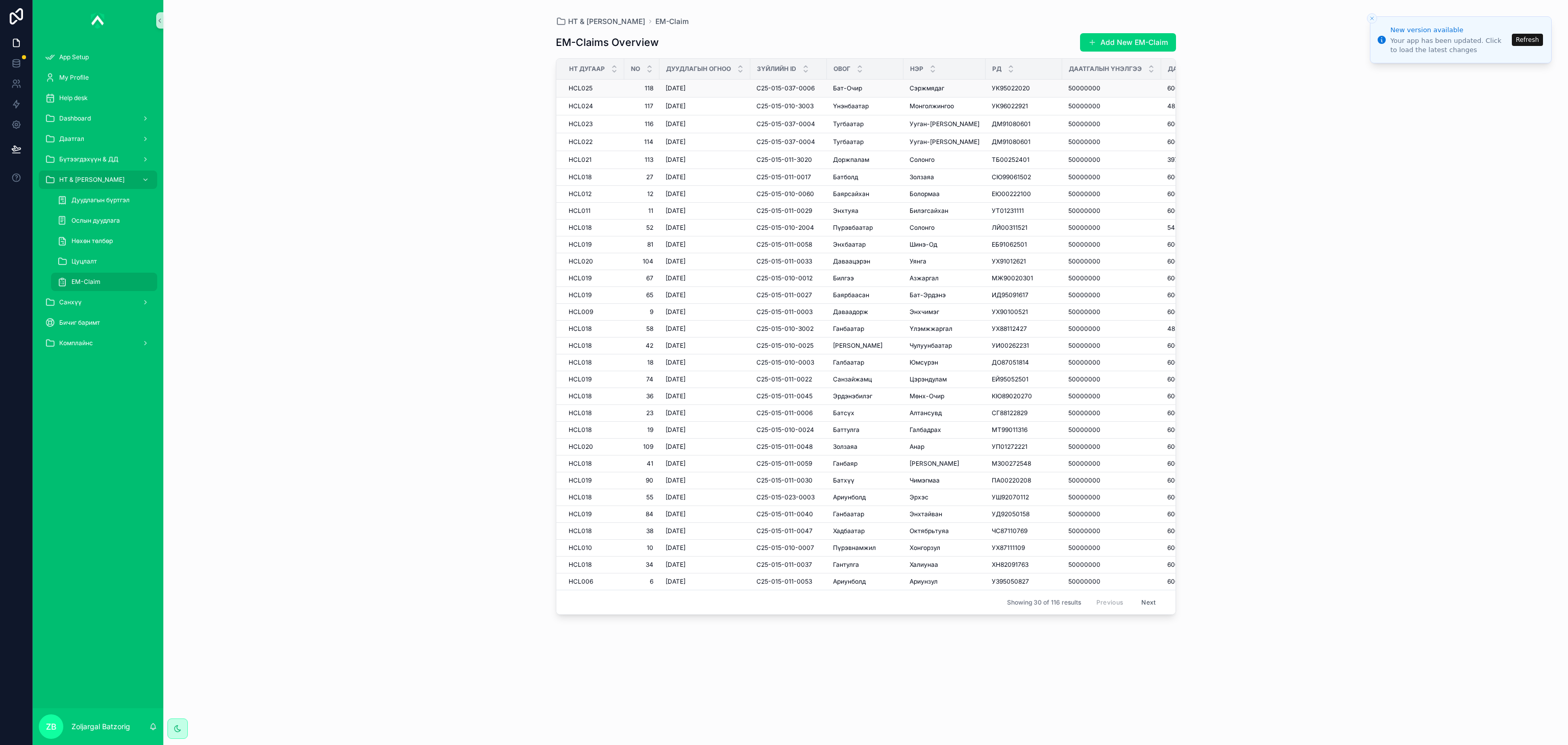
click at [953, 91] on div "Сэржмядаг Сэржмядаг" at bounding box center [945, 88] width 70 height 8
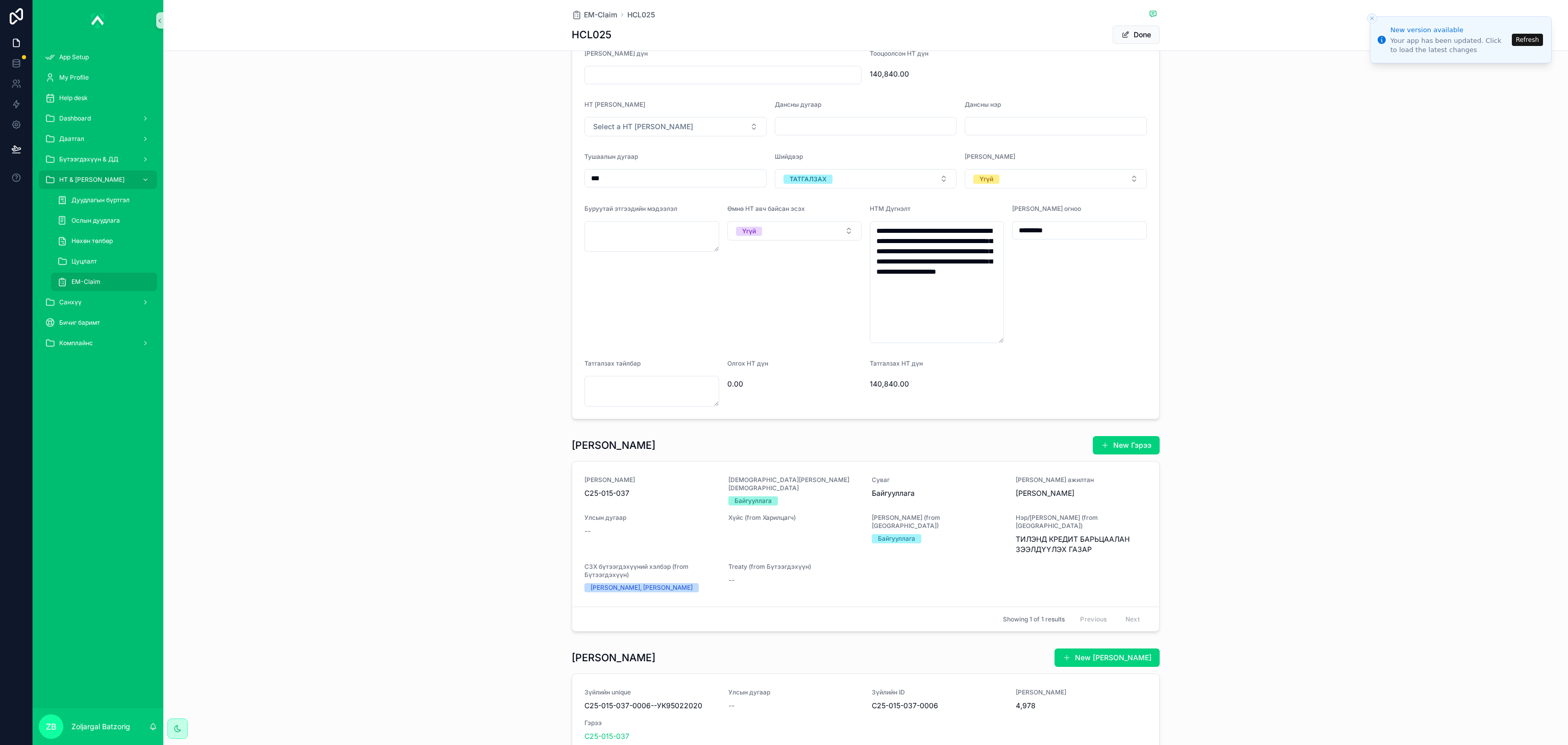
scroll to position [1123, 0]
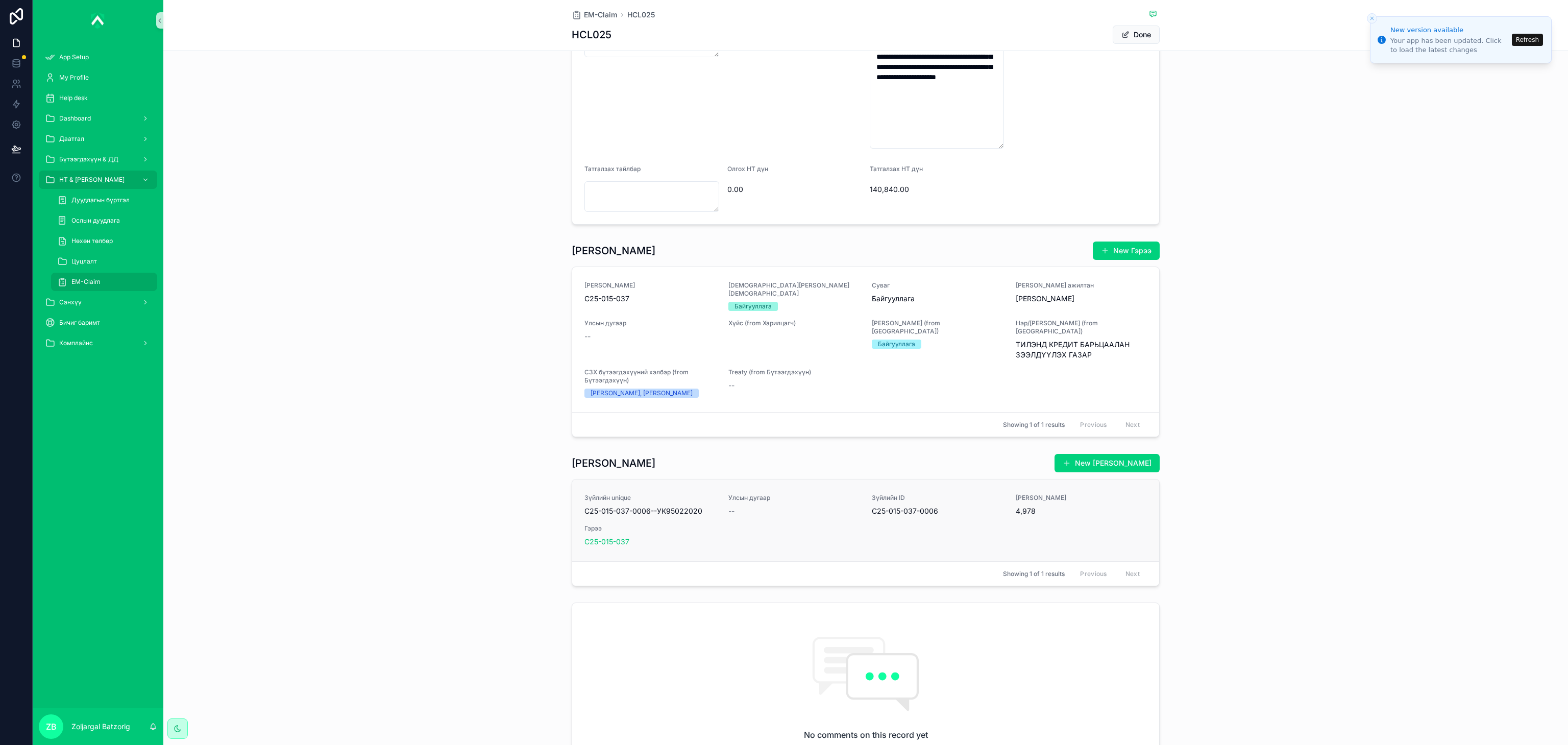
click at [1045, 496] on span "4,978" at bounding box center [1080, 510] width 131 height 10
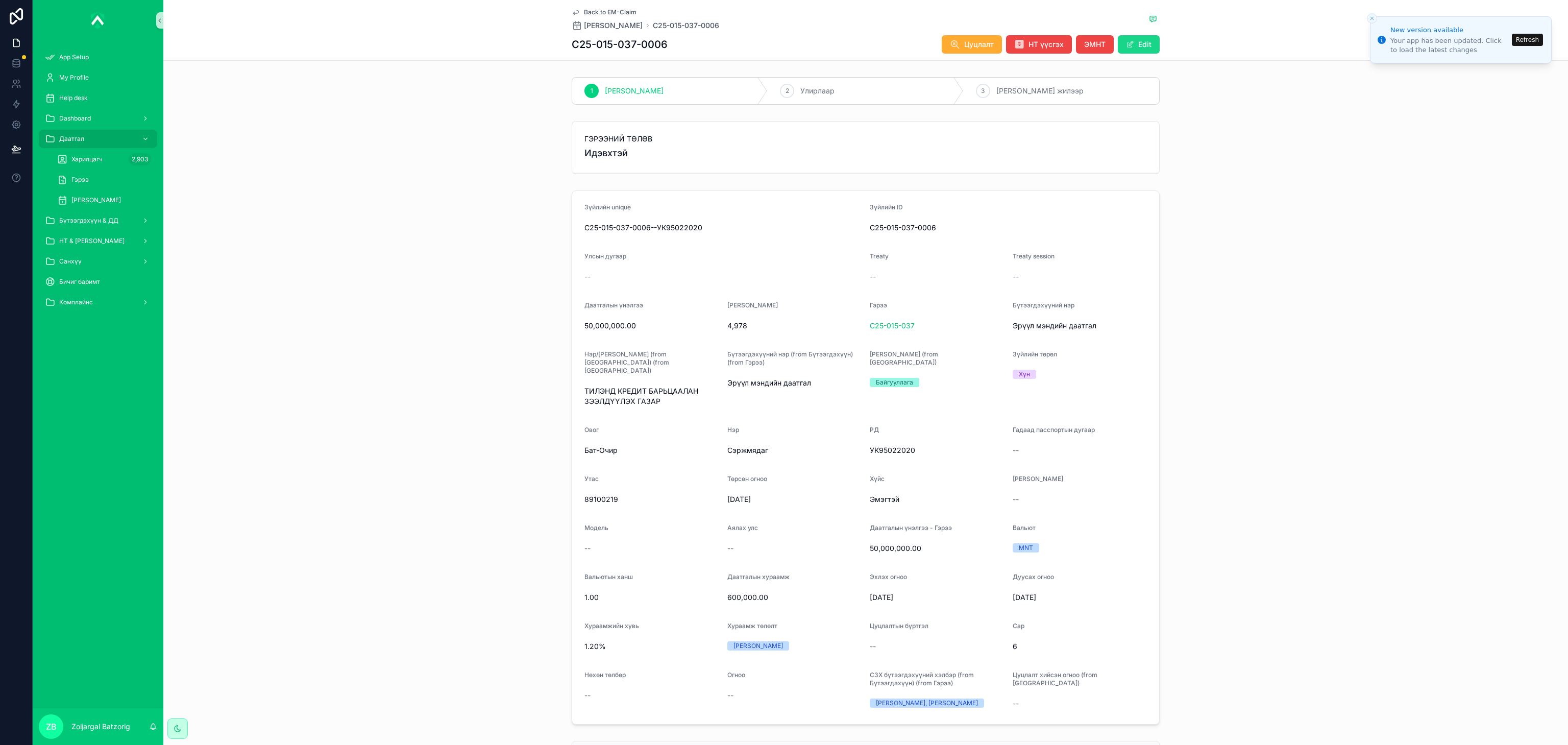
click at [1045, 49] on button "Edit" at bounding box center [1138, 44] width 42 height 19
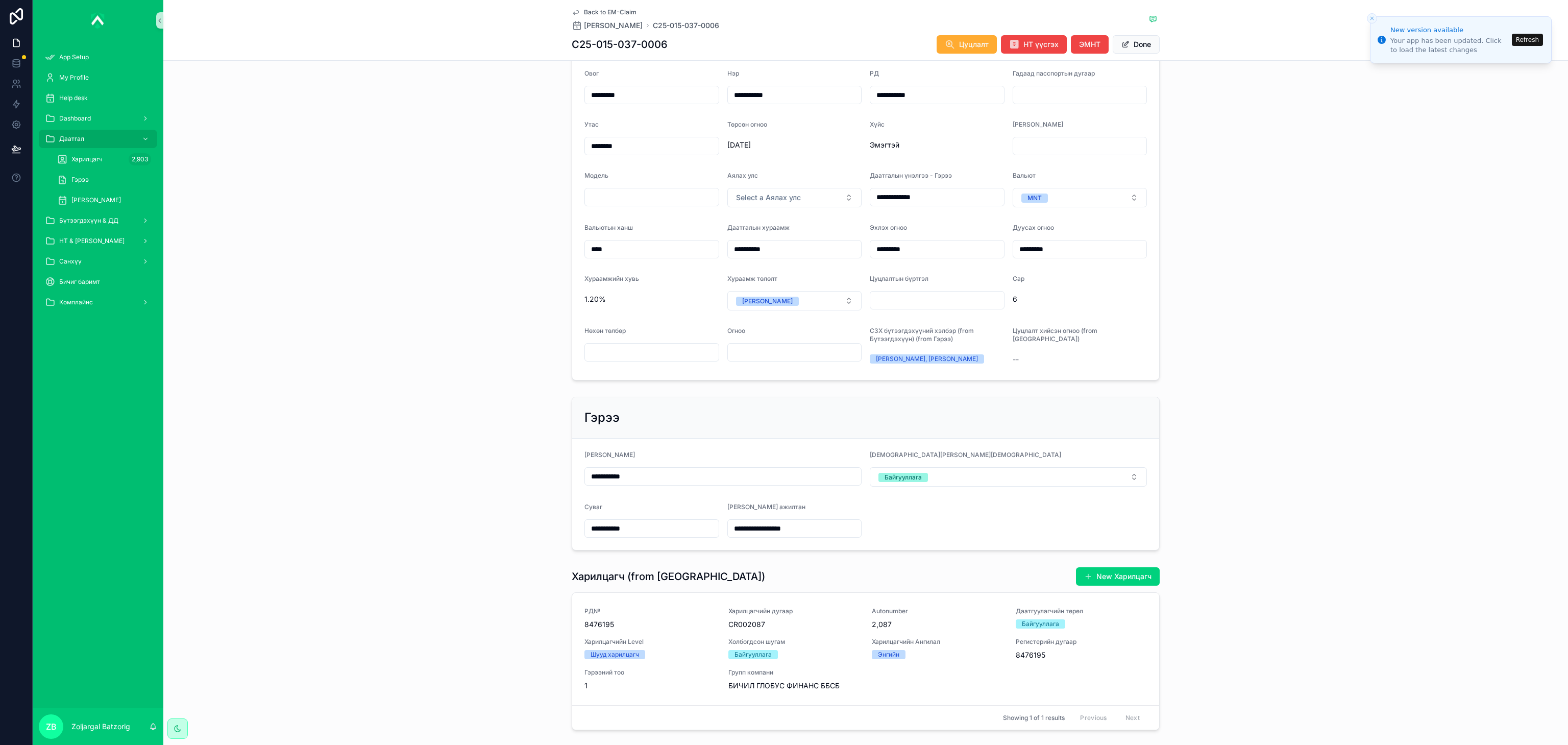
scroll to position [306, 0]
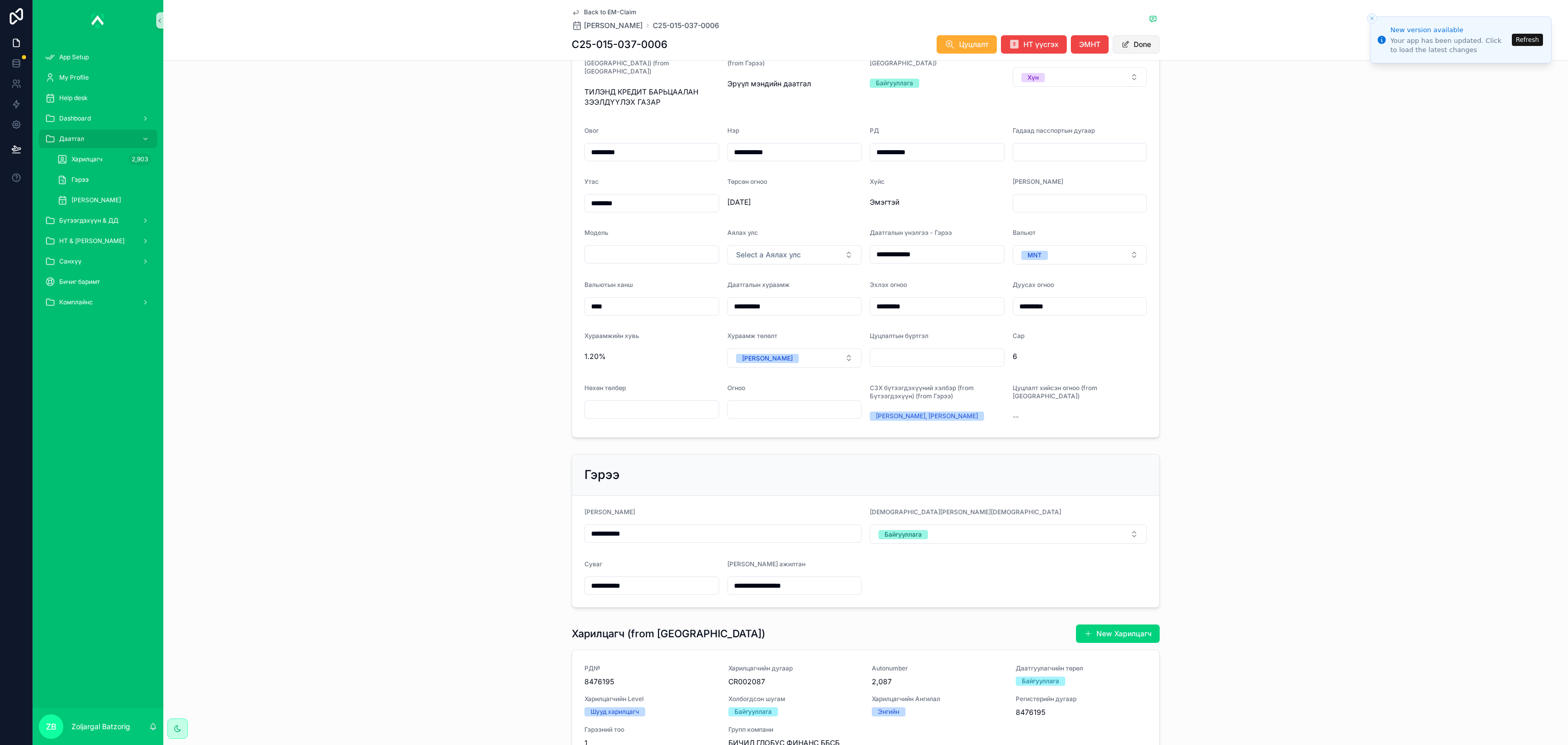
click at [1045, 46] on button "Done" at bounding box center [1136, 44] width 47 height 19
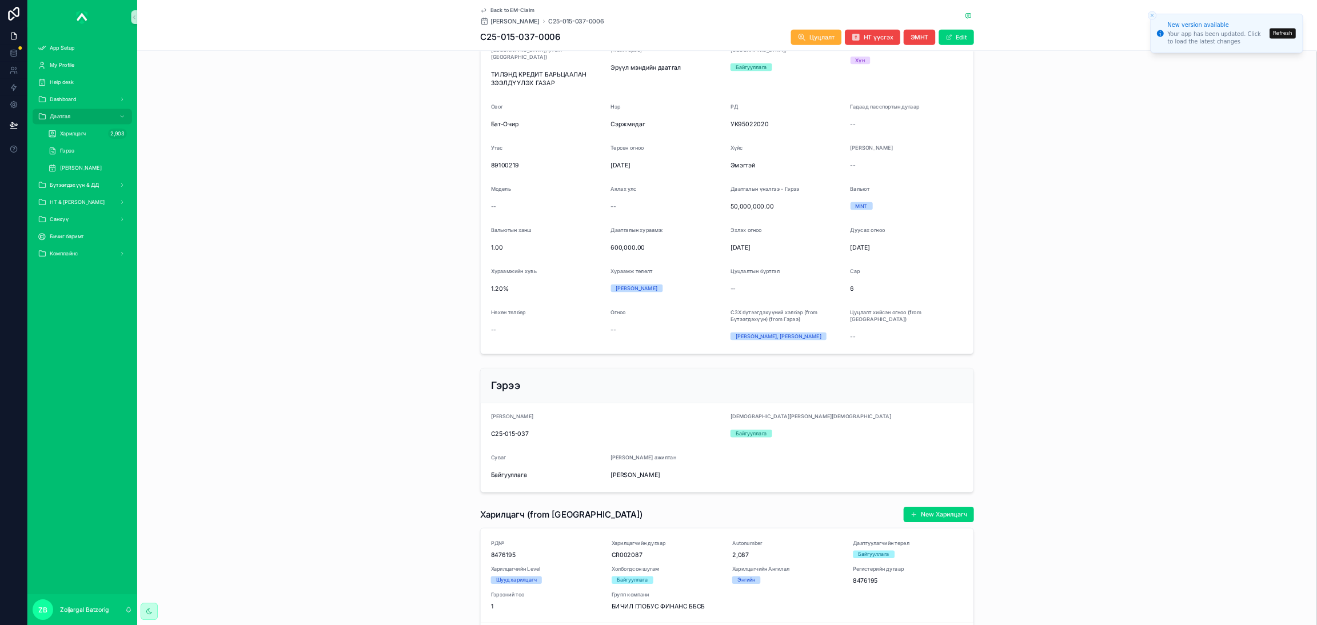
scroll to position [247, 0]
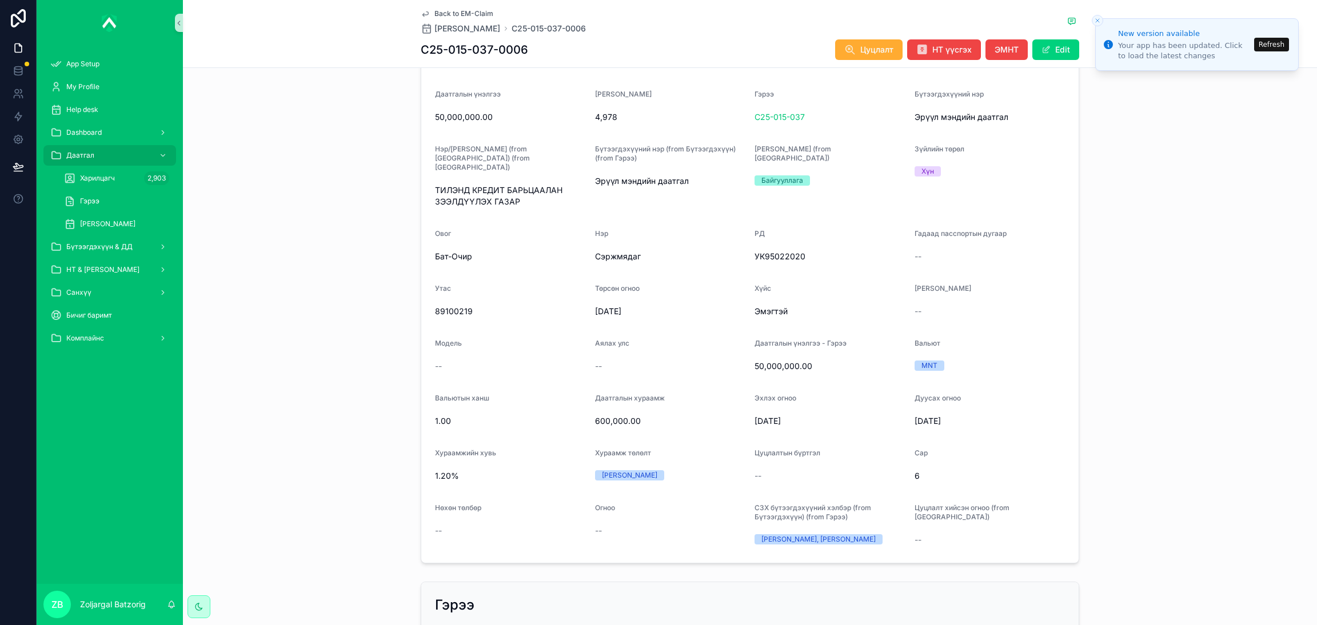
drag, startPoint x: 1119, startPoint y: 333, endPoint x: 1112, endPoint y: 328, distance: 8.9
click at [1119, 332] on div "Зүйлийн unique C25-015-037-0006--УК95022020 Зүйлийн ID C25-015-037-0006 Улсын д…" at bounding box center [750, 264] width 1134 height 607
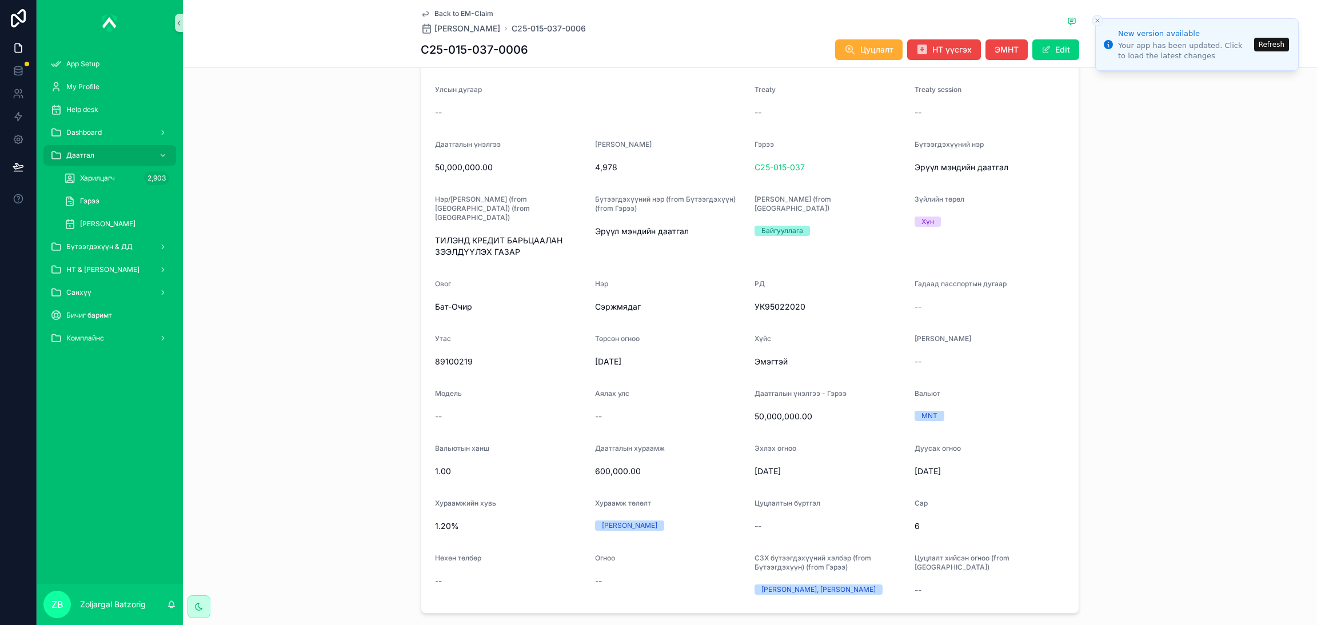
scroll to position [76, 0]
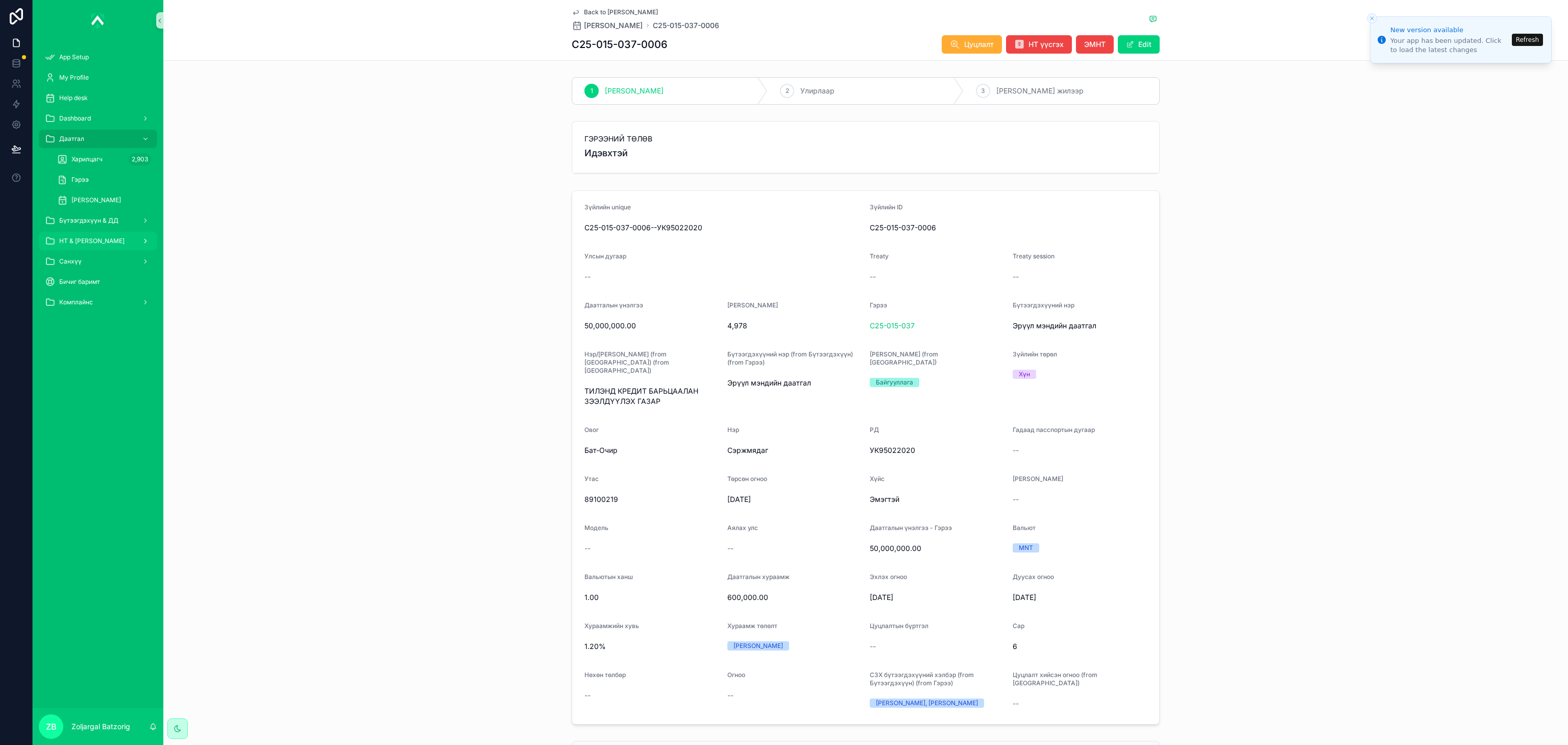
click at [119, 239] on div "НТ & [PERSON_NAME]" at bounding box center [97, 241] width 106 height 16
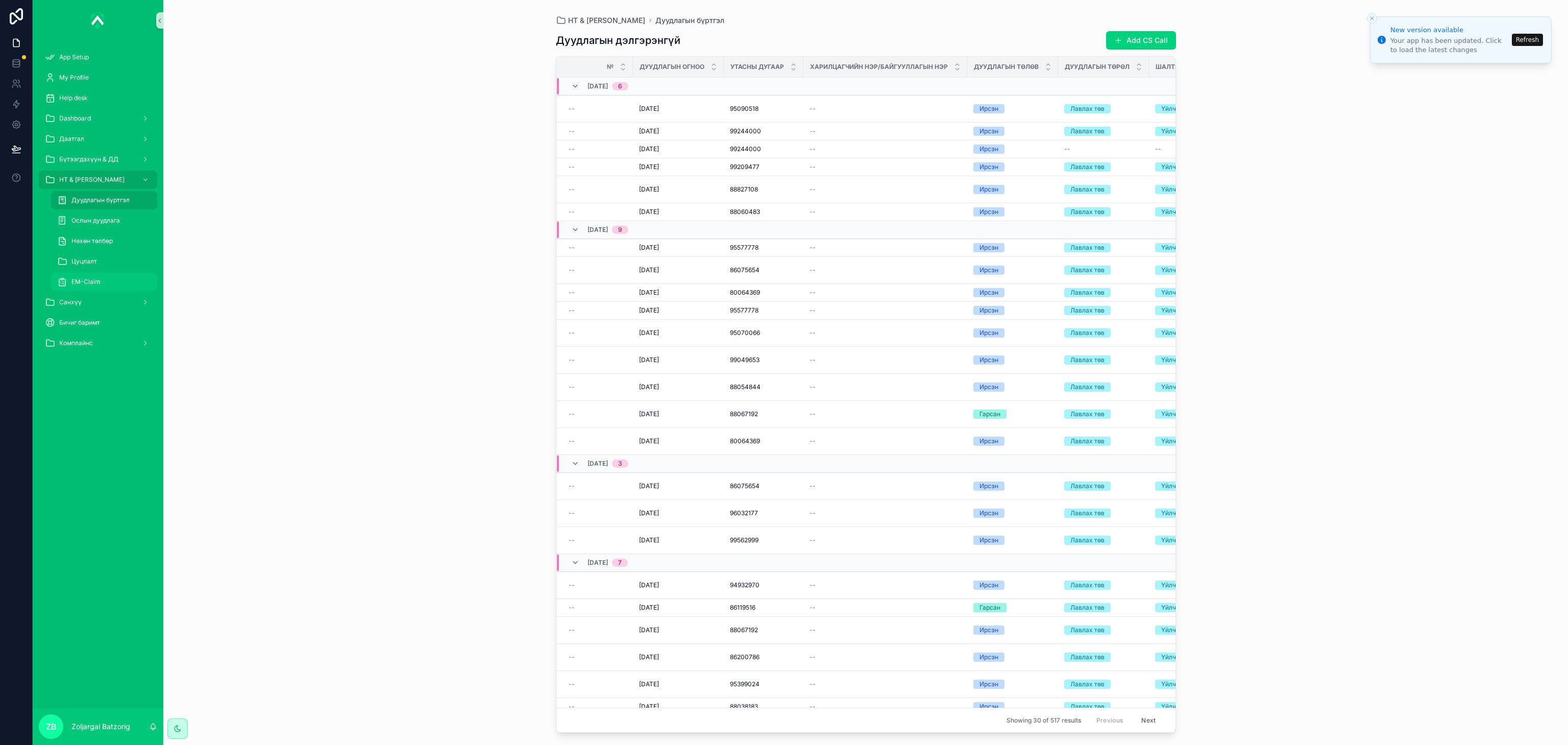
click at [117, 280] on div "EM-Claim" at bounding box center [104, 281] width 94 height 16
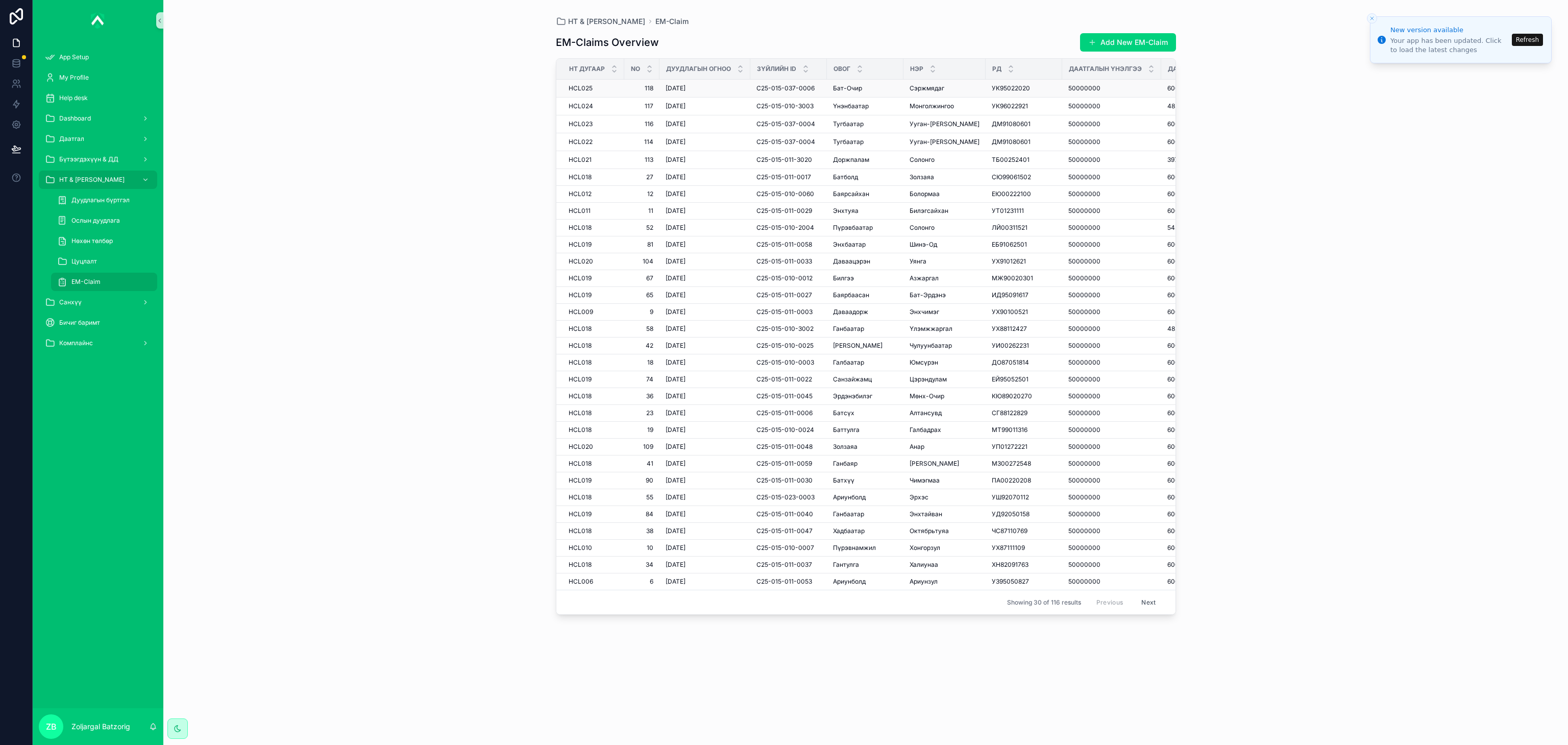
click at [1068, 85] on span "50000000" at bounding box center [1084, 88] width 32 height 8
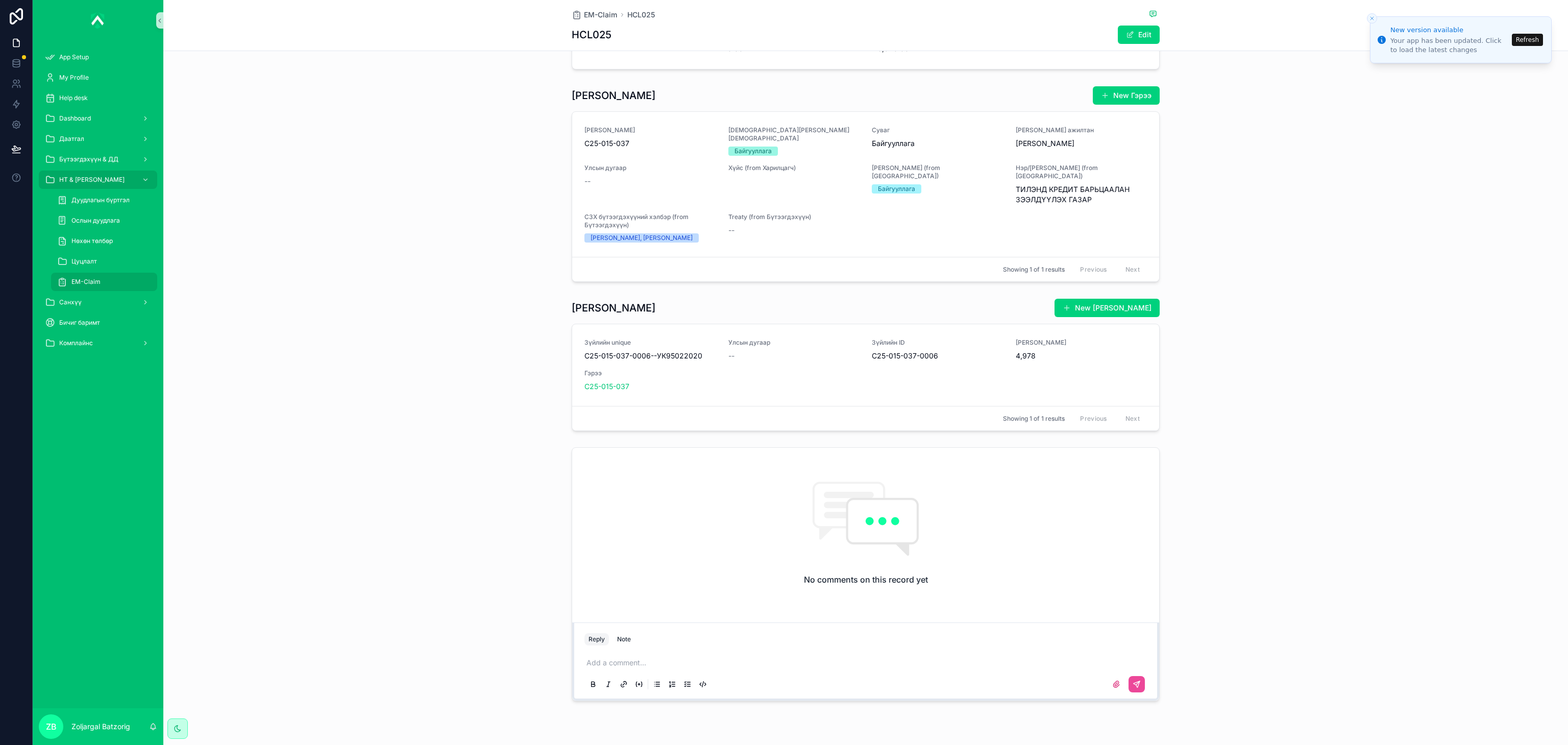
scroll to position [1201, 0]
